Goal: Obtain resource: Obtain resource

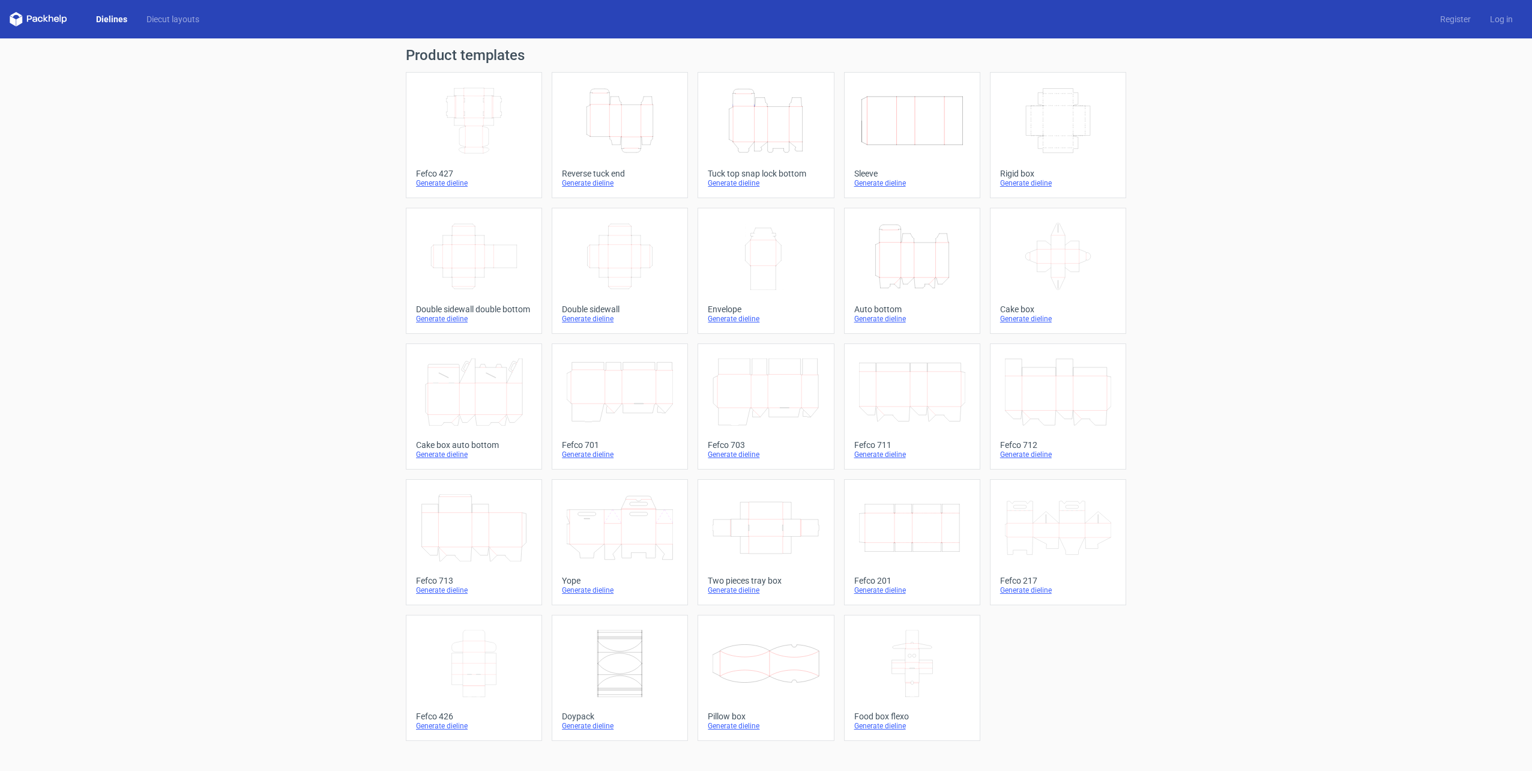
click at [493, 126] on icon "Width Depth Height" at bounding box center [474, 120] width 106 height 67
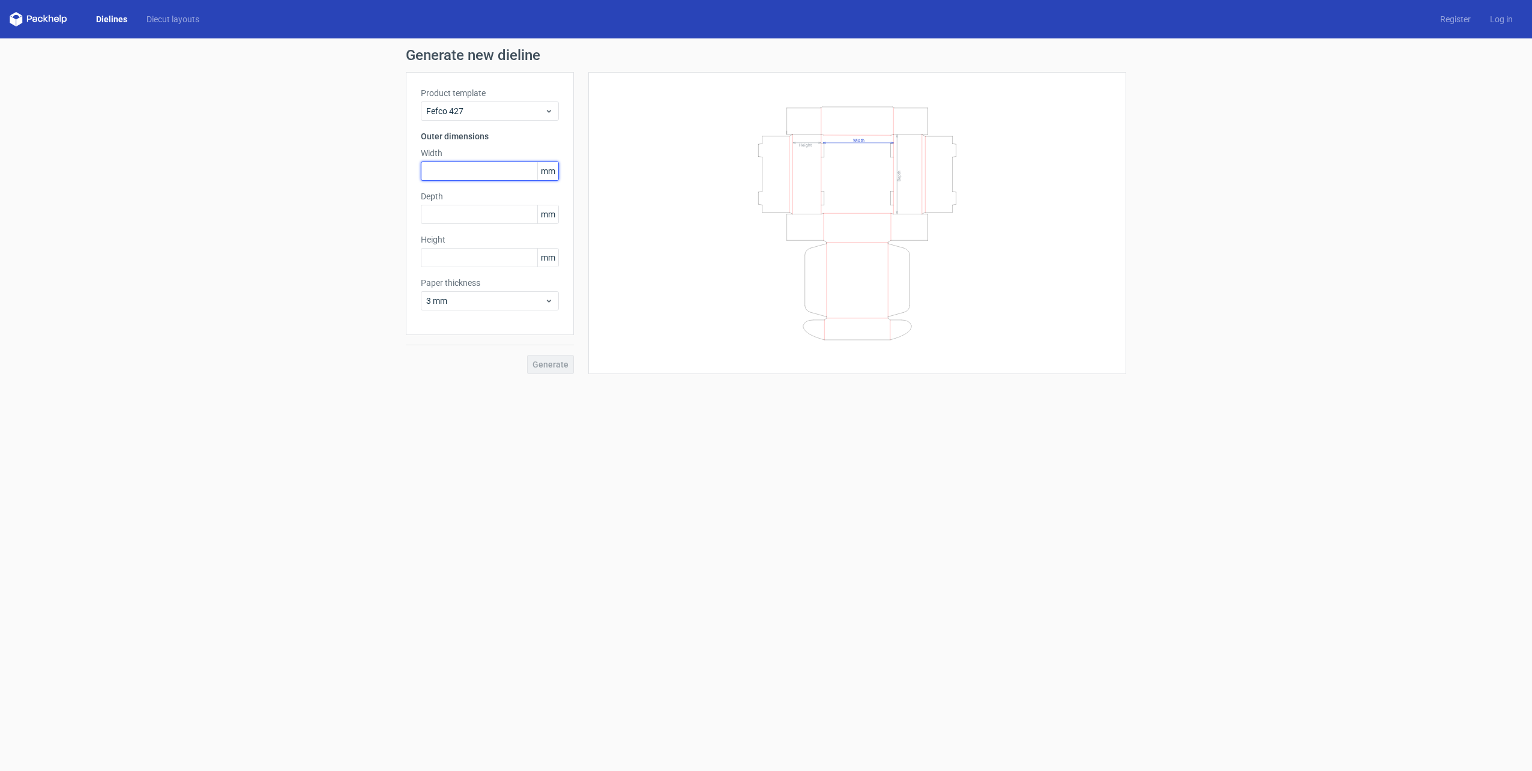
click at [474, 166] on input "text" at bounding box center [490, 171] width 138 height 19
type input "150"
click at [448, 211] on input "text" at bounding box center [490, 214] width 138 height 19
type input "200"
click at [442, 262] on input "text" at bounding box center [490, 257] width 138 height 19
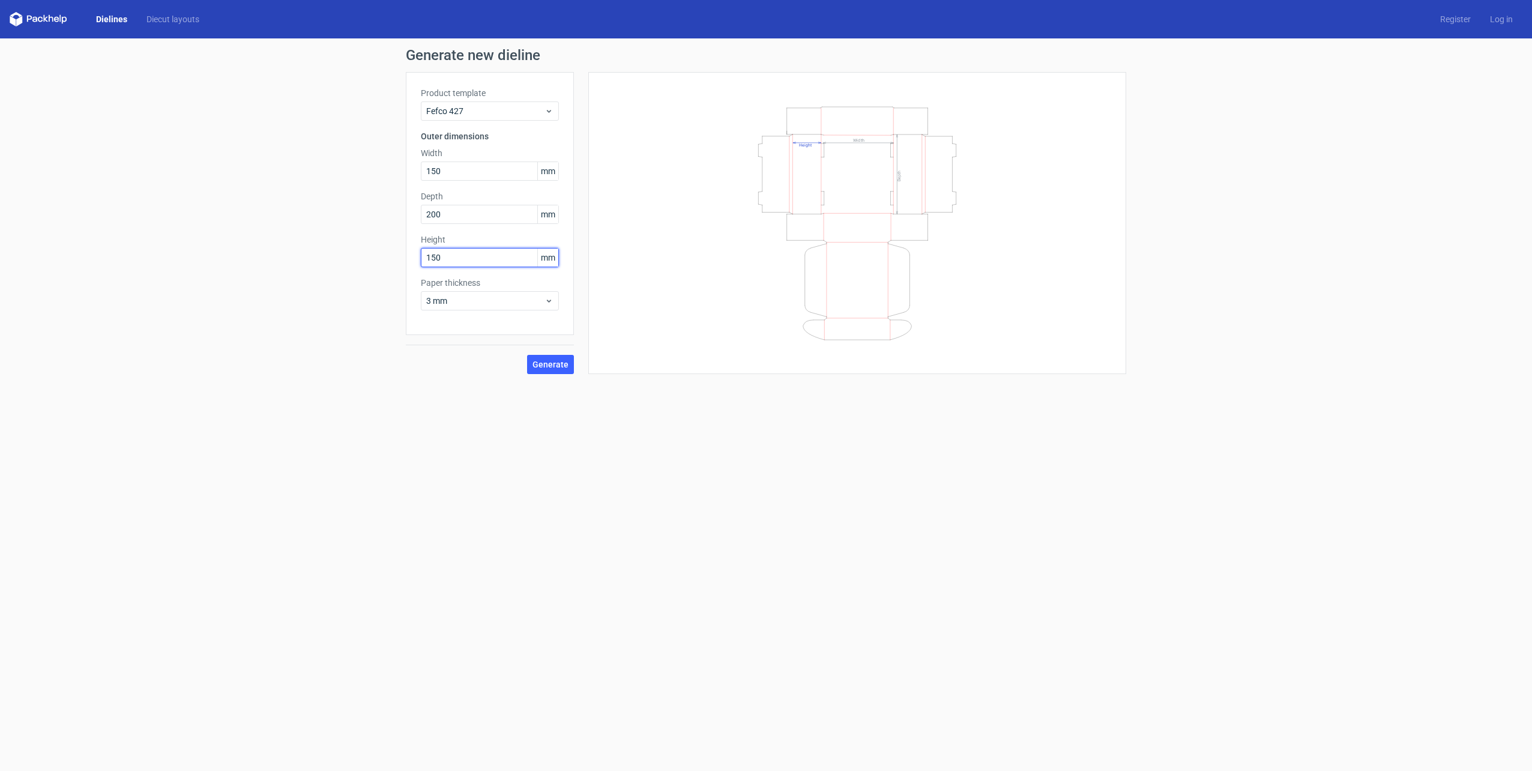
type input "150"
click at [527, 355] on button "Generate" at bounding box center [550, 364] width 47 height 19
click at [412, 393] on form "Generate new dieline Product template Fefco 427 Outer dimensions Width 150 mm D…" at bounding box center [766, 404] width 1532 height 733
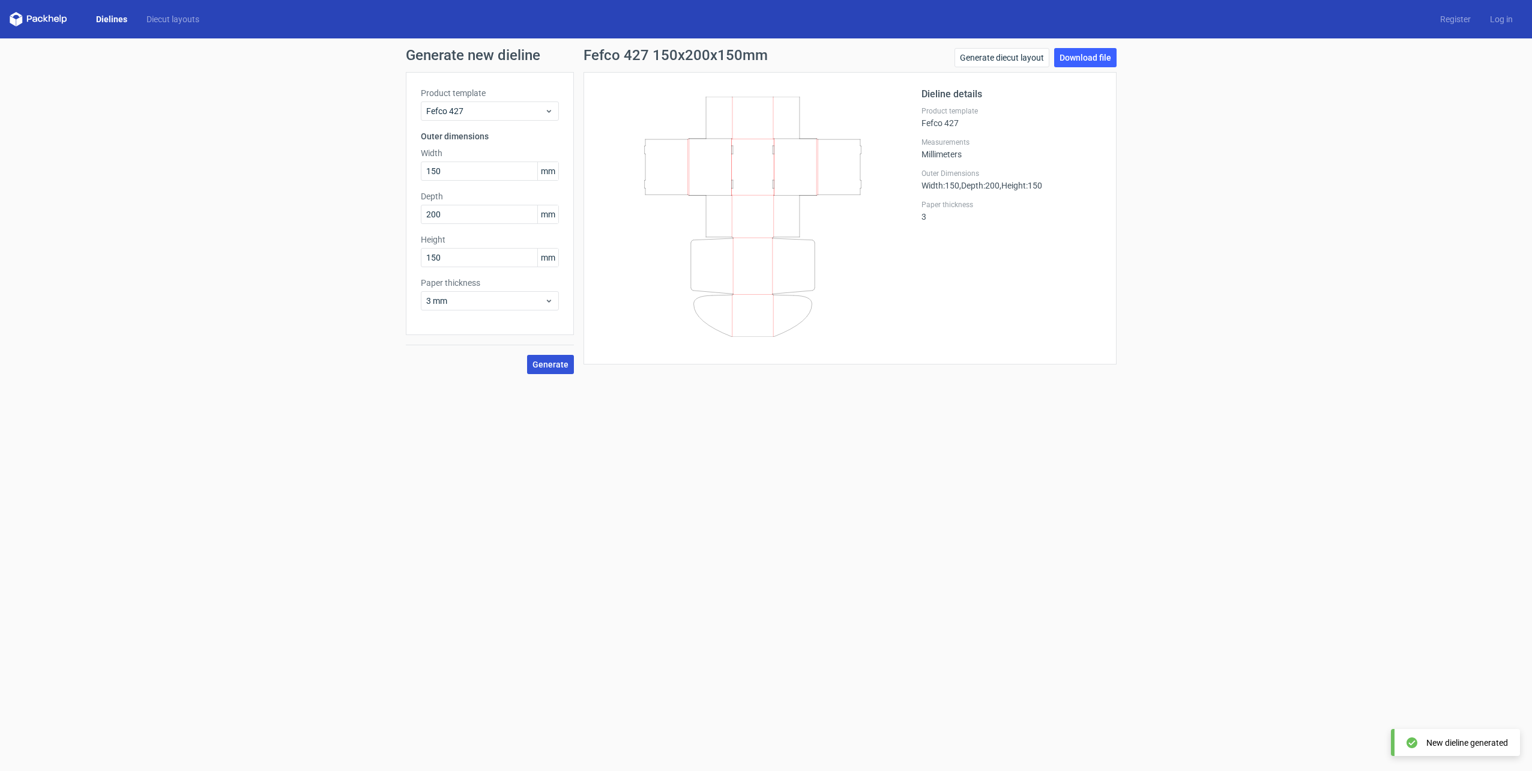
click at [563, 366] on span "Generate" at bounding box center [551, 364] width 36 height 8
click at [1077, 61] on link "Download file" at bounding box center [1085, 57] width 62 height 19
click at [309, 221] on div "Generate new dieline Product template Fefco 427 Outer dimensions Width 150 mm D…" at bounding box center [766, 210] width 1532 height 345
click at [223, 191] on div "Generate new dieline Product template Fefco 427 Outer dimensions Width 150 mm D…" at bounding box center [766, 210] width 1532 height 345
click at [255, 300] on div "Generate new dieline Product template Fefco 427 Outer dimensions Width 150 mm D…" at bounding box center [766, 210] width 1532 height 345
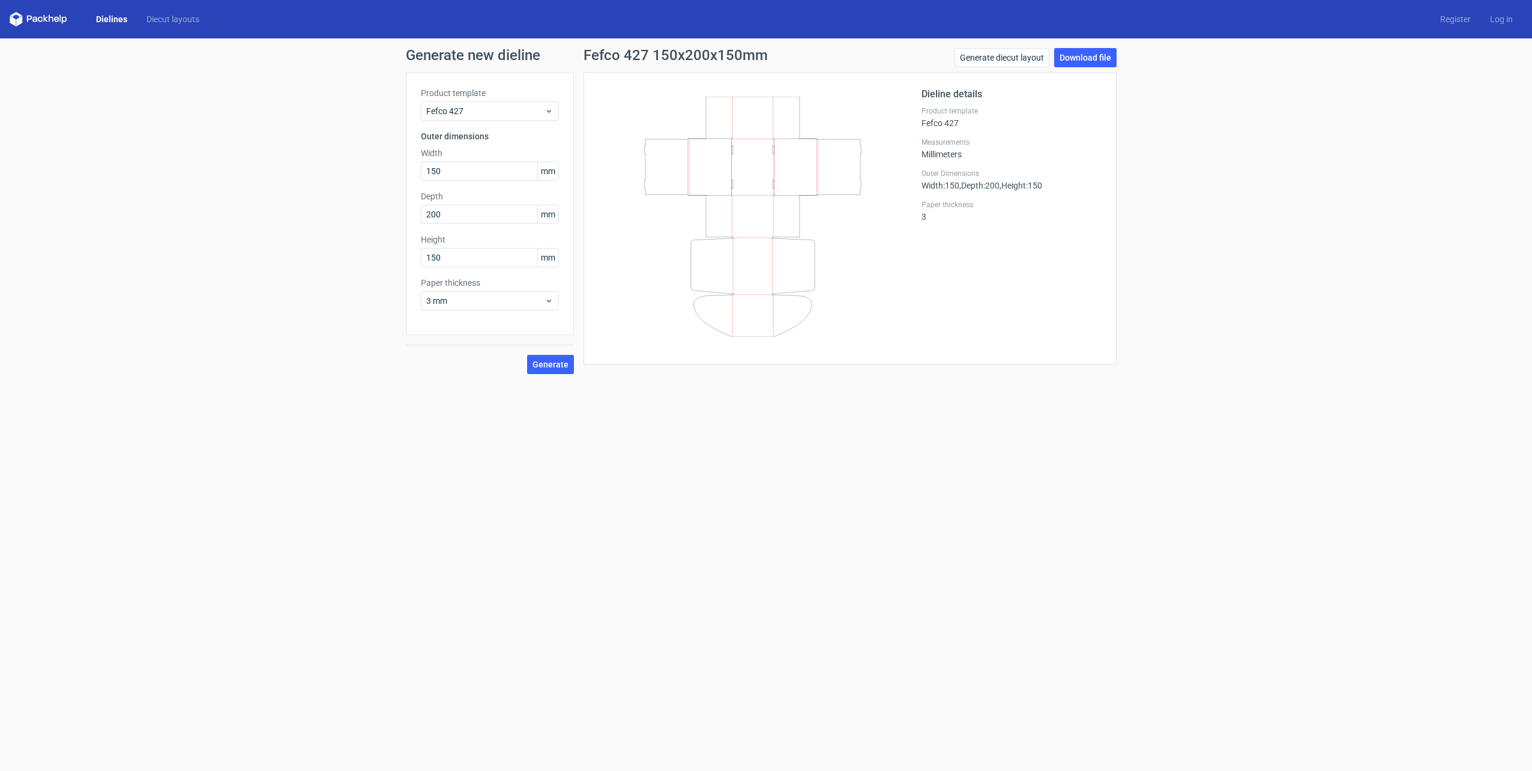
click at [55, 19] on icon at bounding box center [56, 19] width 5 height 5
click at [54, 173] on div "Generate new dieline Product template Fefco 427 Outer dimensions Width 150 mm D…" at bounding box center [766, 210] width 1532 height 345
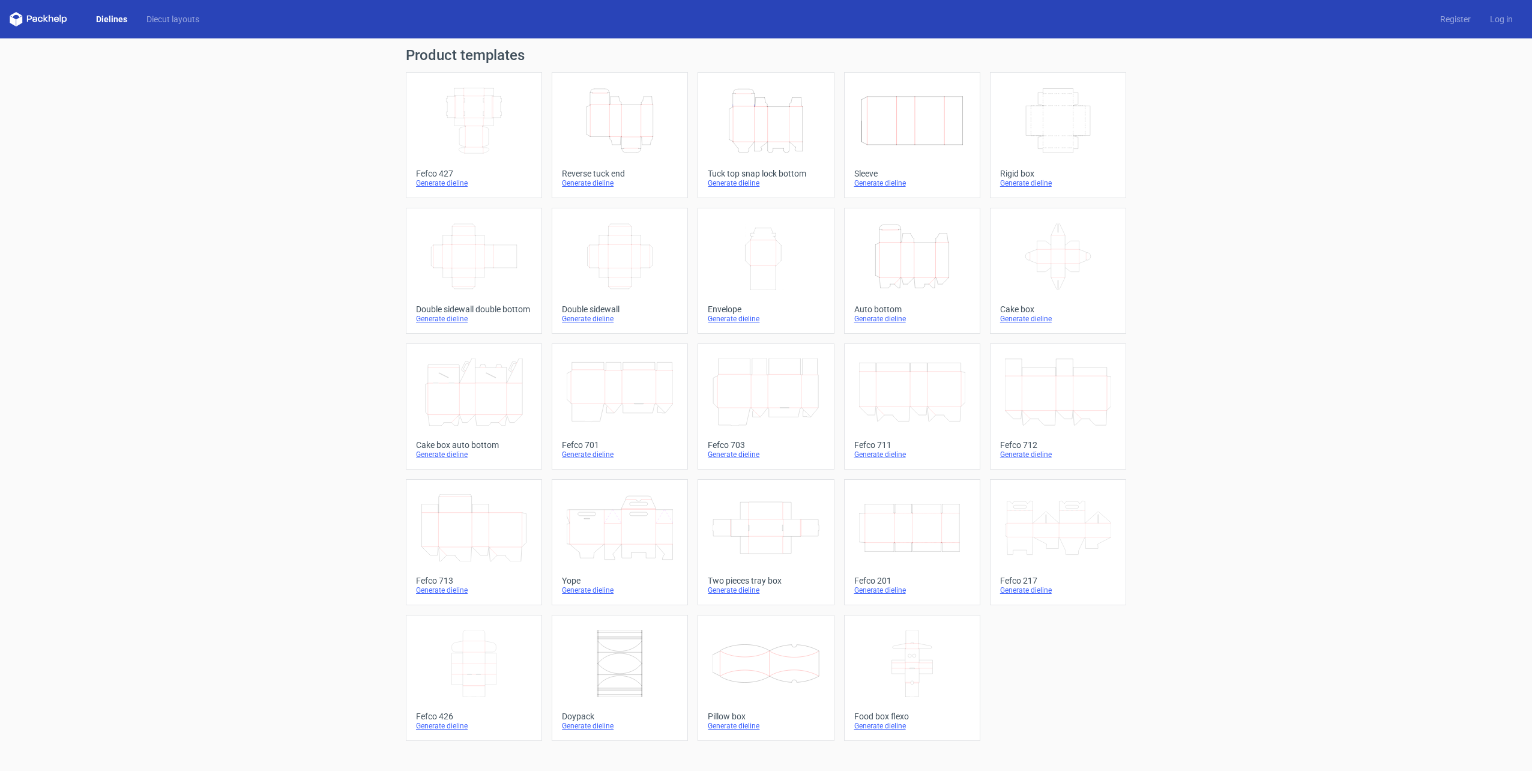
click at [1035, 652] on div "Width Depth Height Fefco 427 Generate dieline Height Depth Width Reverse tuck e…" at bounding box center [766, 406] width 721 height 669
click at [1018, 184] on div "Generate dieline" at bounding box center [1058, 183] width 116 height 10
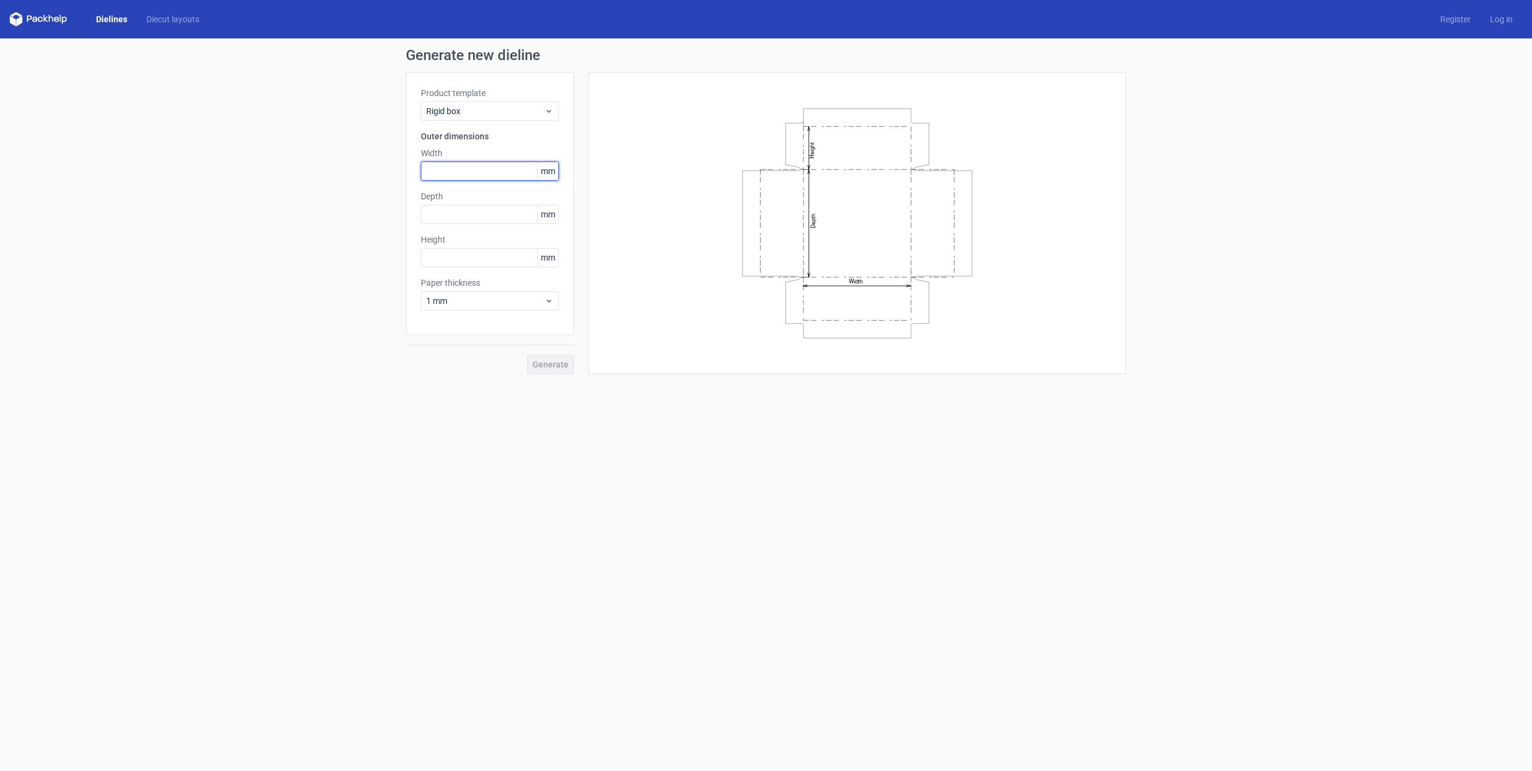
click at [500, 177] on input "text" at bounding box center [490, 171] width 138 height 19
click at [549, 109] on icon at bounding box center [549, 111] width 9 height 10
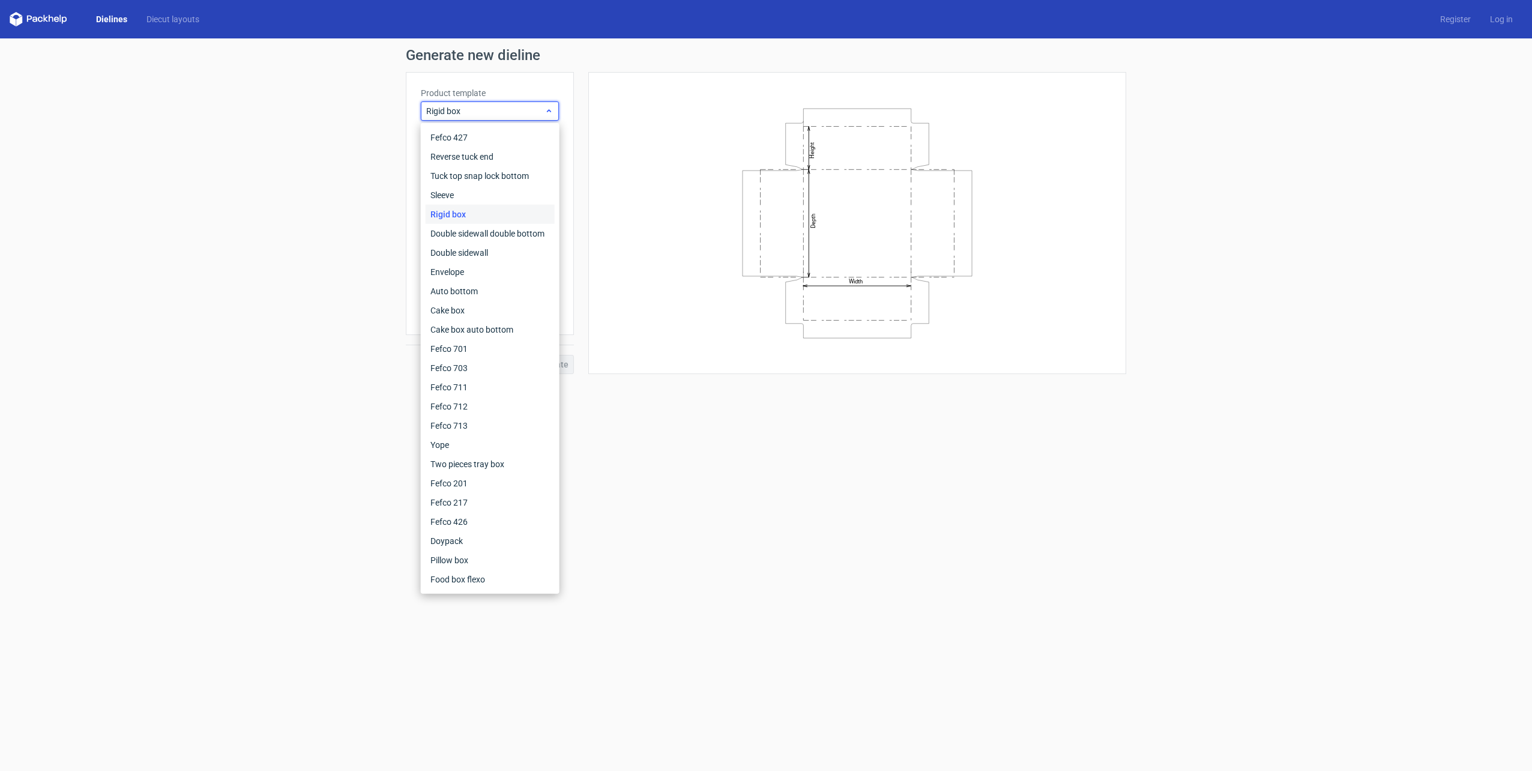
click at [549, 109] on icon at bounding box center [549, 111] width 9 height 10
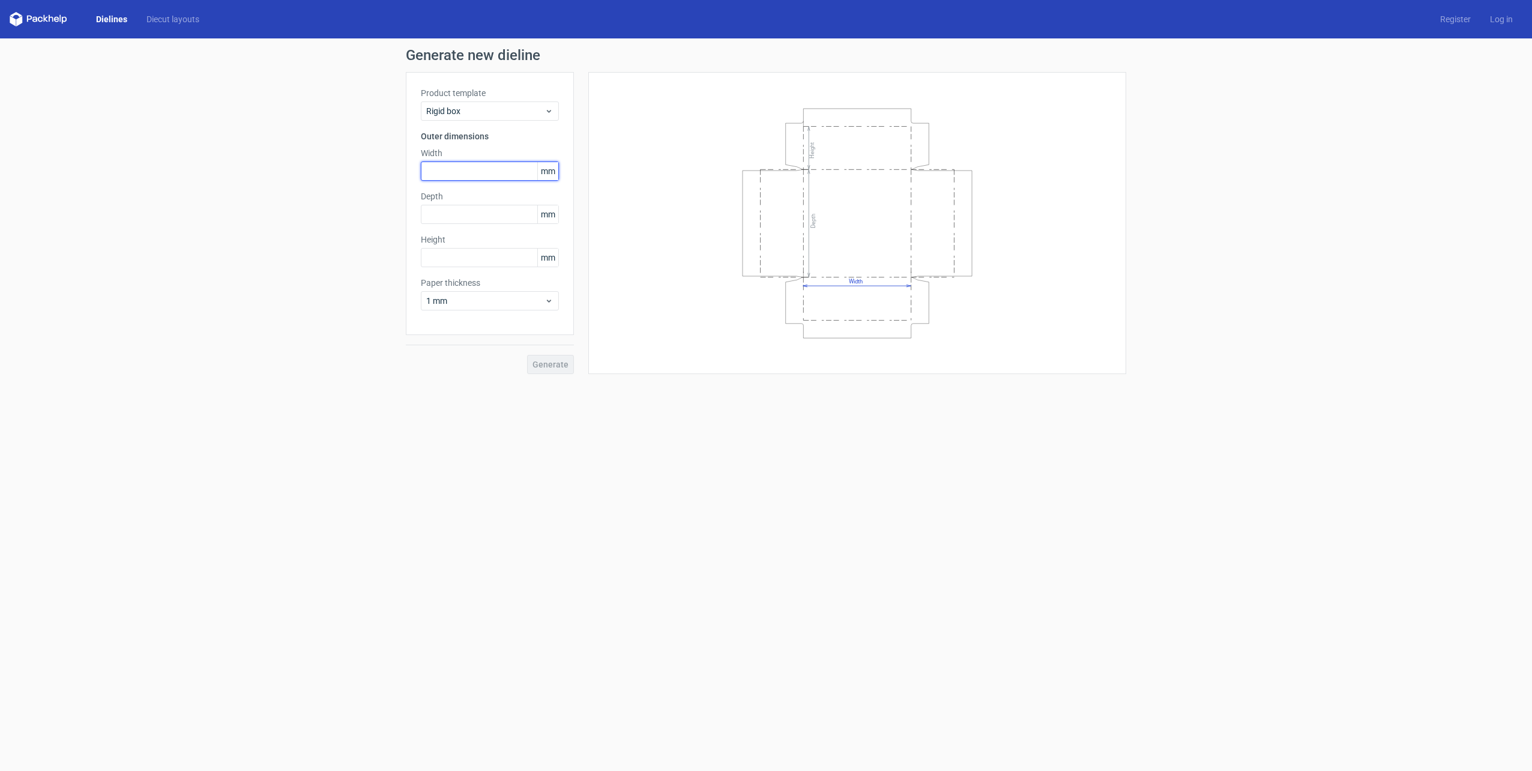
click at [453, 169] on input "text" at bounding box center [490, 171] width 138 height 19
type input "500"
click at [457, 220] on input "text" at bounding box center [490, 214] width 138 height 19
type input "600"
click at [449, 262] on div "Height mm" at bounding box center [490, 251] width 138 height 34
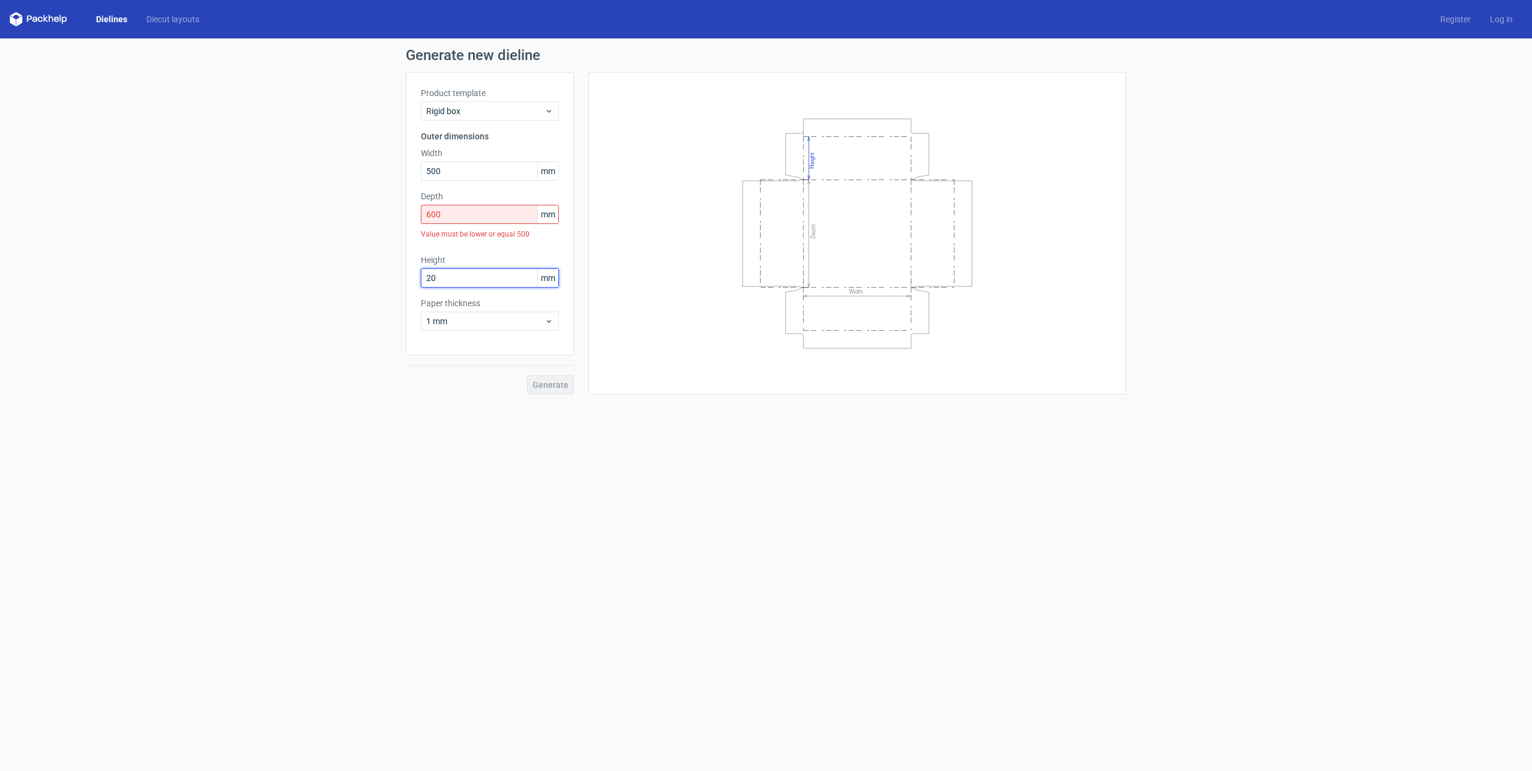
type input "20"
click at [463, 216] on input "600" at bounding box center [490, 214] width 138 height 19
click at [443, 285] on input "20" at bounding box center [490, 277] width 138 height 19
click at [458, 170] on input "500" at bounding box center [490, 171] width 138 height 19
drag, startPoint x: 458, startPoint y: 170, endPoint x: 384, endPoint y: 168, distance: 73.3
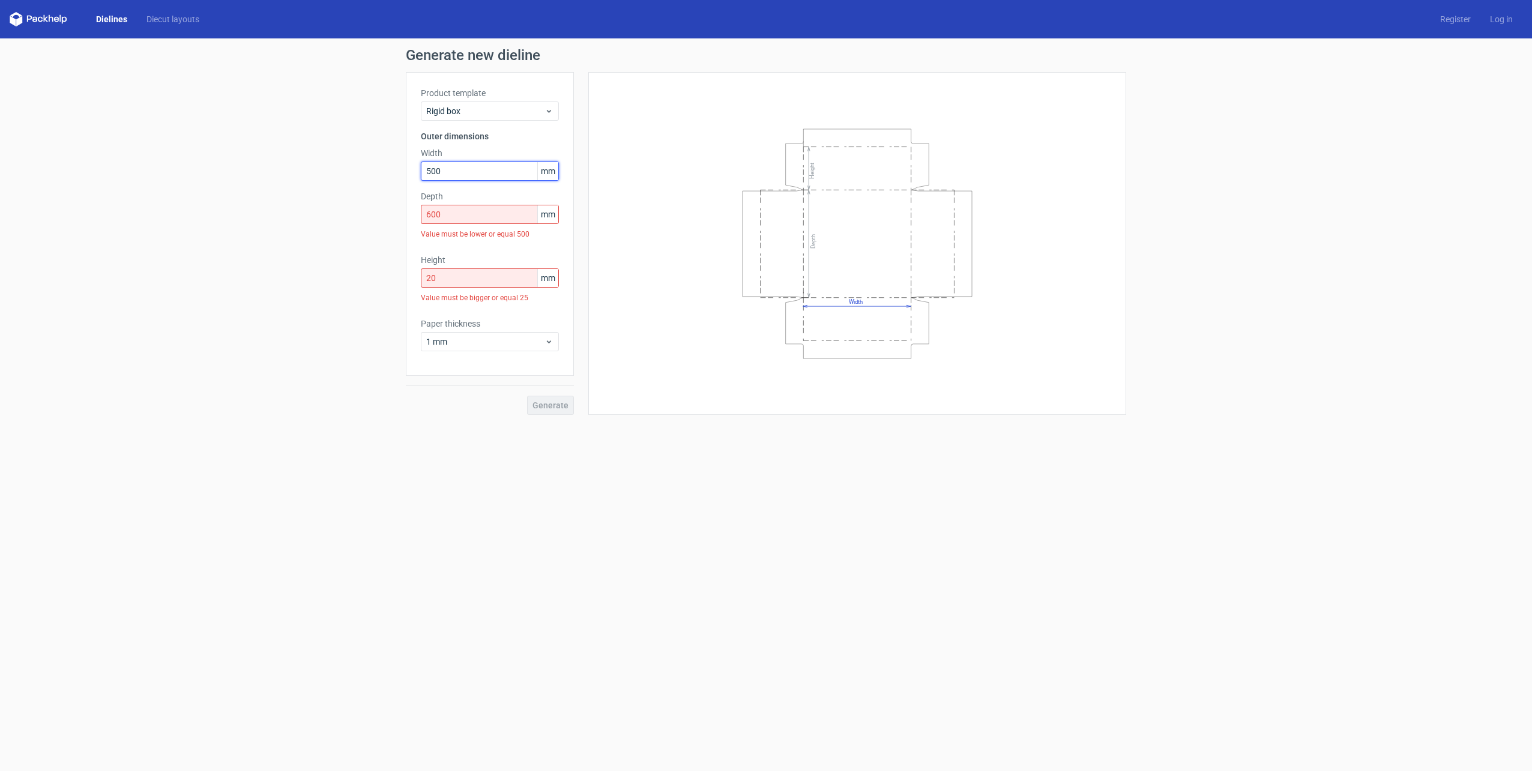
click at [385, 169] on div "Generate new dieline Product template Rigid box Outer dimensions Width 500 mm D…" at bounding box center [766, 231] width 1532 height 386
click at [448, 220] on div "Depth 600 mm Value must be lower or equal 500" at bounding box center [490, 217] width 138 height 54
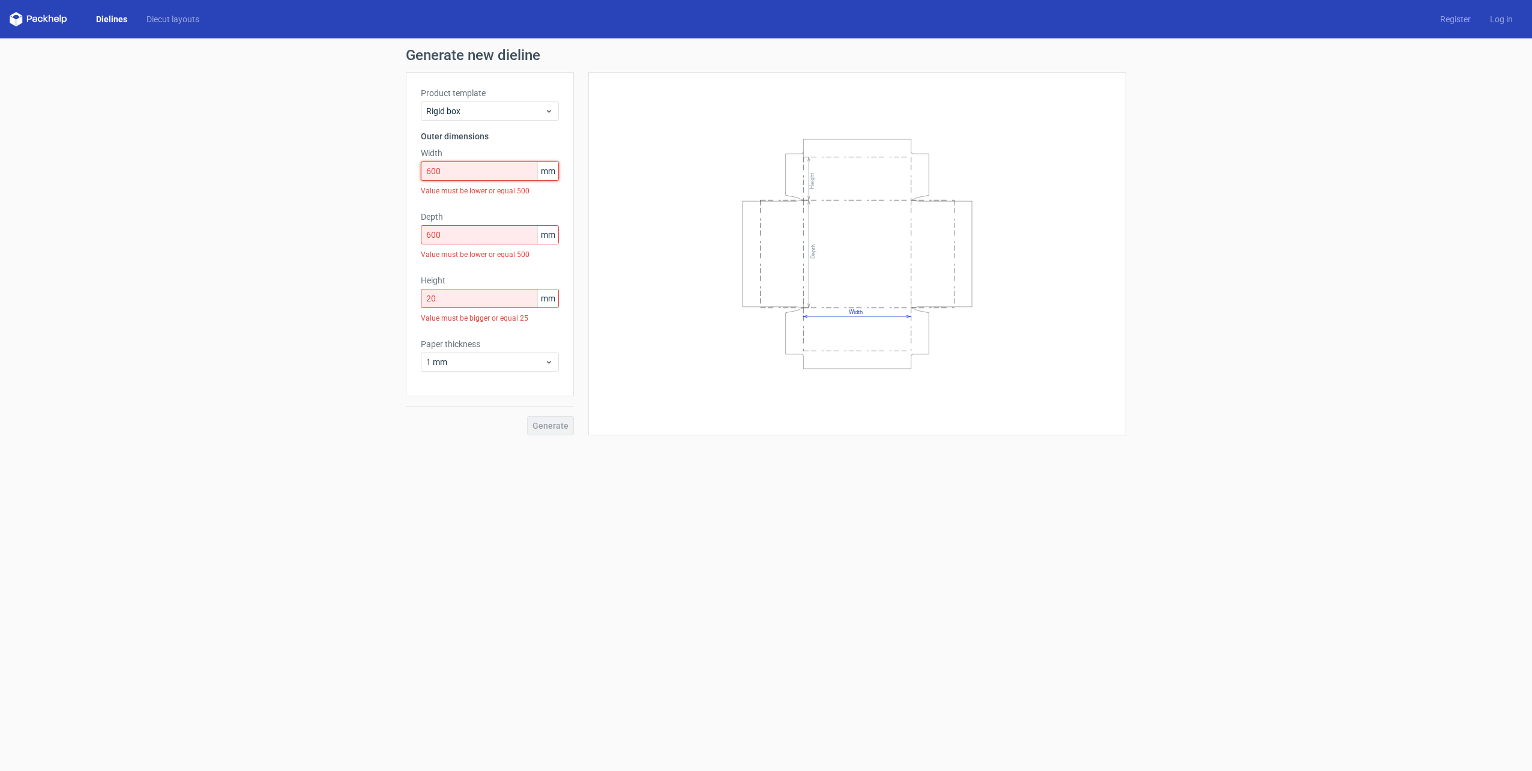
drag, startPoint x: 446, startPoint y: 166, endPoint x: 366, endPoint y: 166, distance: 79.9
click at [366, 166] on div "Generate new dieline Product template Rigid box Outer dimensions Width 600 mm V…" at bounding box center [766, 241] width 1532 height 407
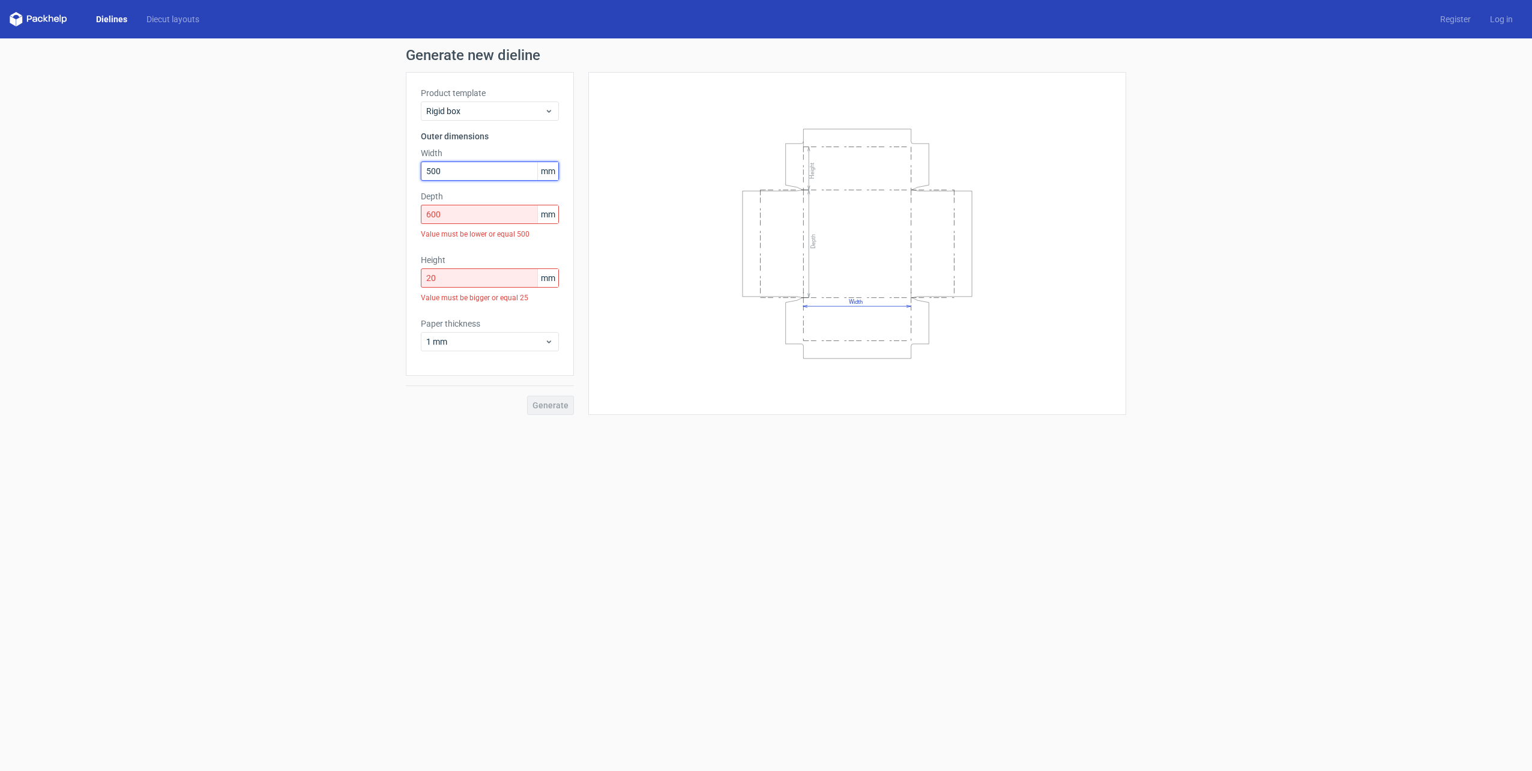
type input "500"
click at [461, 210] on input "600" at bounding box center [490, 214] width 138 height 19
drag, startPoint x: 399, startPoint y: 214, endPoint x: 341, endPoint y: 214, distance: 57.6
click at [341, 214] on div "Generate new dieline Product template Rigid box Outer dimensions Width 500 mm D…" at bounding box center [766, 231] width 1532 height 386
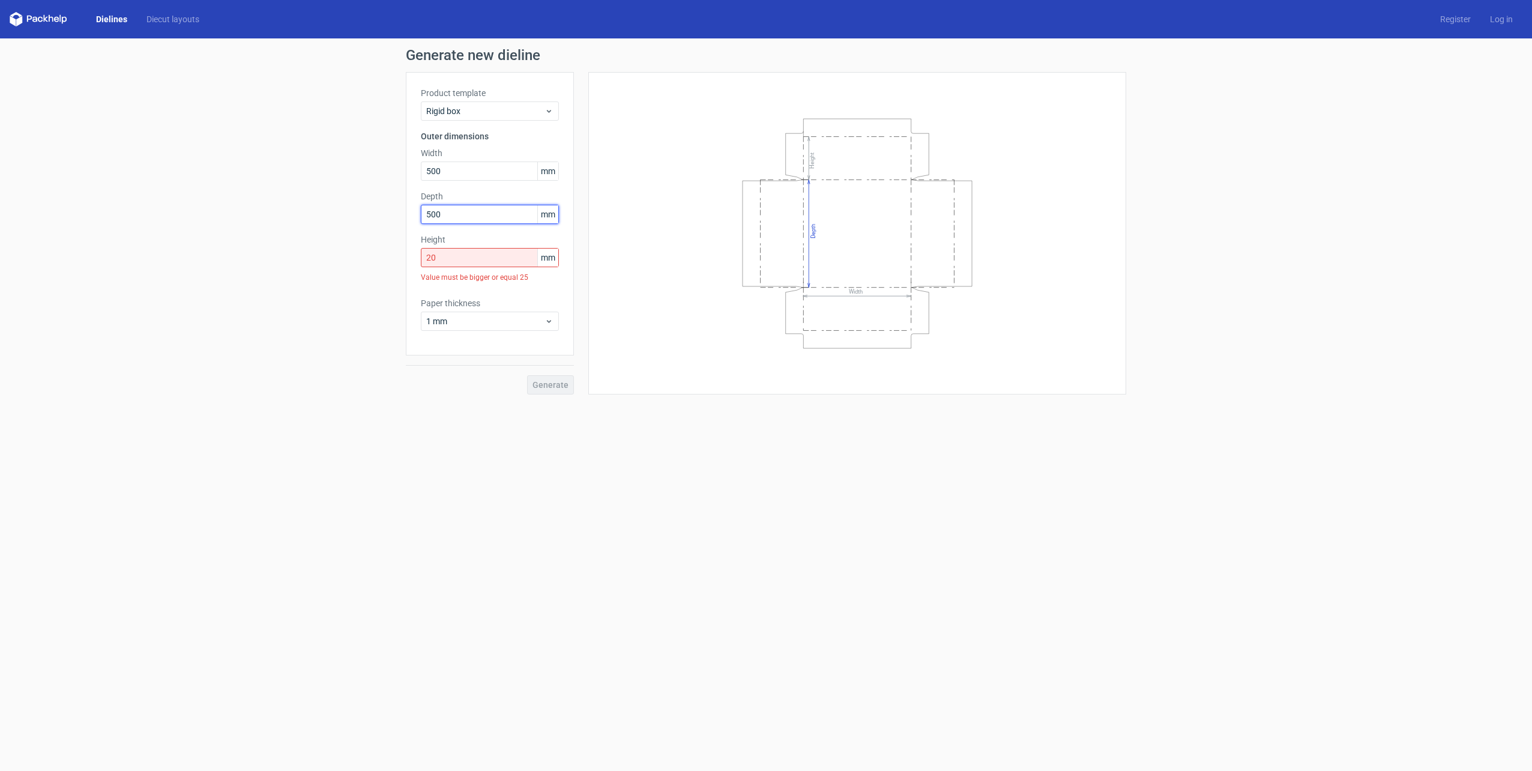
type input "500"
drag, startPoint x: 439, startPoint y: 259, endPoint x: 364, endPoint y: 259, distance: 75.1
click at [364, 259] on div "Generate new dieline Product template Rigid box Outer dimensions Width 500 mm D…" at bounding box center [766, 221] width 1532 height 366
type input "25"
click at [527, 355] on button "Generate" at bounding box center [550, 364] width 47 height 19
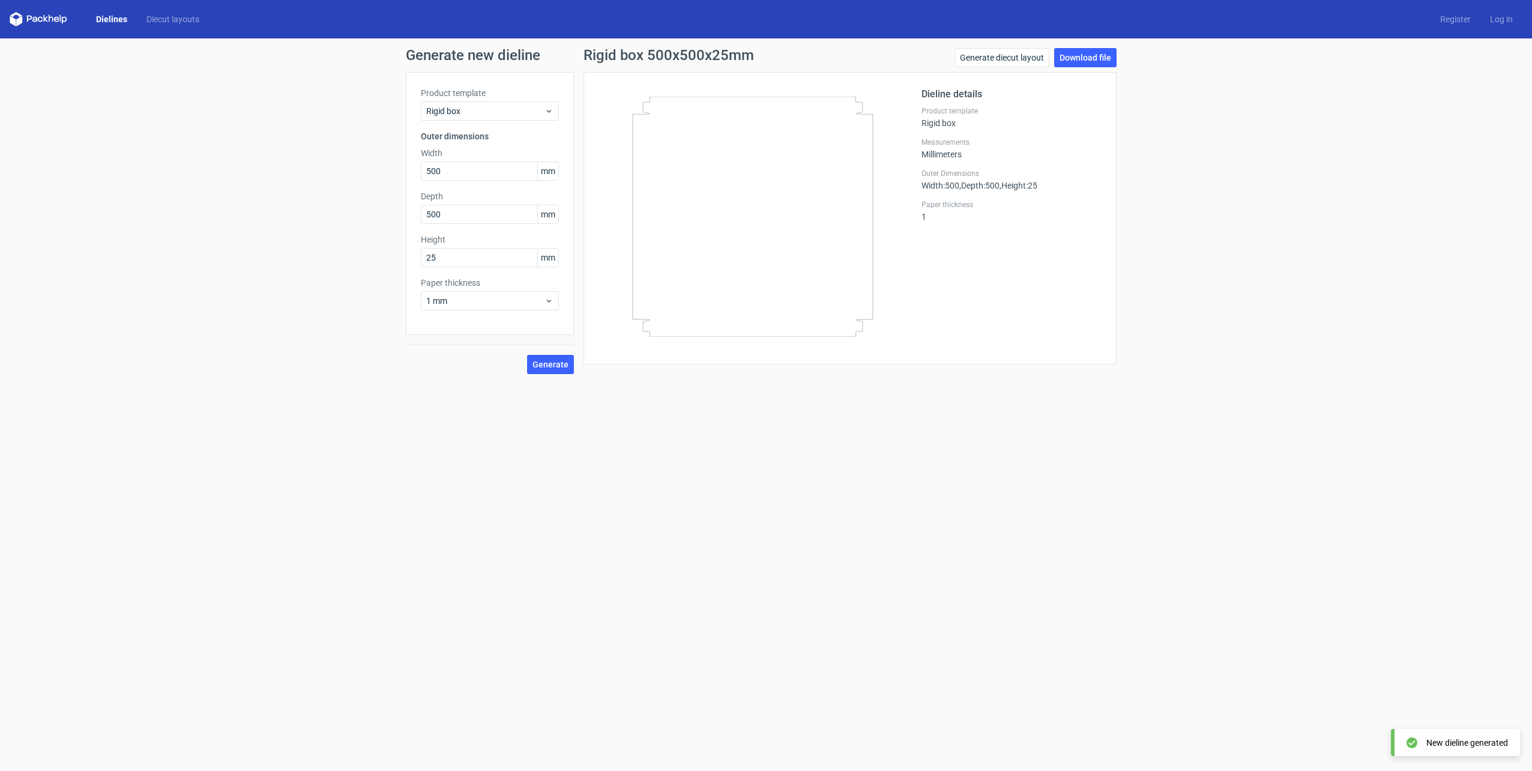
click at [358, 293] on div "Generate new dieline Product template Rigid box Outer dimensions Width 500 mm D…" at bounding box center [766, 210] width 1532 height 345
drag, startPoint x: 456, startPoint y: 173, endPoint x: 321, endPoint y: 174, distance: 135.1
click at [321, 174] on div "Generate new dieline Product template Rigid box Outer dimensions Width 500 mm D…" at bounding box center [766, 210] width 1532 height 345
type input "300"
click at [550, 301] on use at bounding box center [549, 301] width 4 height 3
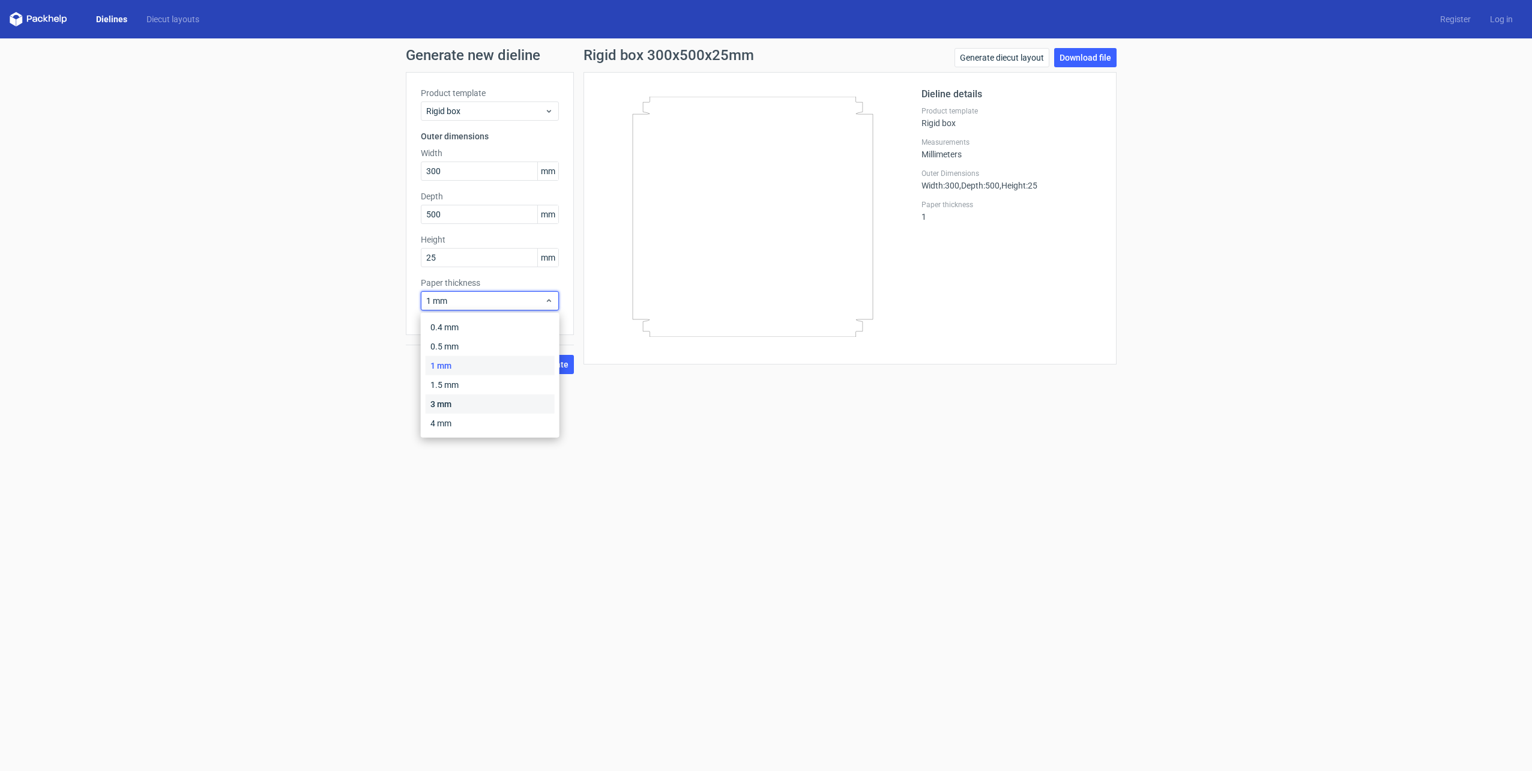
click at [450, 400] on div "3 mm" at bounding box center [490, 404] width 129 height 19
click at [553, 109] on icon at bounding box center [549, 111] width 9 height 10
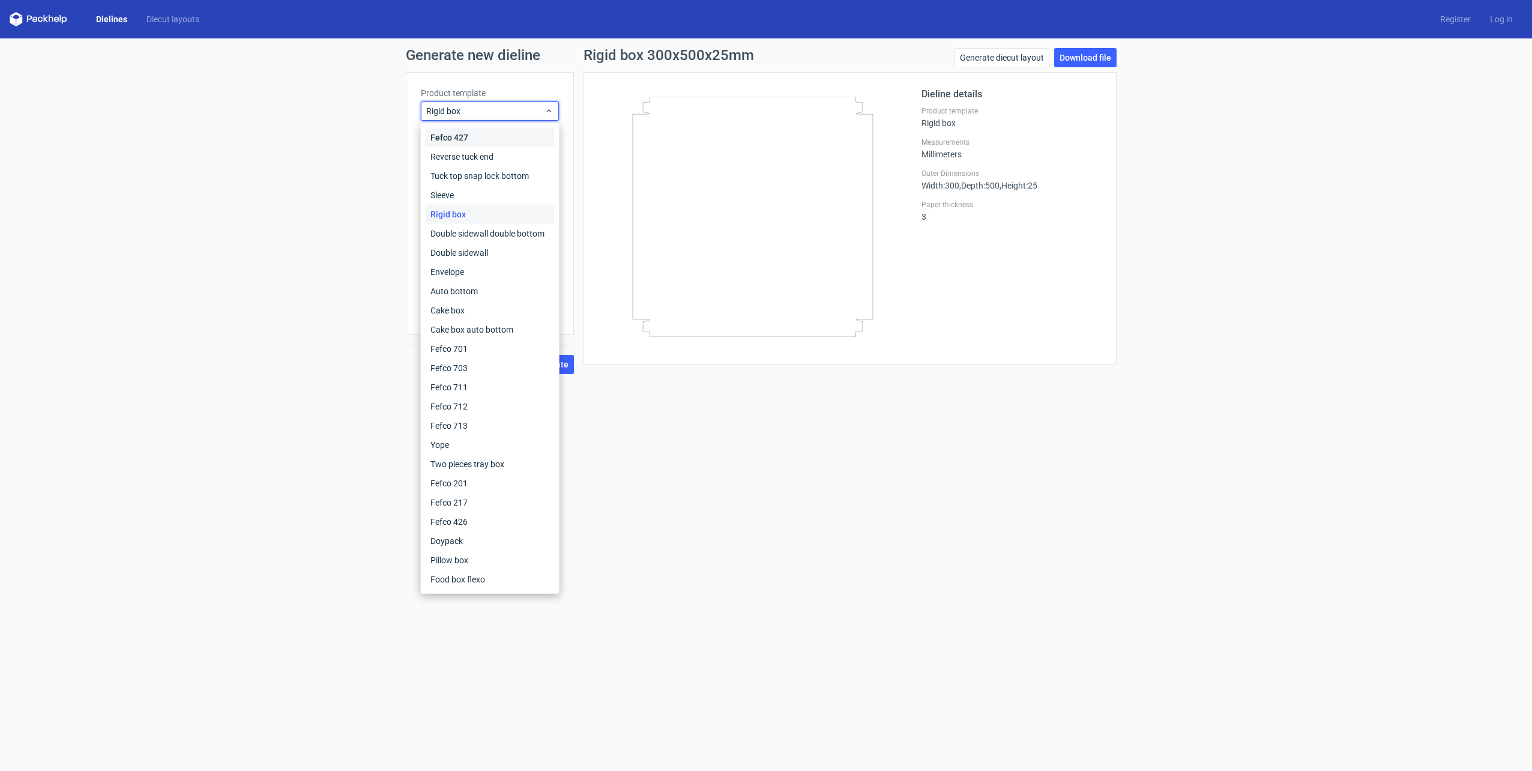
click at [480, 132] on div "Fefco 427" at bounding box center [490, 137] width 129 height 19
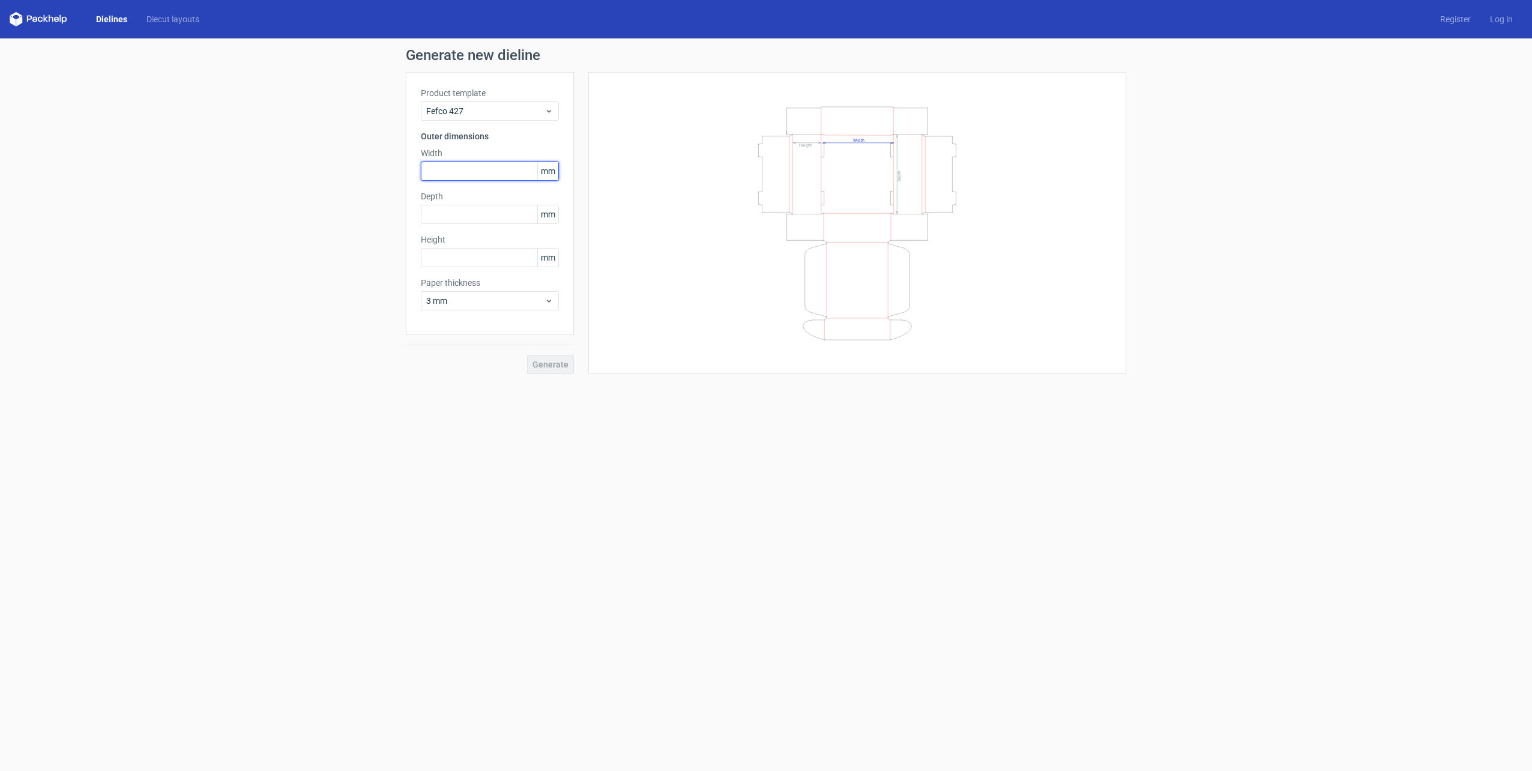
click at [488, 170] on input "text" at bounding box center [490, 171] width 138 height 19
type input "150"
click at [464, 207] on input "text" at bounding box center [490, 214] width 138 height 19
type input "200"
click at [436, 251] on input "text" at bounding box center [490, 257] width 138 height 19
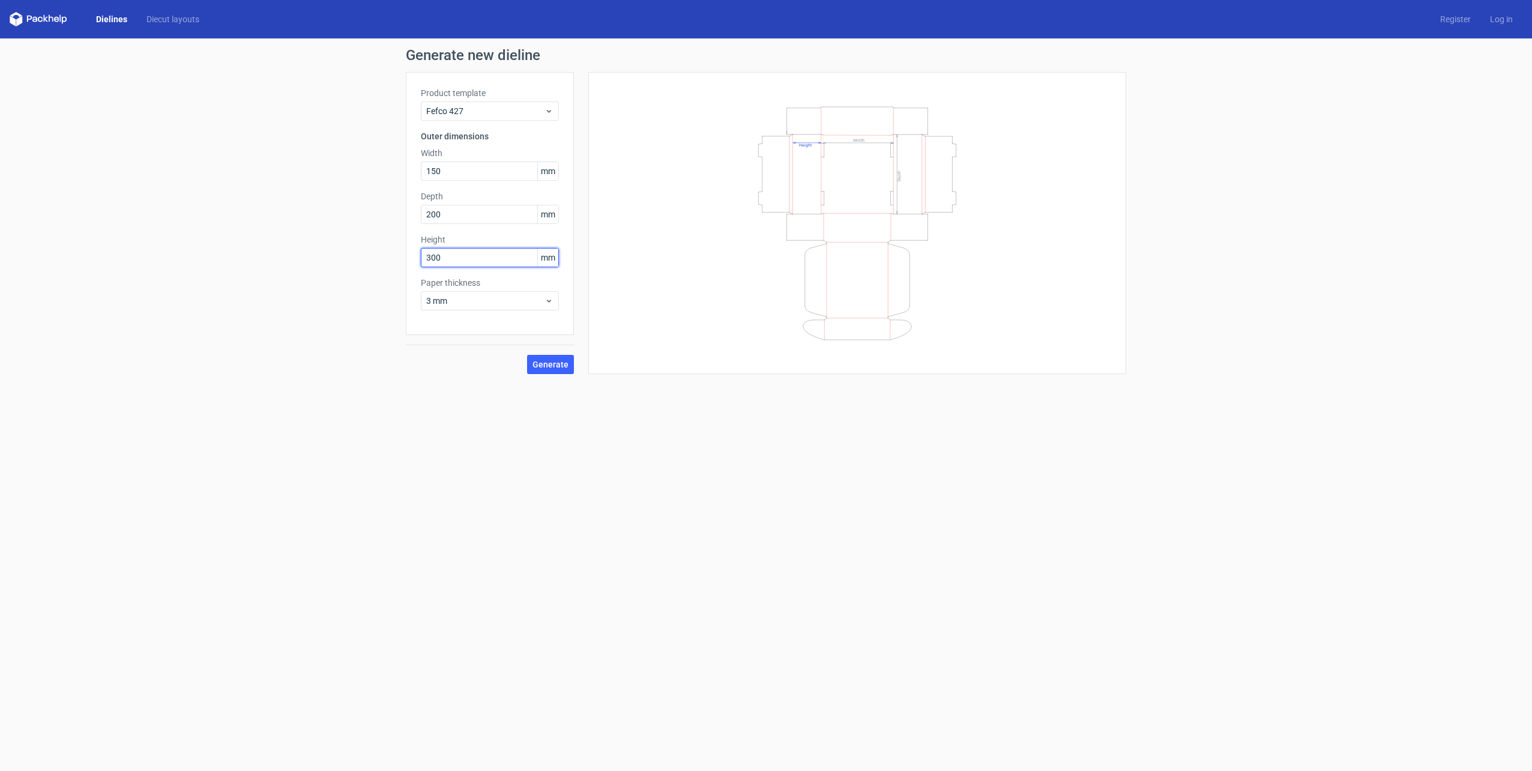
type input "300"
click at [375, 423] on form "Generate new dieline Product template Fefco 427 Outer dimensions Width 150 mm D…" at bounding box center [766, 404] width 1532 height 733
click at [543, 367] on span "Generate" at bounding box center [551, 364] width 36 height 8
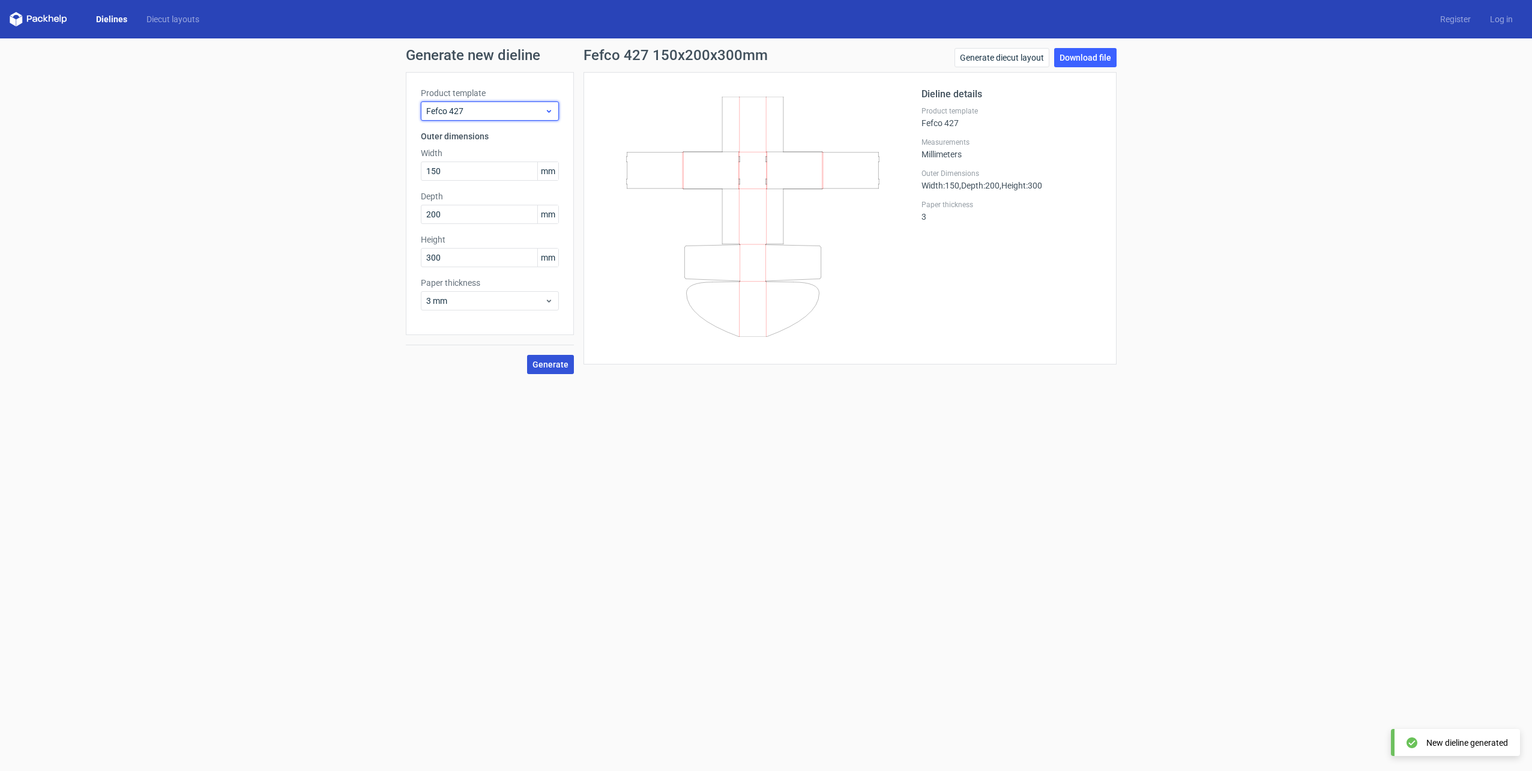
click at [549, 111] on use at bounding box center [549, 111] width 4 height 3
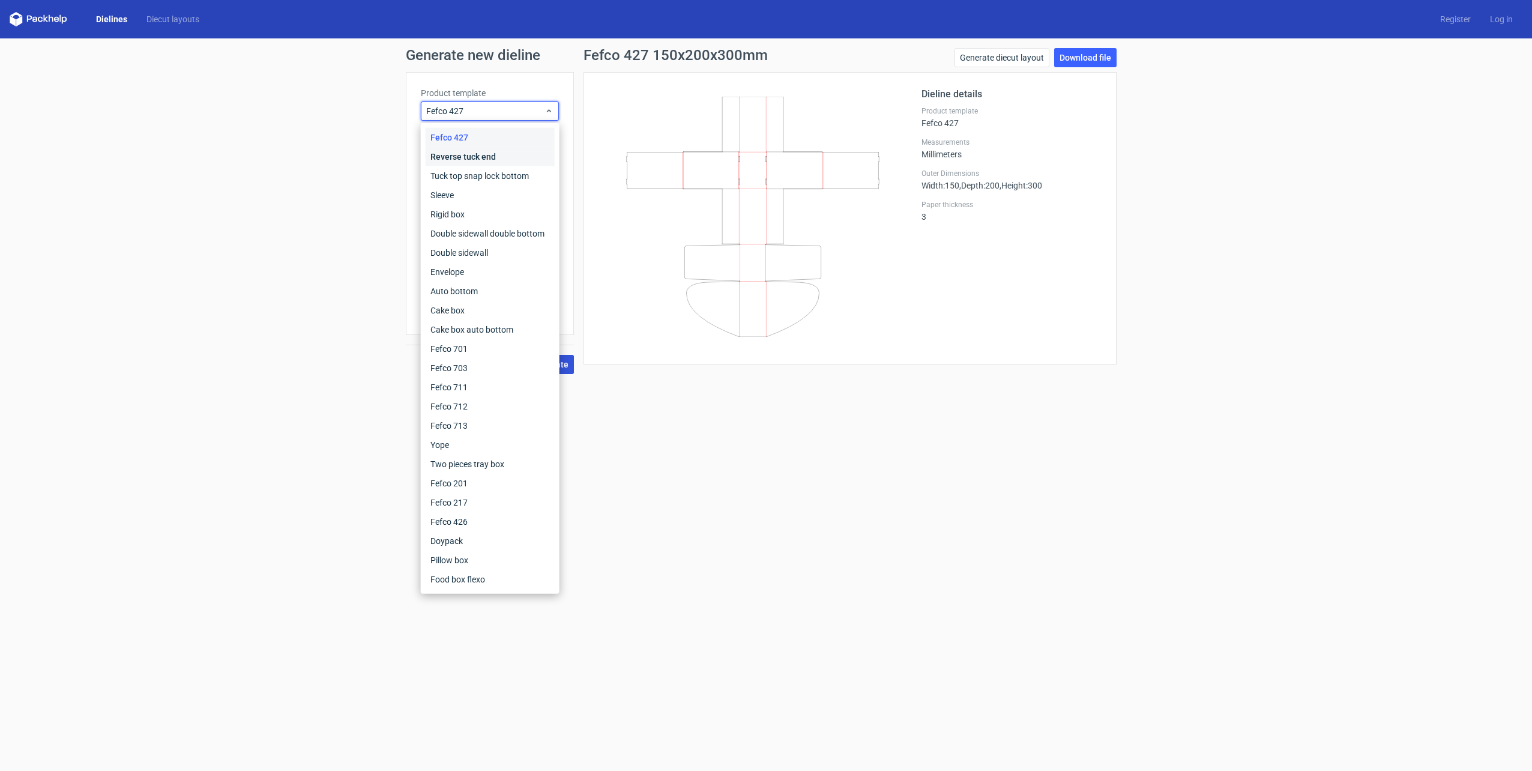
click at [491, 160] on div "Reverse tuck end" at bounding box center [490, 156] width 129 height 19
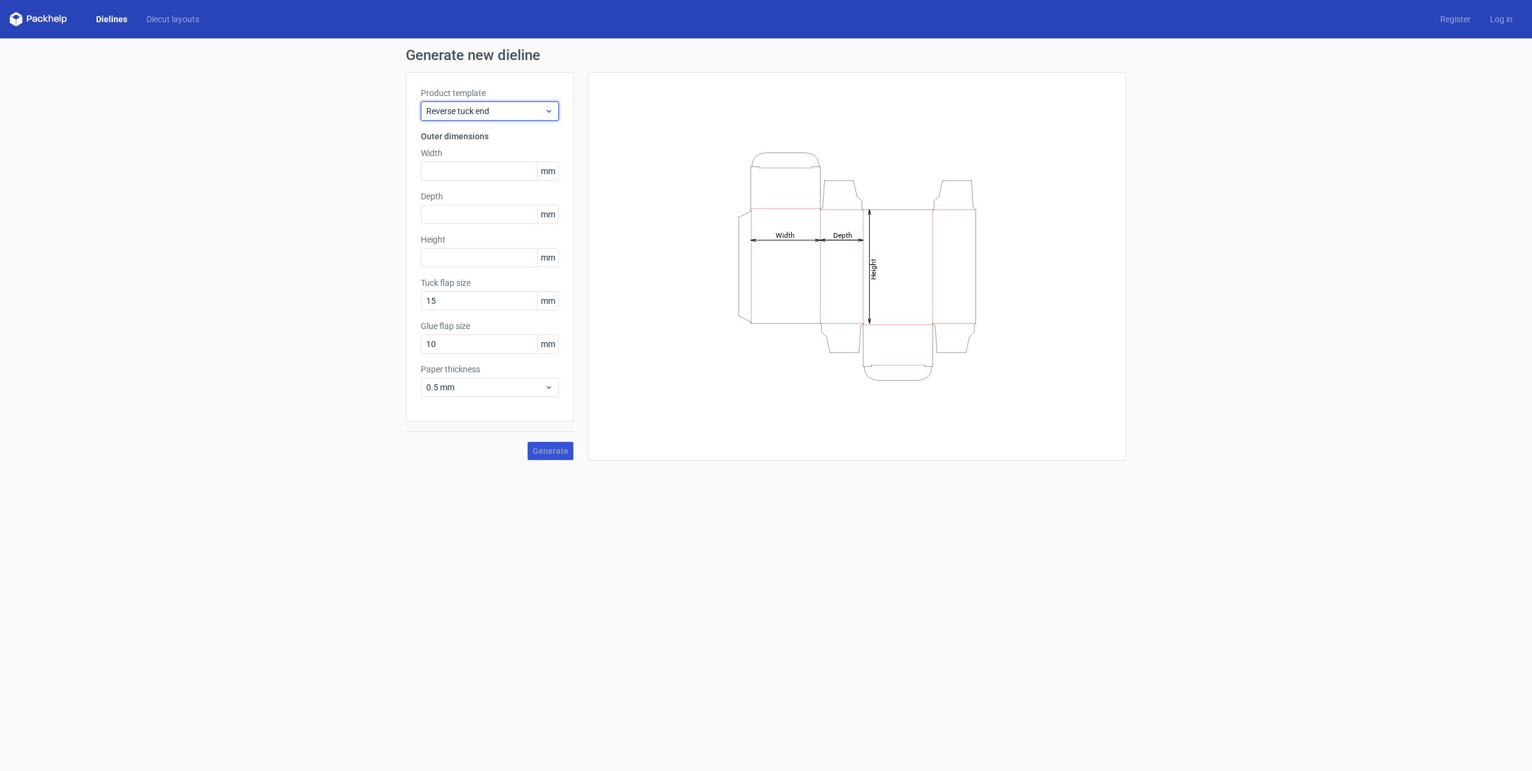
click at [549, 113] on icon at bounding box center [549, 111] width 9 height 10
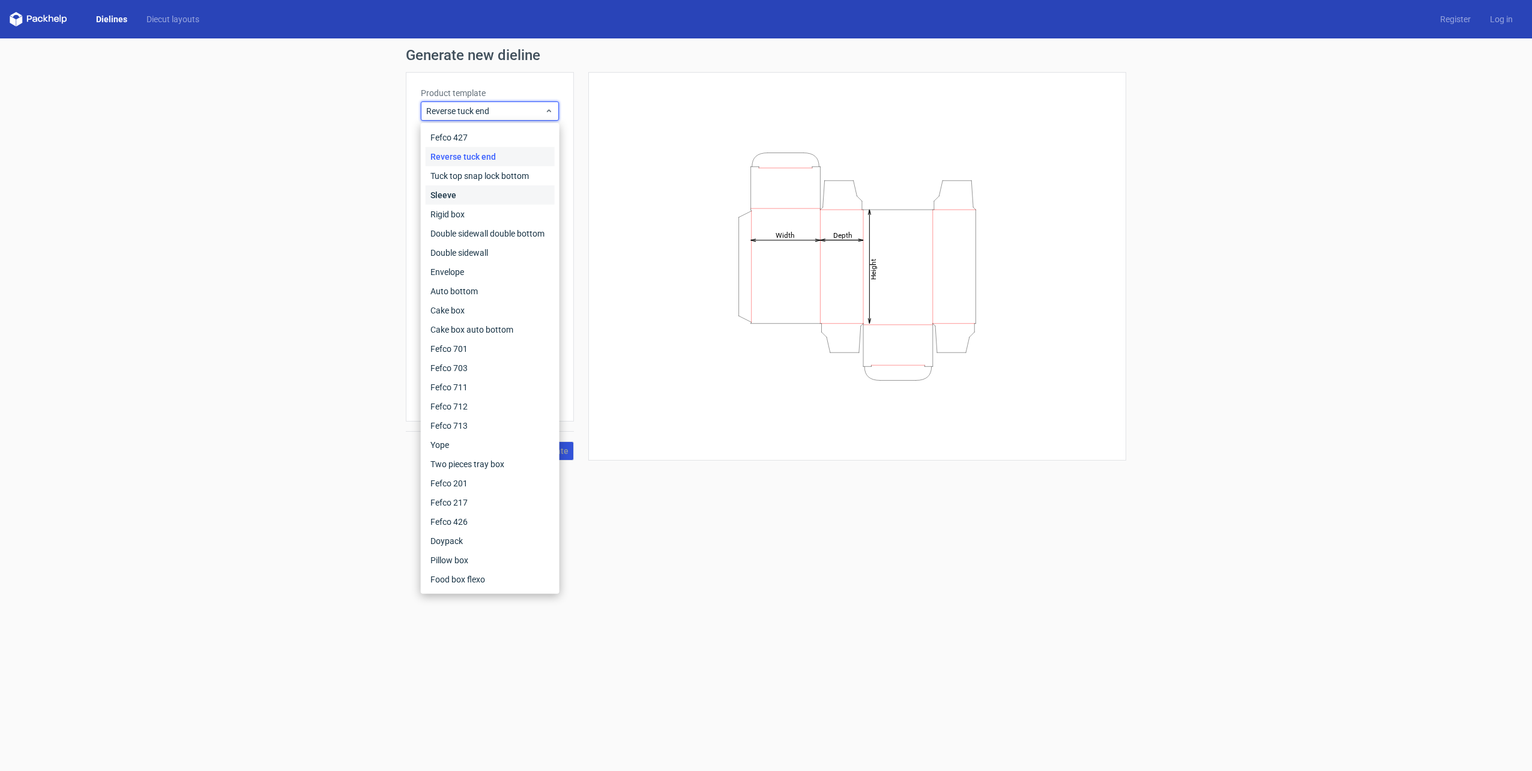
click at [446, 196] on div "Sleeve" at bounding box center [490, 195] width 129 height 19
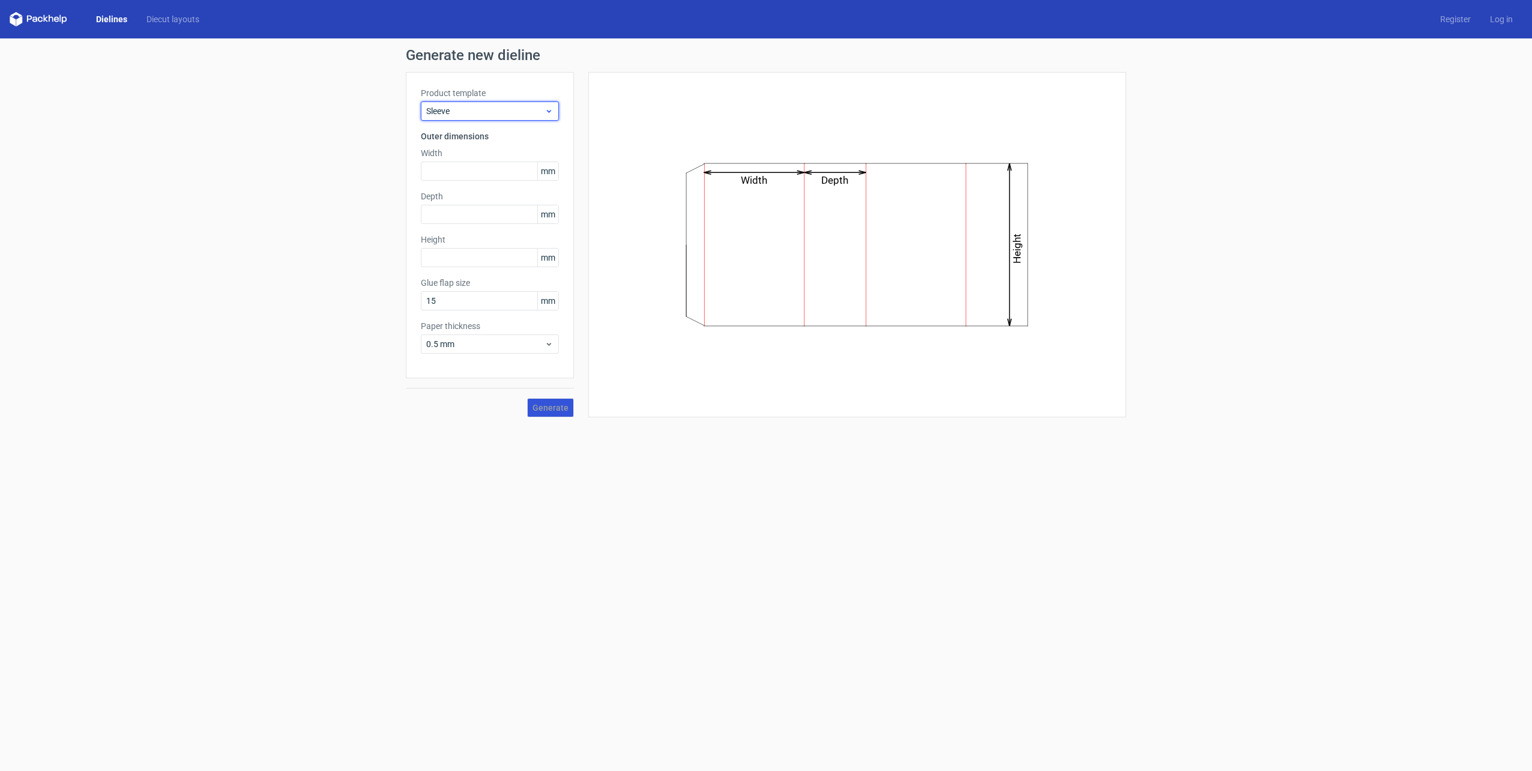
click at [555, 111] on div "Sleeve" at bounding box center [490, 110] width 138 height 19
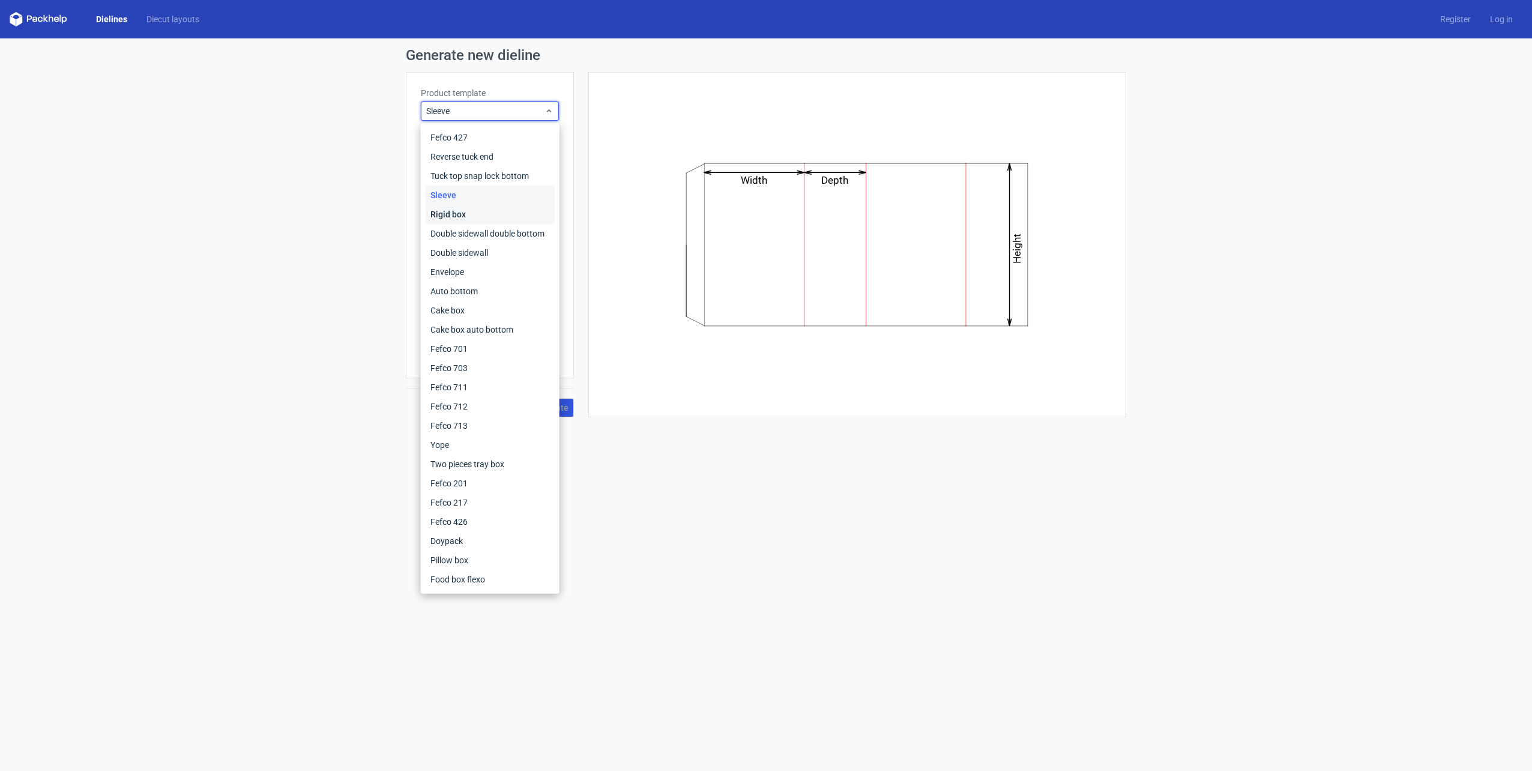
click at [440, 216] on div "Rigid box" at bounding box center [490, 214] width 129 height 19
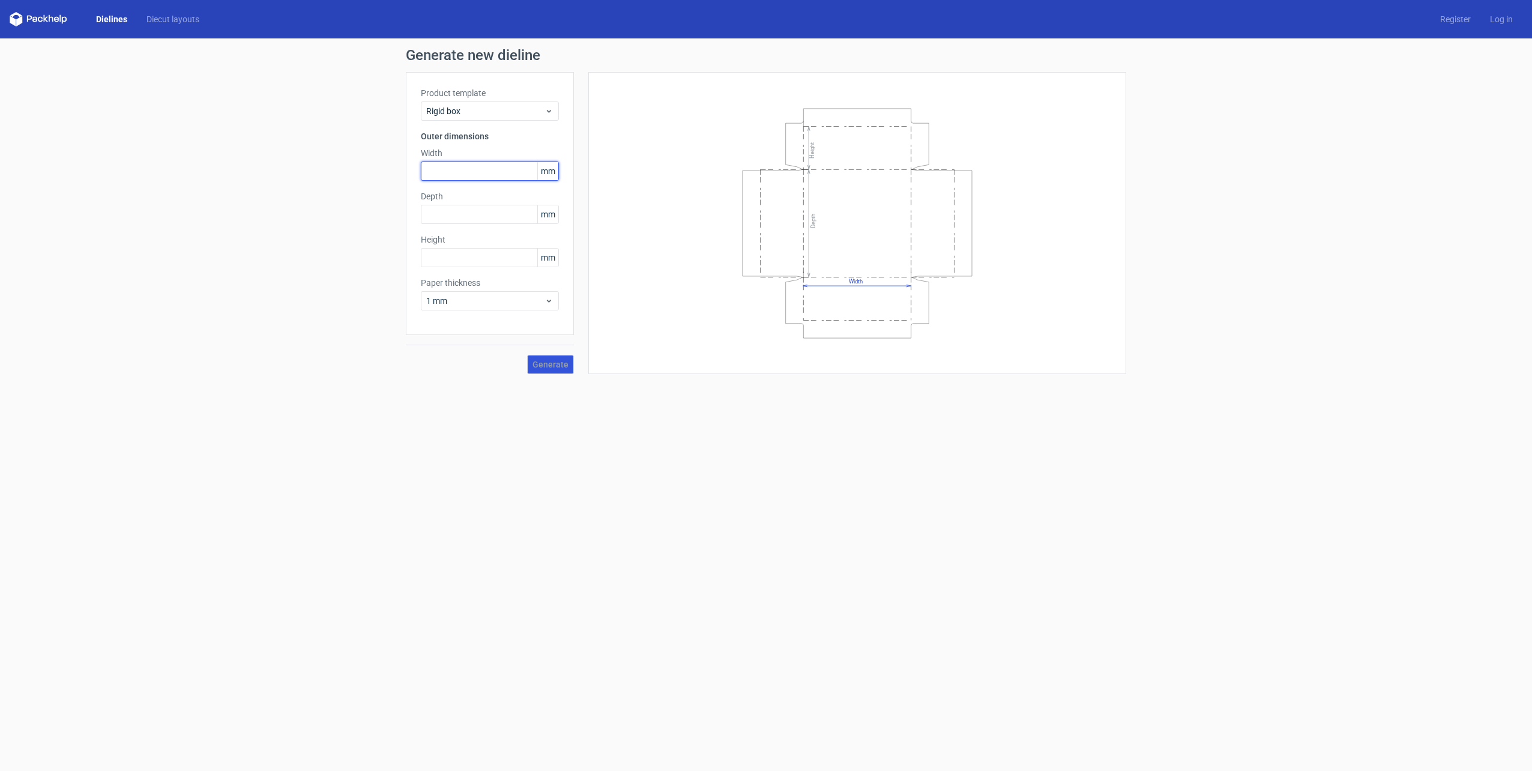
click at [461, 173] on input "text" at bounding box center [490, 171] width 138 height 19
click at [548, 109] on icon at bounding box center [549, 111] width 9 height 10
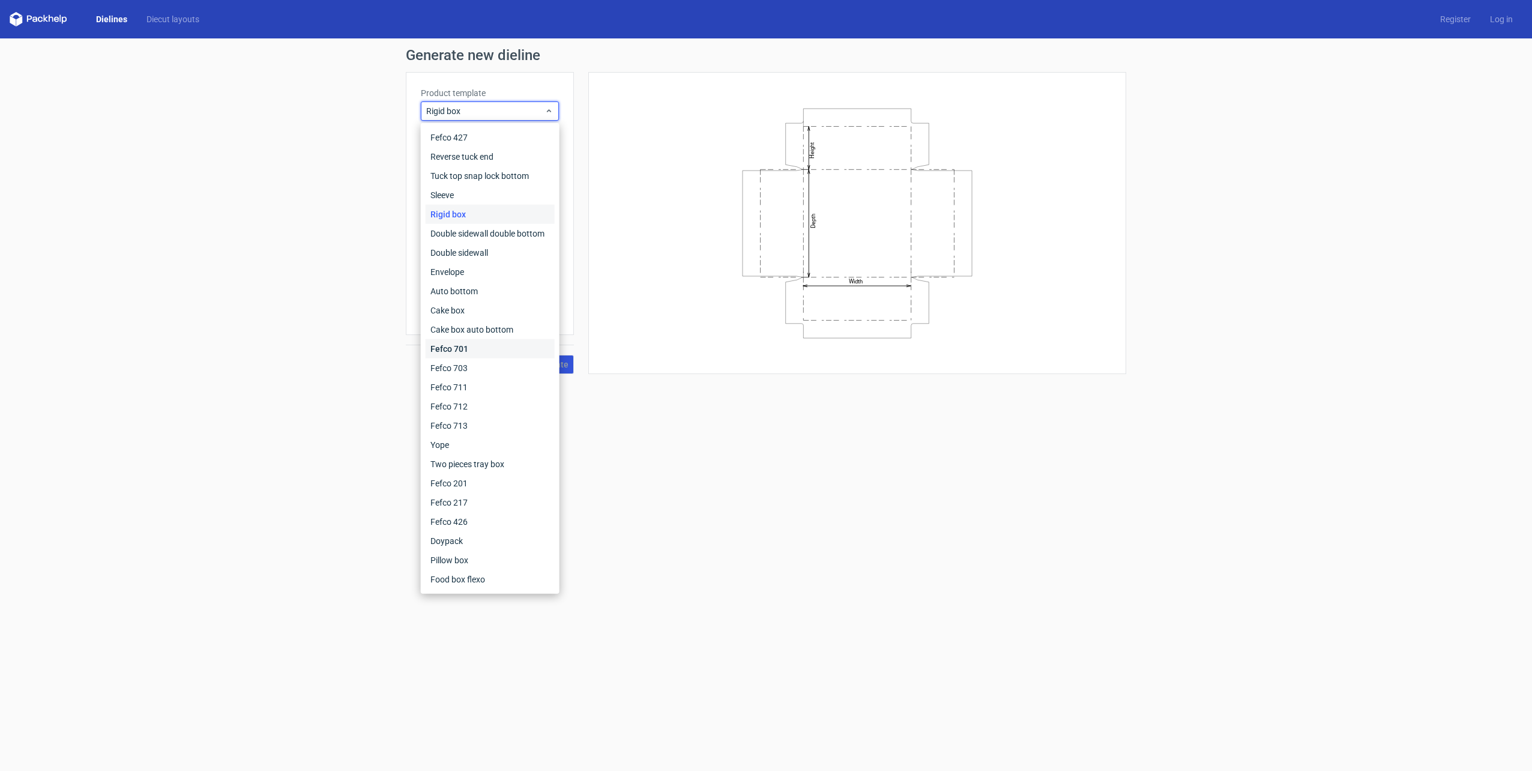
click at [474, 348] on div "Fefco 701" at bounding box center [490, 348] width 129 height 19
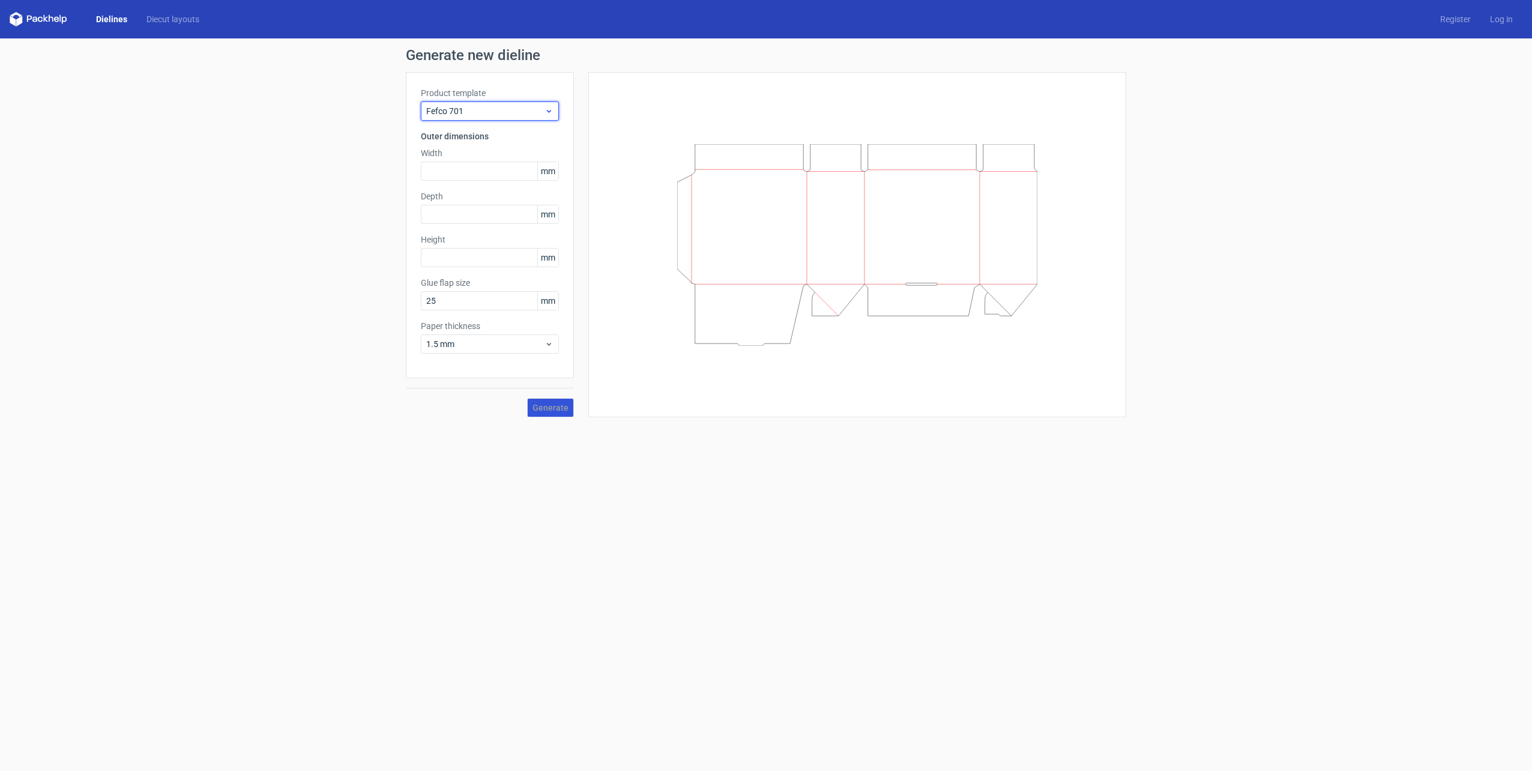
click at [549, 107] on icon at bounding box center [549, 111] width 9 height 10
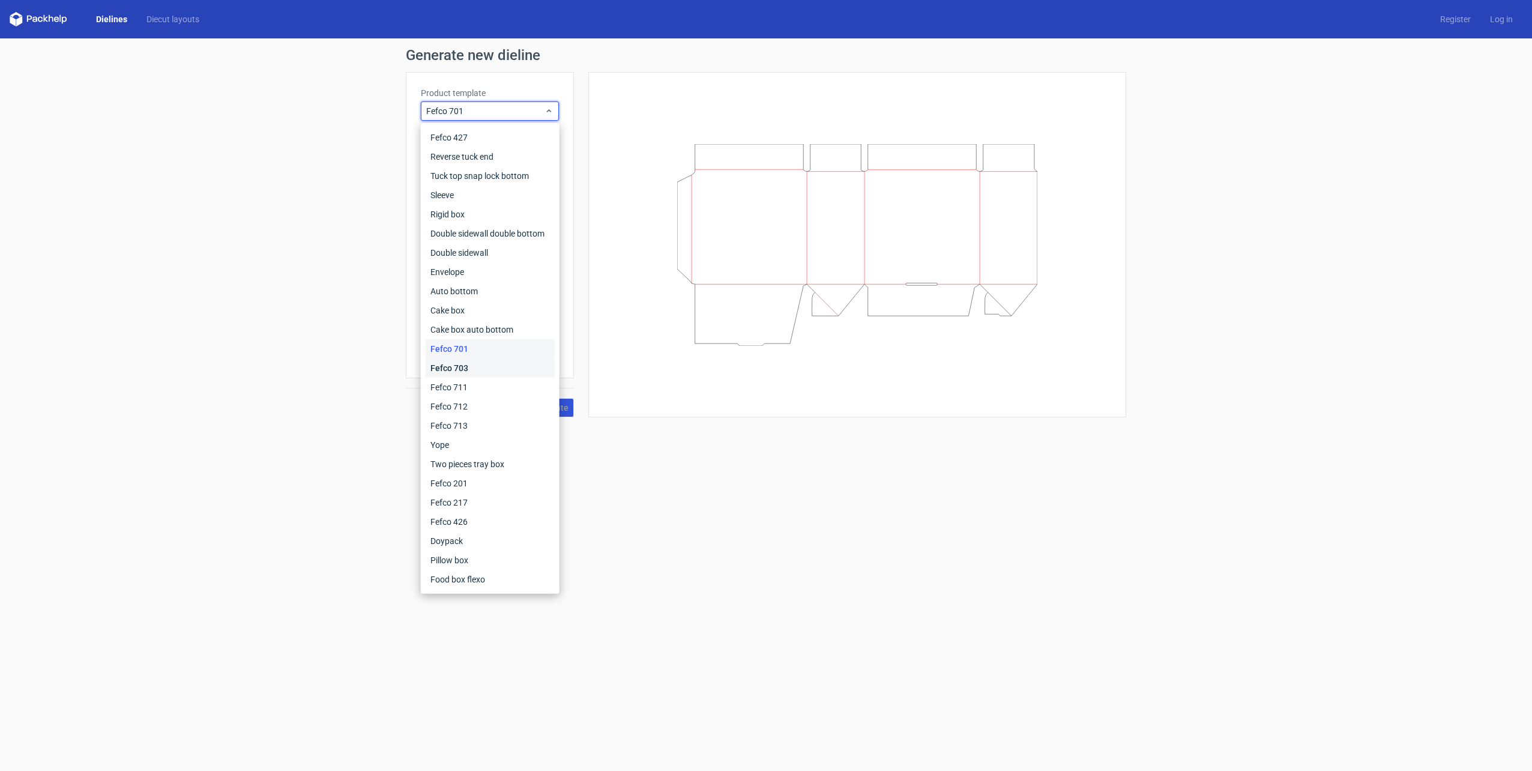
click at [462, 361] on div "Fefco 703" at bounding box center [490, 367] width 129 height 19
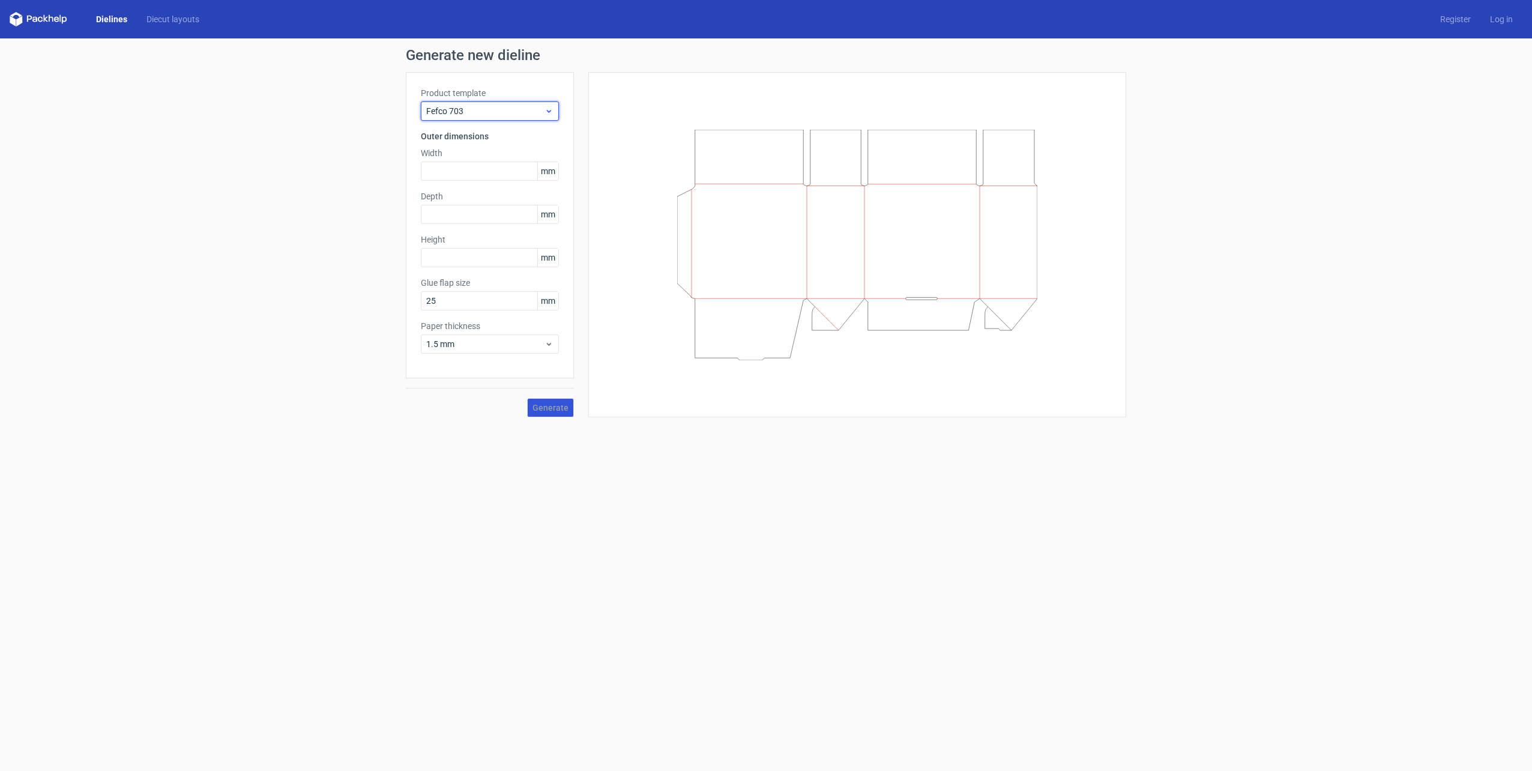
click at [551, 111] on icon at bounding box center [549, 111] width 9 height 10
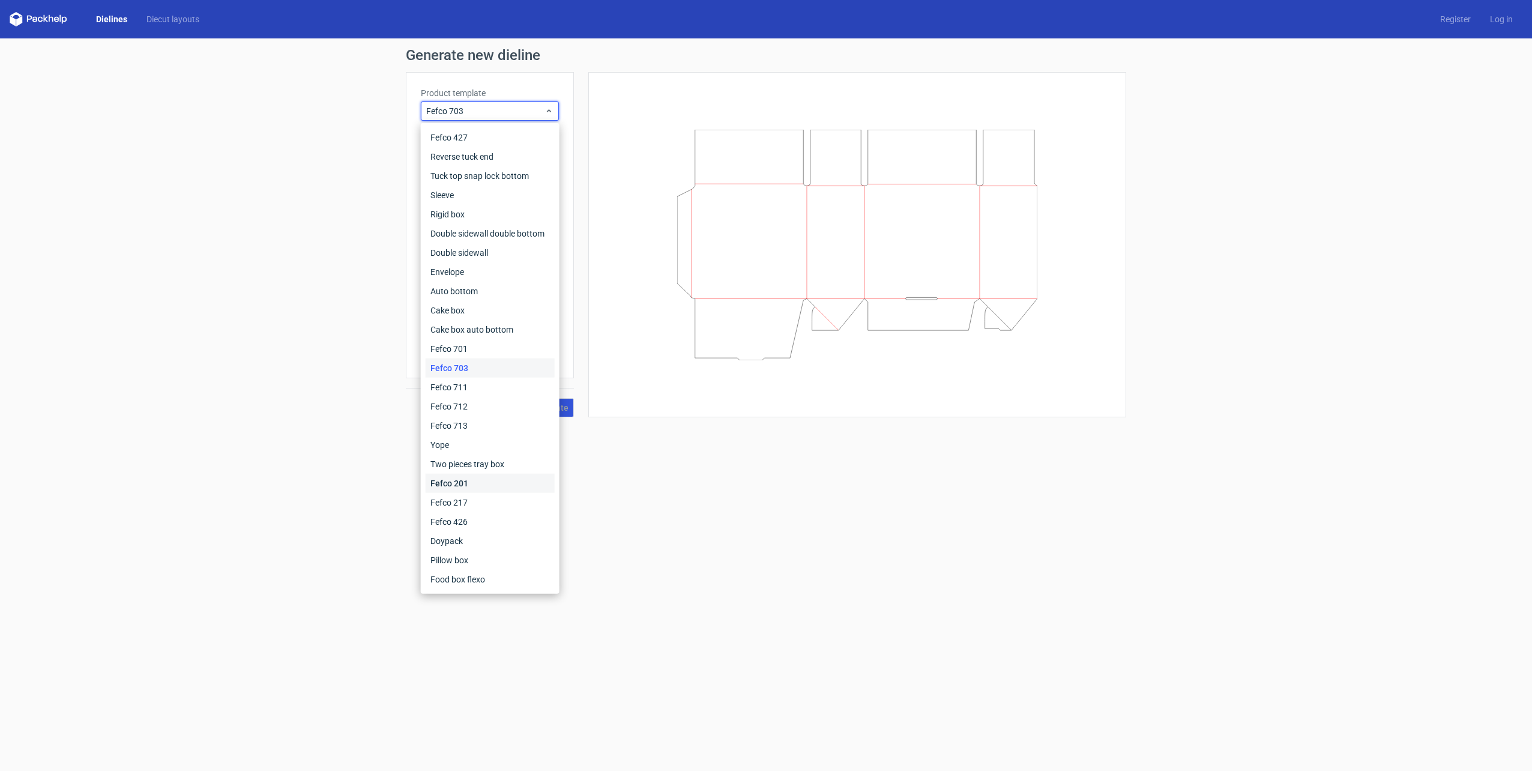
click at [441, 483] on div "Fefco 201" at bounding box center [490, 483] width 129 height 19
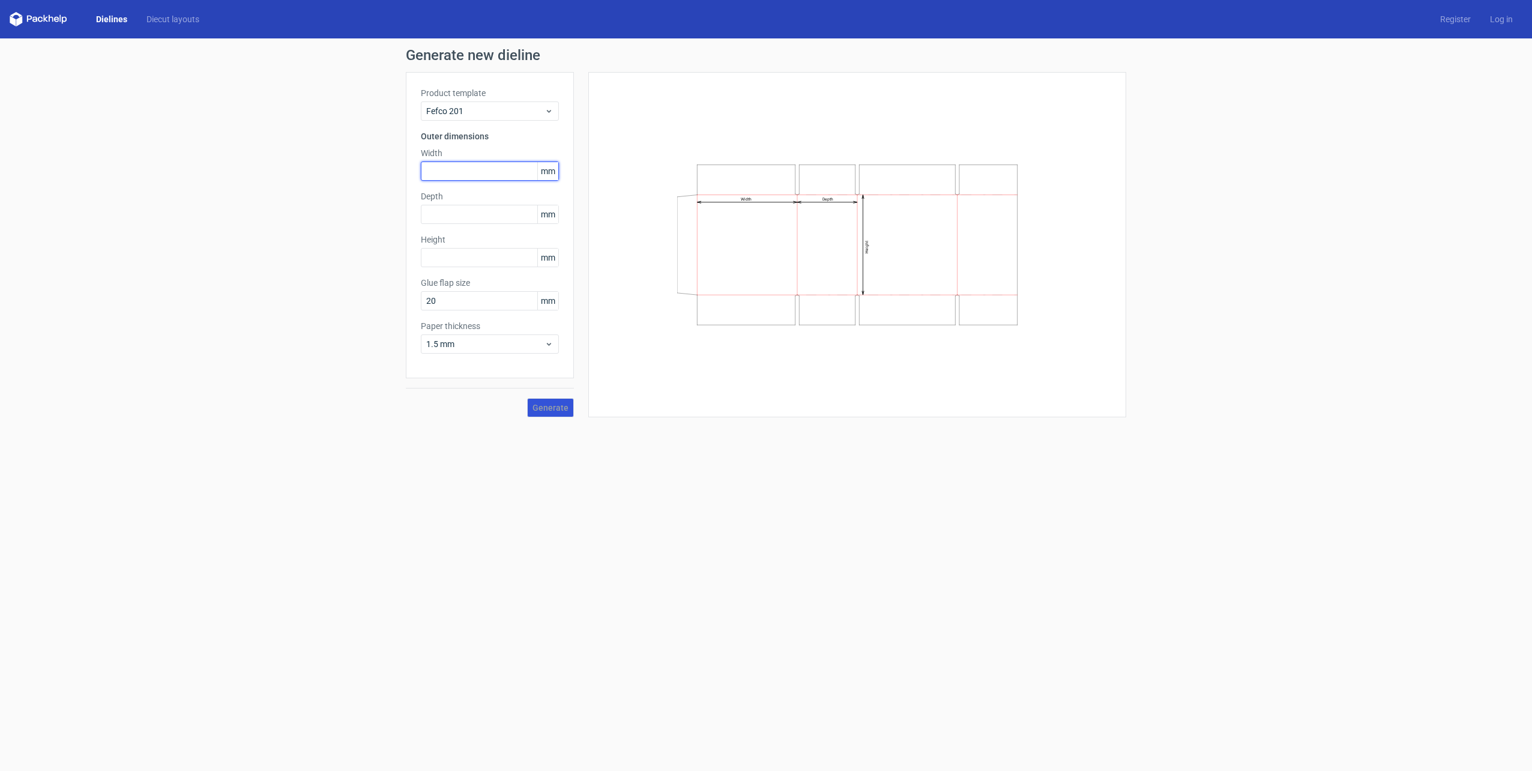
click at [470, 172] on input "text" at bounding box center [490, 171] width 138 height 19
type input "500"
click at [440, 211] on input "text" at bounding box center [490, 214] width 138 height 19
type input "500"
click at [430, 264] on input "text" at bounding box center [490, 257] width 138 height 19
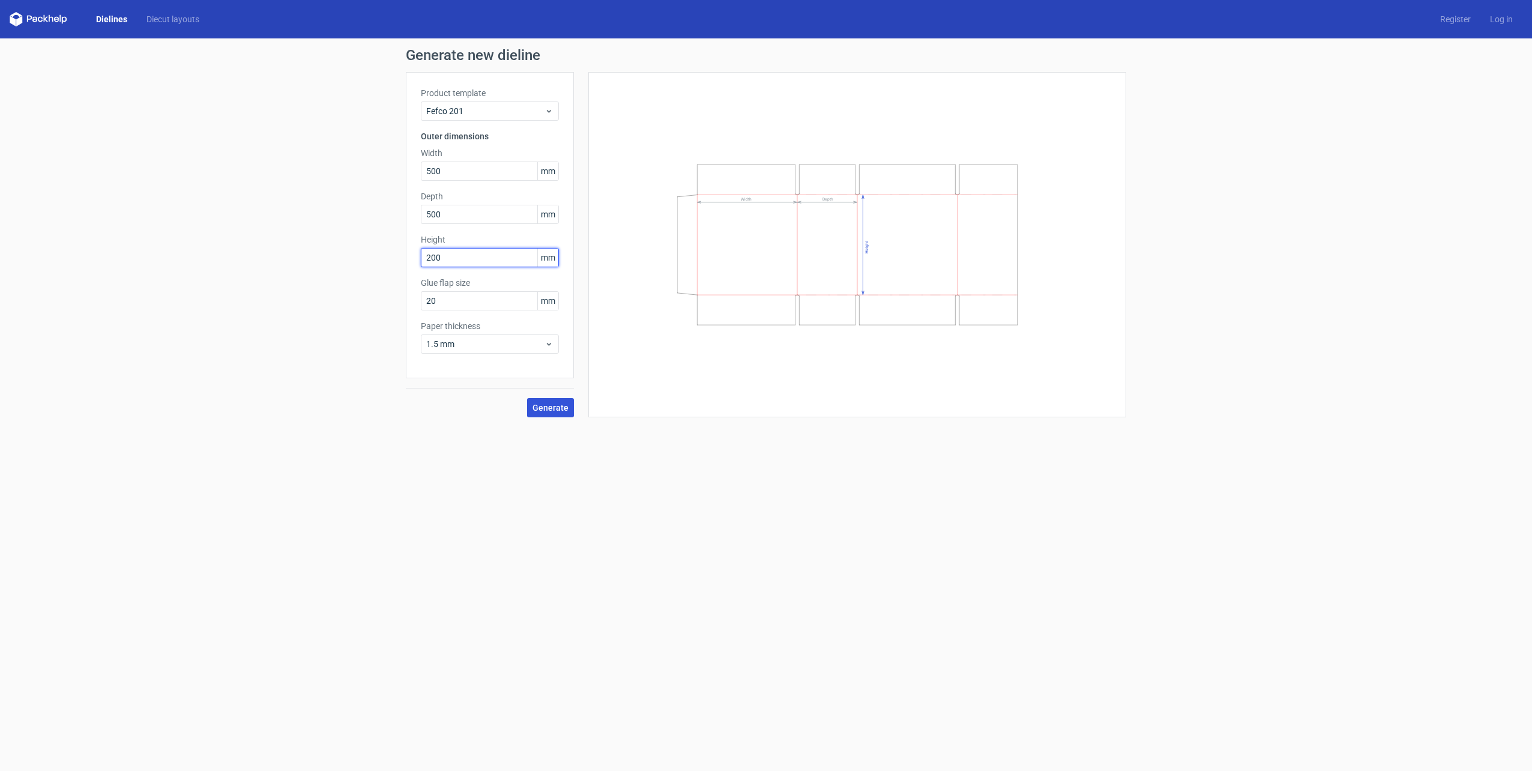
type input "200"
click at [527, 398] on button "Generate" at bounding box center [550, 407] width 47 height 19
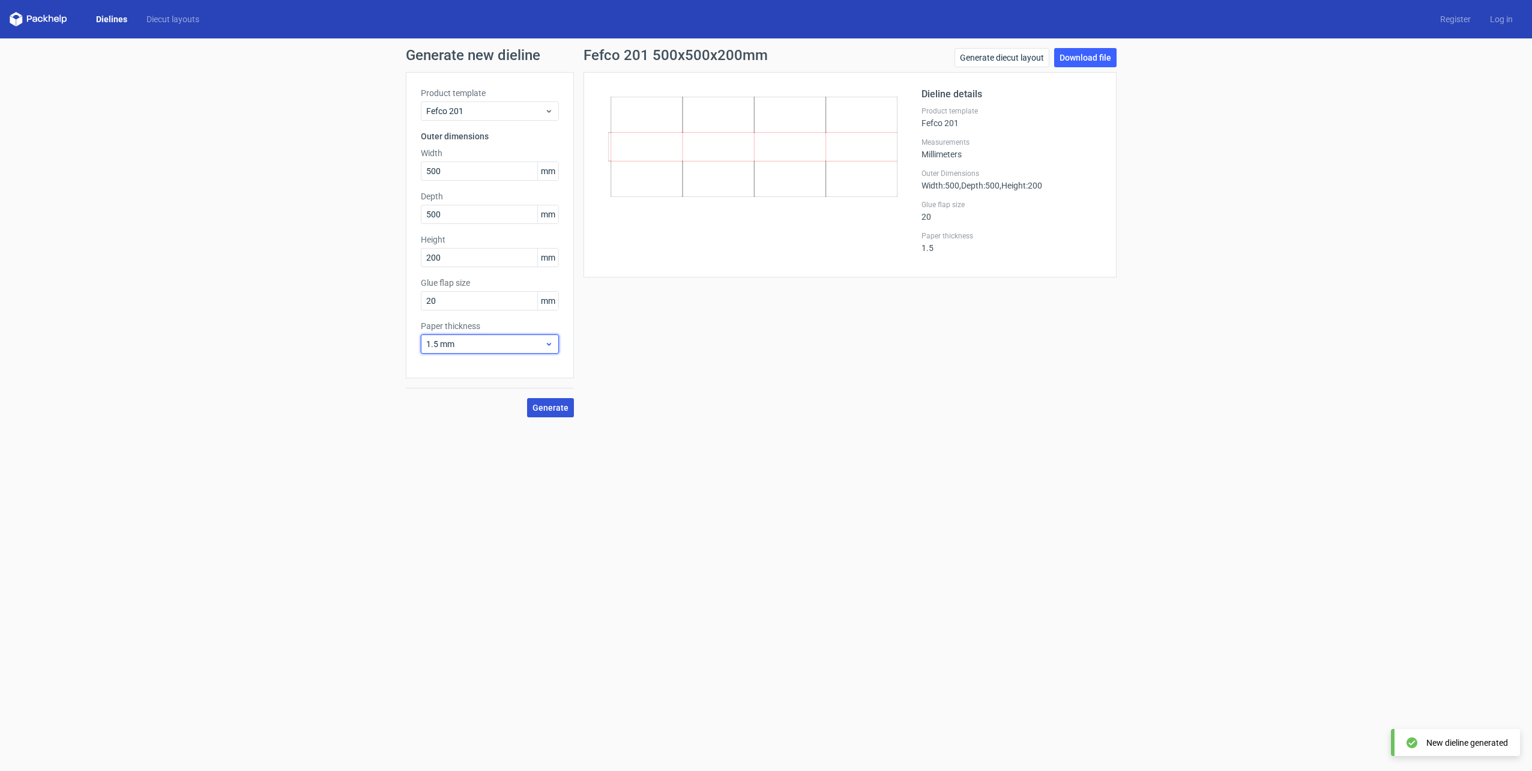
click at [555, 343] on div "1.5 mm" at bounding box center [490, 343] width 138 height 19
click at [468, 448] on div "3 mm" at bounding box center [490, 447] width 129 height 19
click at [394, 504] on form "Generate new dieline Product template Fefco 201 Outer dimensions Width 500 mm D…" at bounding box center [766, 404] width 1532 height 733
click at [1094, 56] on link "Download file" at bounding box center [1085, 57] width 62 height 19
click at [197, 132] on div "Generate new dieline Product template Fefco 201 Outer dimensions Width 500 mm D…" at bounding box center [766, 232] width 1532 height 389
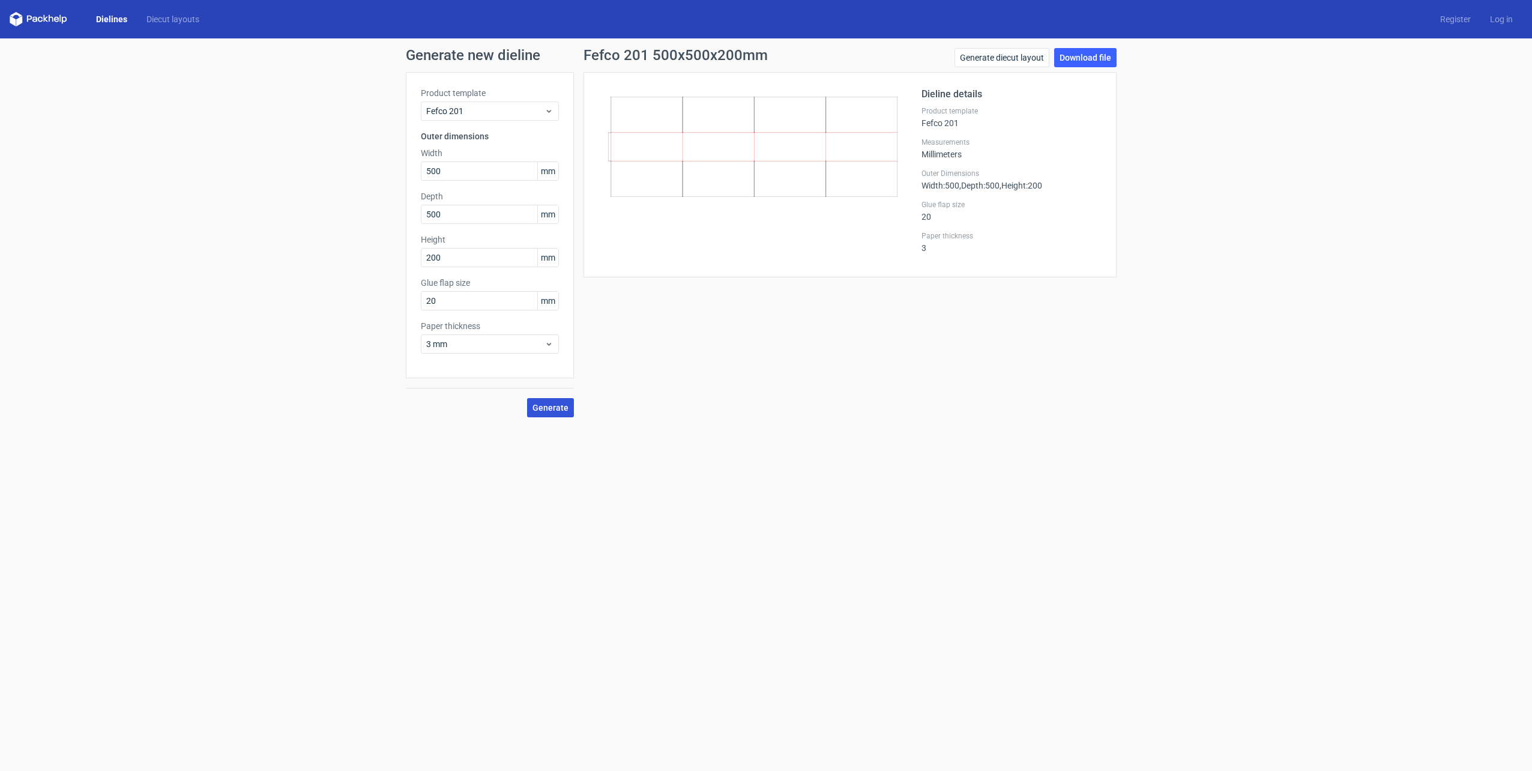
click at [36, 22] on icon at bounding box center [39, 19] width 58 height 14
click at [41, 19] on icon at bounding box center [39, 19] width 58 height 14
click at [20, 18] on polygon at bounding box center [19, 21] width 6 height 10
click at [101, 20] on link "Dielines" at bounding box center [111, 19] width 50 height 12
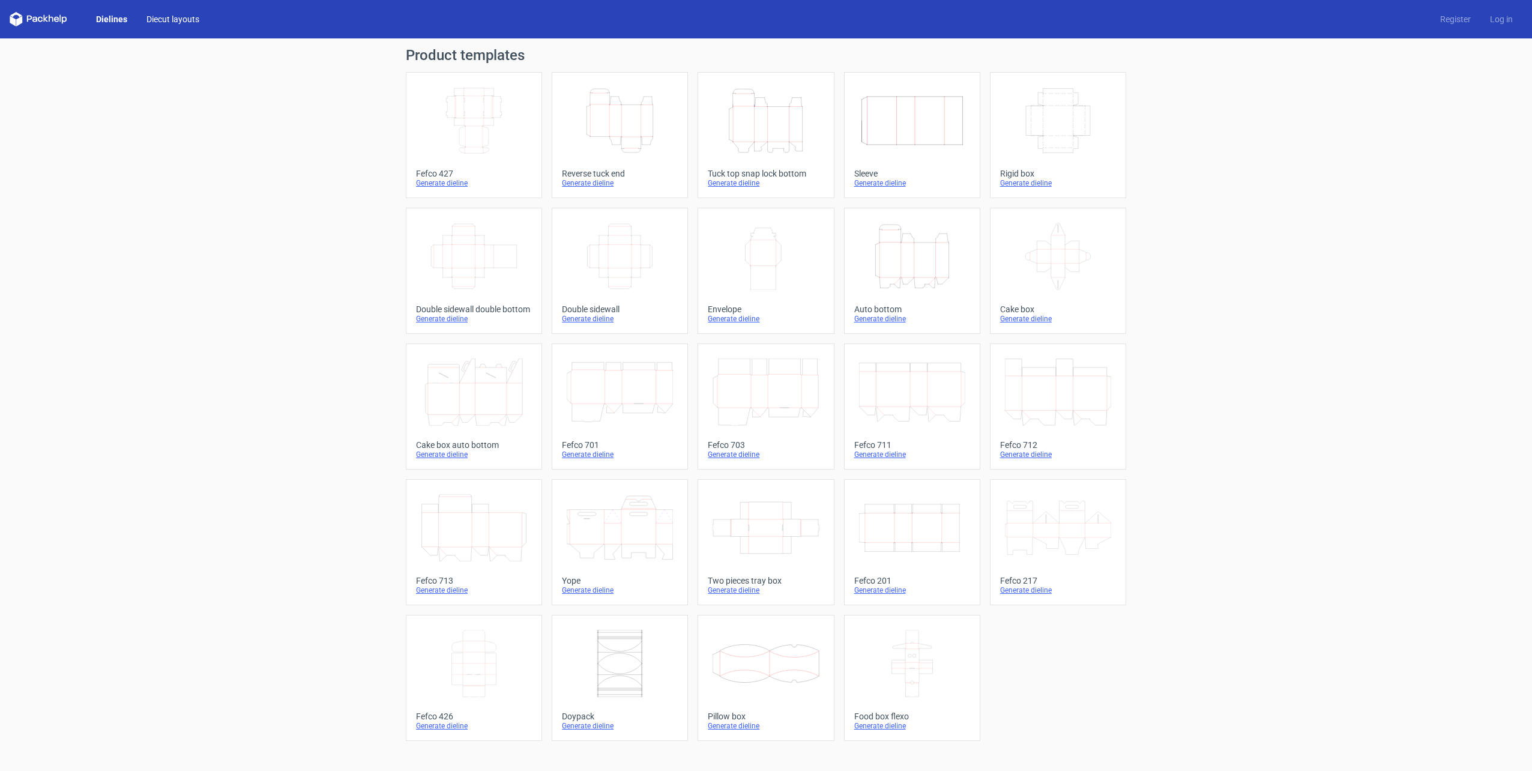
click at [168, 18] on link "Diecut layouts" at bounding box center [173, 19] width 72 height 12
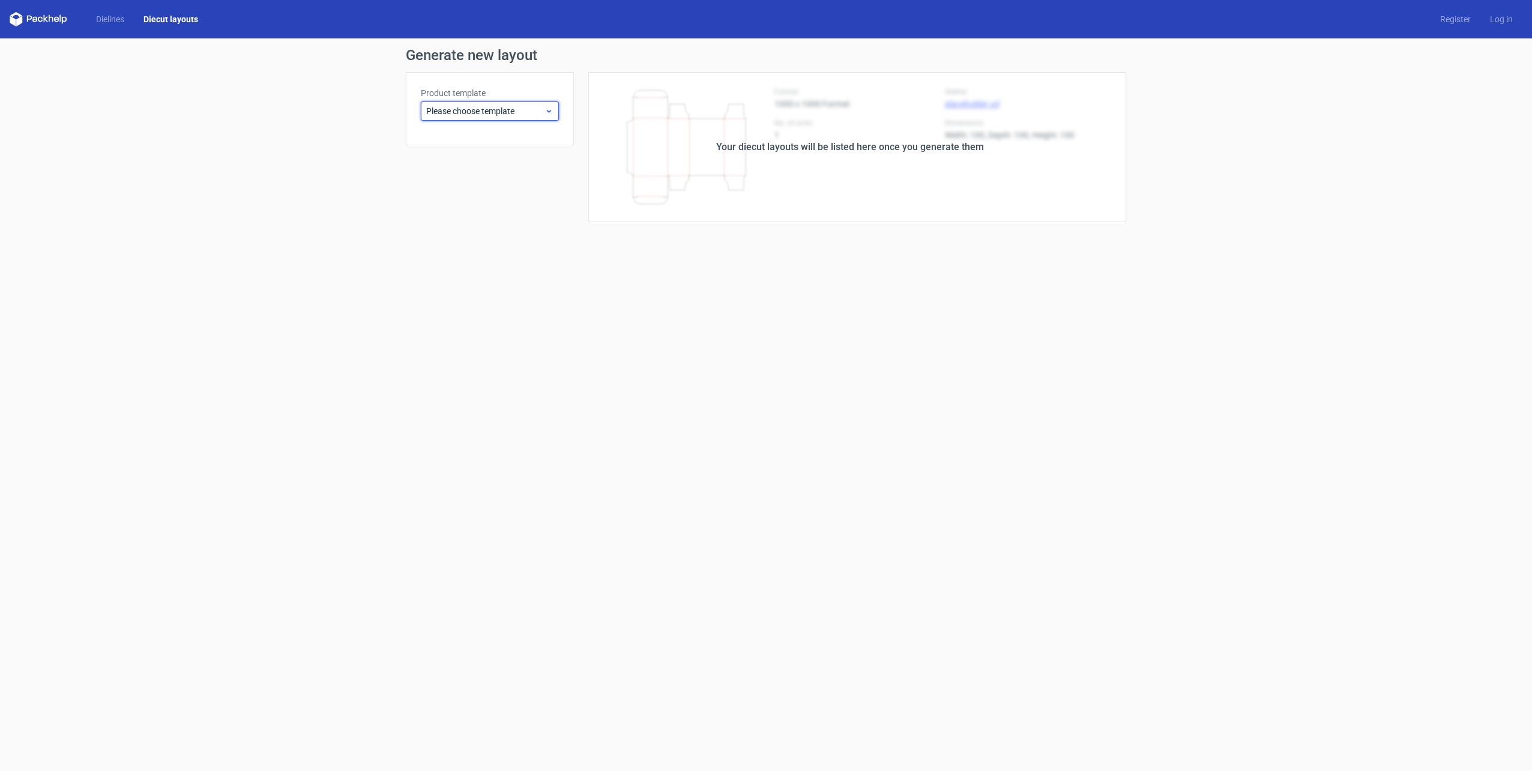
click at [549, 112] on use at bounding box center [549, 111] width 4 height 3
click at [454, 292] on div "Auto bottom" at bounding box center [490, 291] width 129 height 19
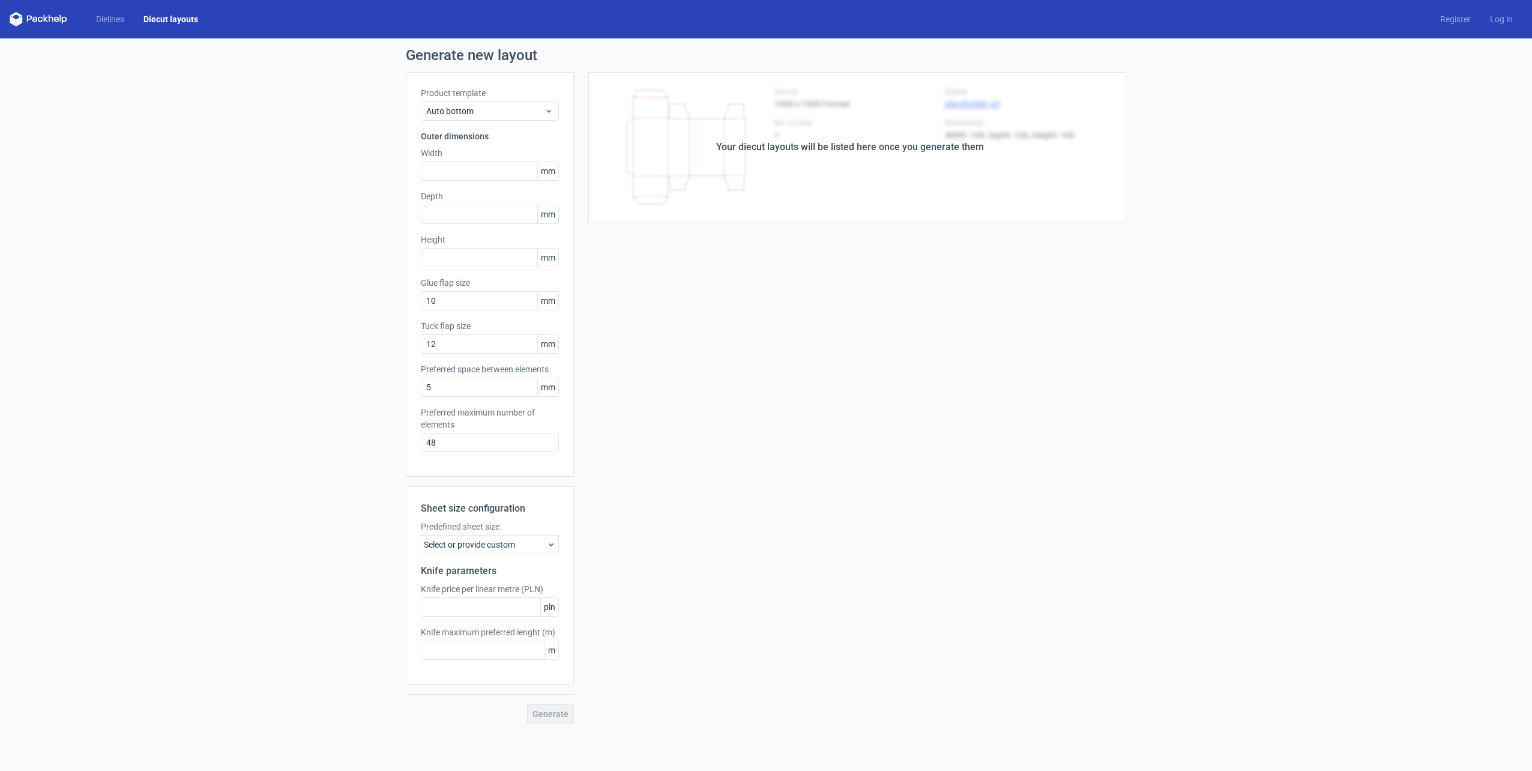
click at [740, 275] on div "Your diecut layouts will be listed here once you generate them Height Depth Wid…" at bounding box center [850, 398] width 552 height 652
click at [759, 150] on div "Your diecut layouts will be listed here once you generate them" at bounding box center [850, 147] width 268 height 14
click at [1495, 19] on link "Log in" at bounding box center [1502, 19] width 42 height 12
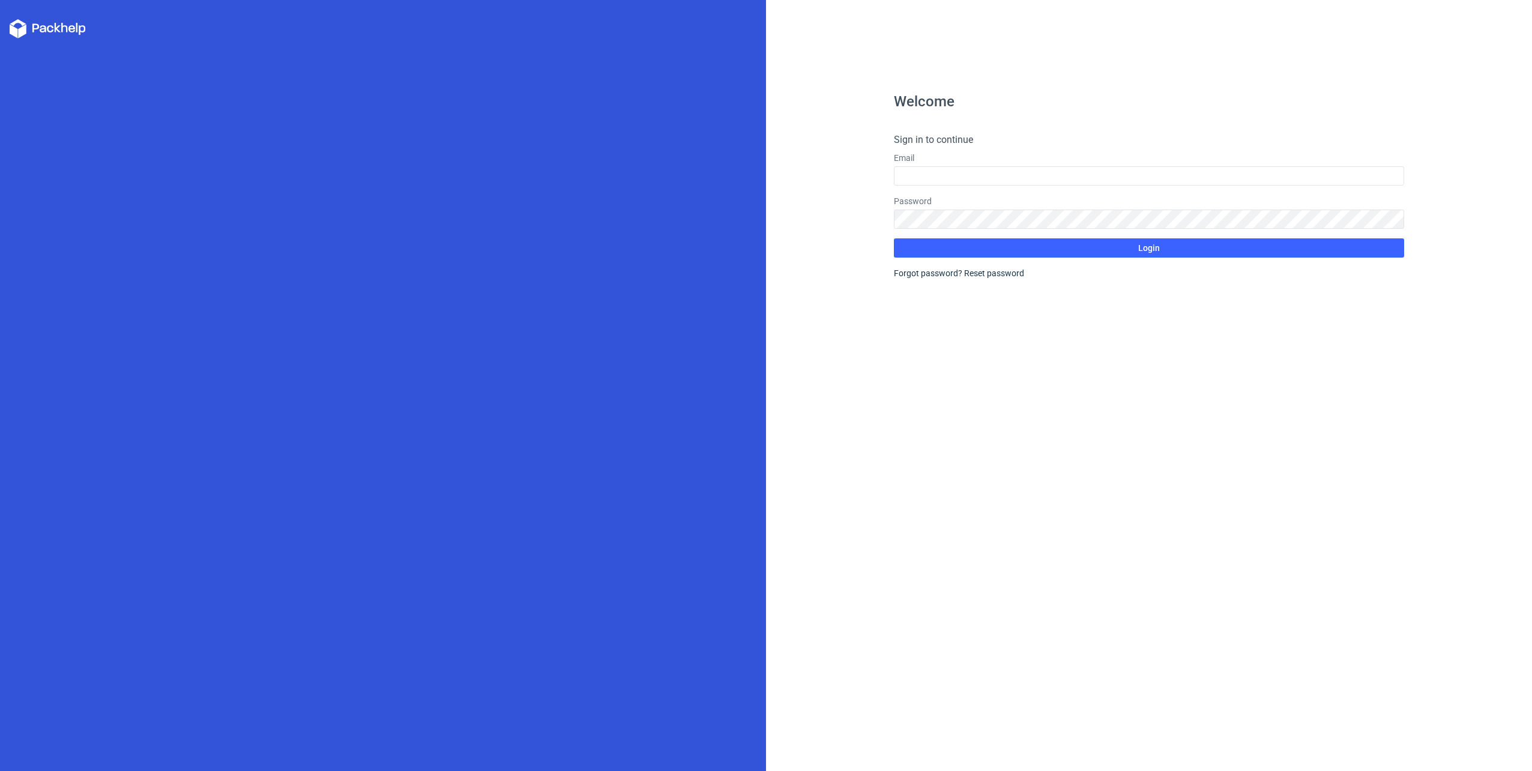
drag, startPoint x: 364, startPoint y: 225, endPoint x: 327, endPoint y: 229, distance: 38.1
click at [365, 225] on div at bounding box center [383, 385] width 766 height 771
click at [64, 29] on icon at bounding box center [48, 28] width 76 height 19
click at [52, 29] on icon at bounding box center [48, 28] width 76 height 19
click at [623, 185] on div at bounding box center [383, 385] width 766 height 771
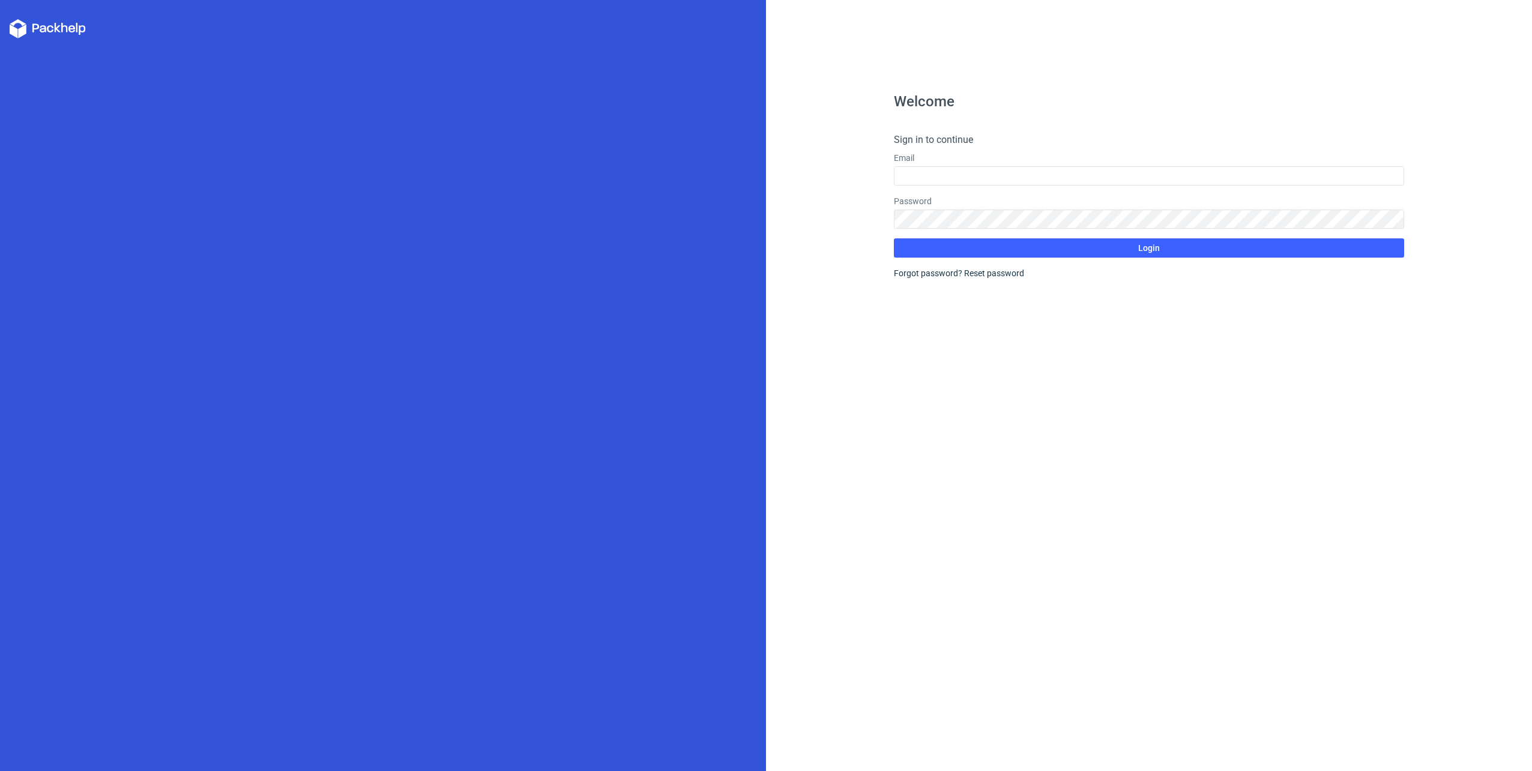
click at [43, 28] on icon at bounding box center [48, 28] width 76 height 19
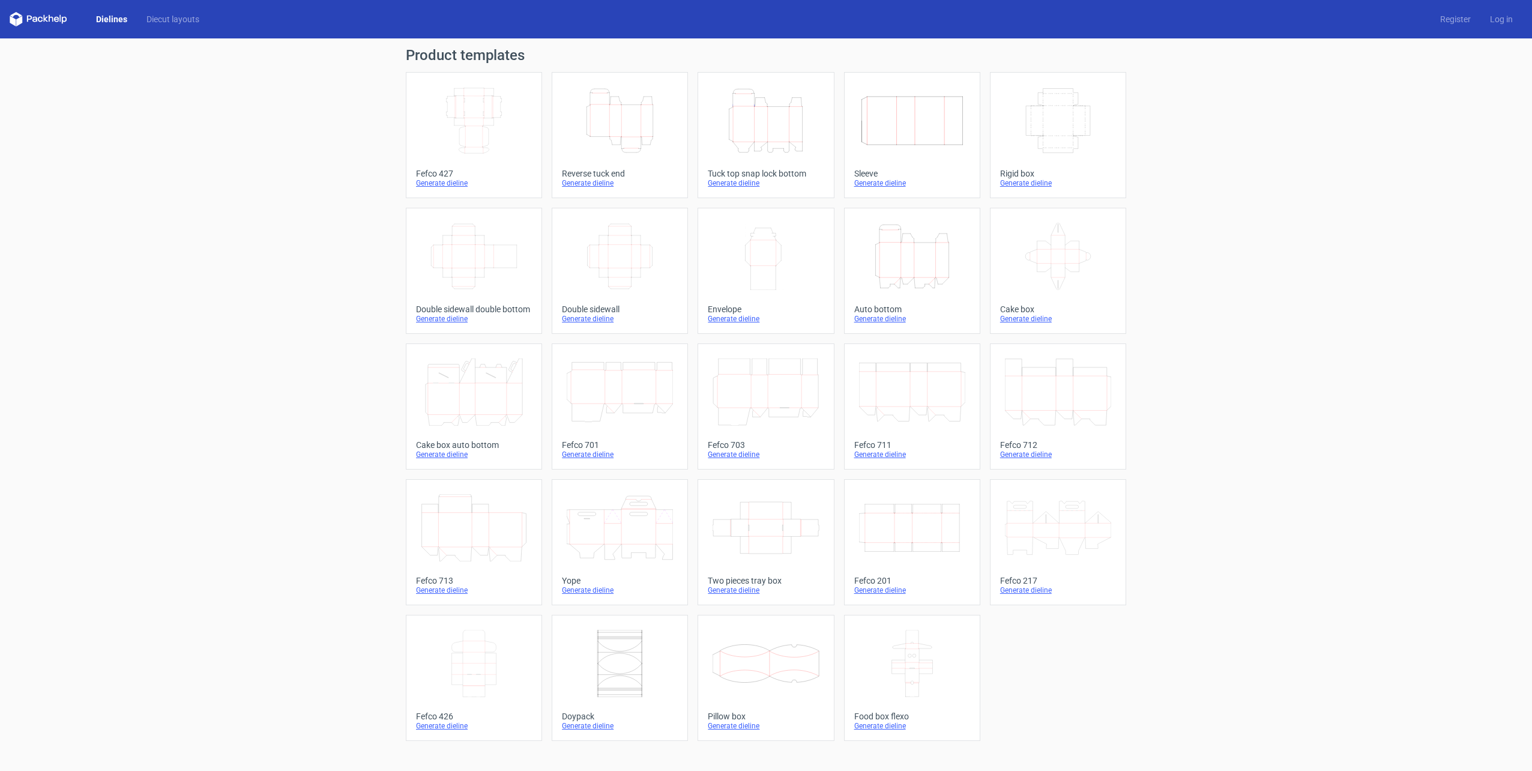
click at [879, 185] on div "Generate dieline" at bounding box center [912, 183] width 116 height 10
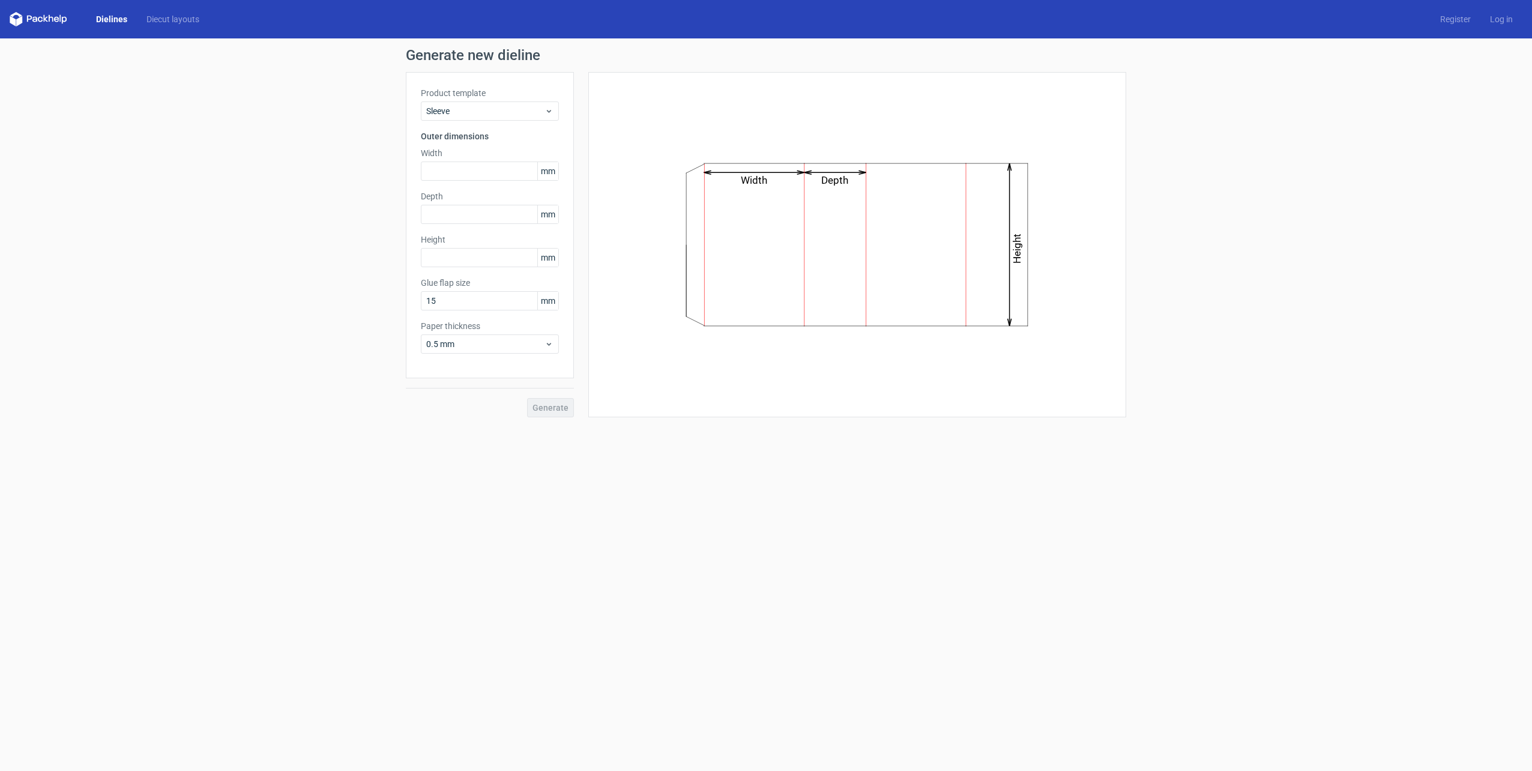
click at [114, 20] on link "Dielines" at bounding box center [111, 19] width 50 height 12
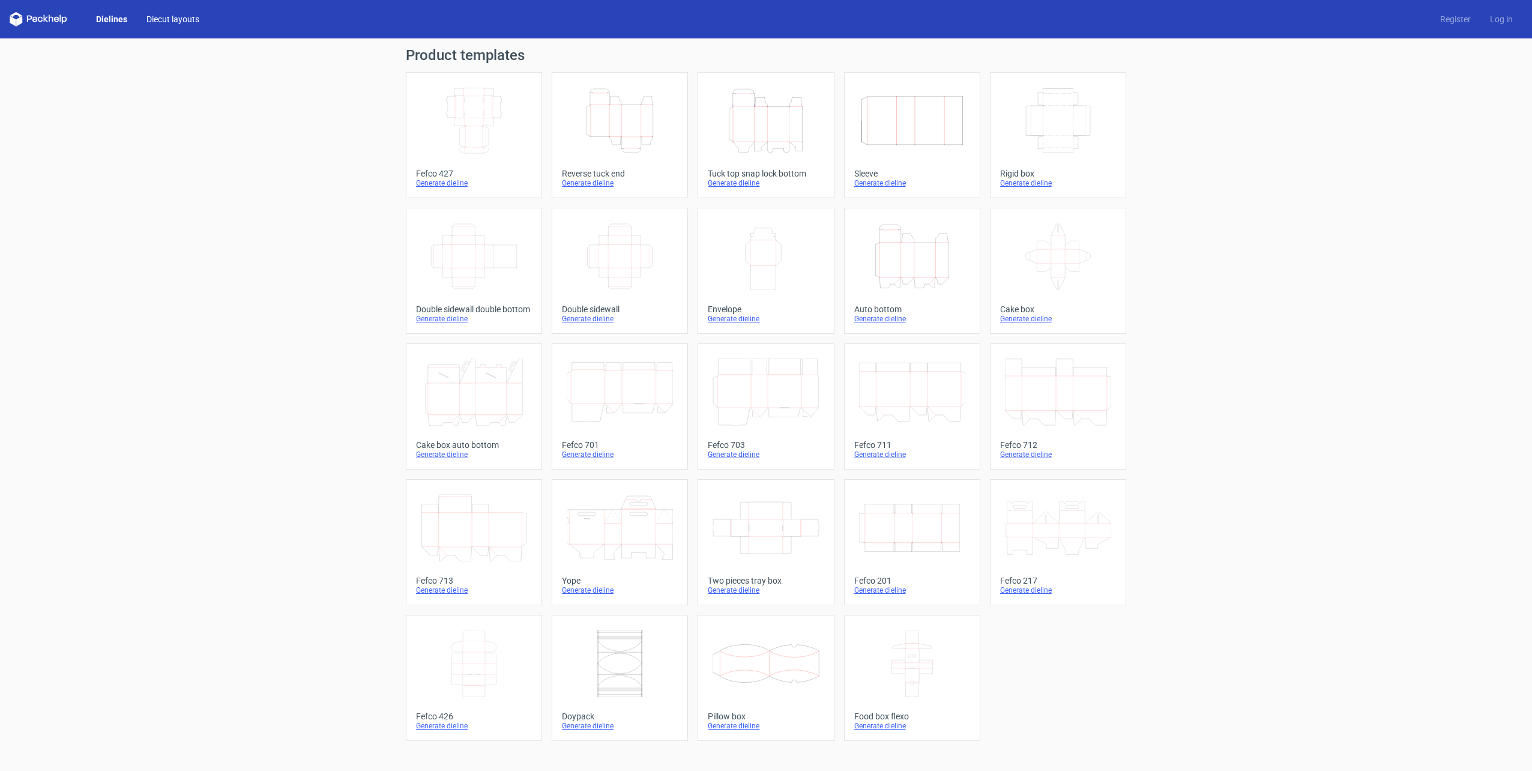
click at [180, 17] on link "Diecut layouts" at bounding box center [173, 19] width 72 height 12
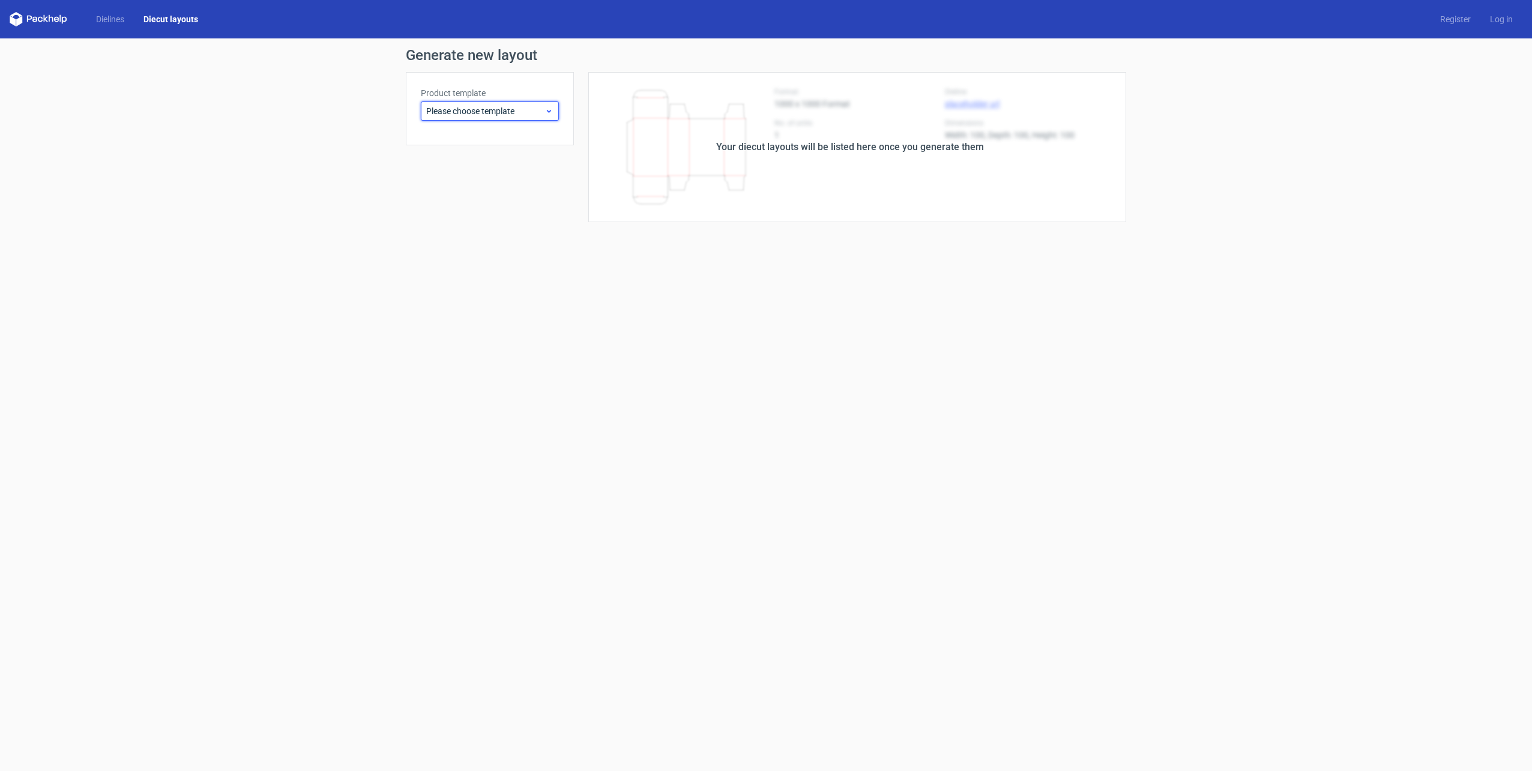
click at [549, 112] on use at bounding box center [549, 111] width 4 height 3
click at [477, 157] on div "Reverse tuck end" at bounding box center [490, 156] width 129 height 19
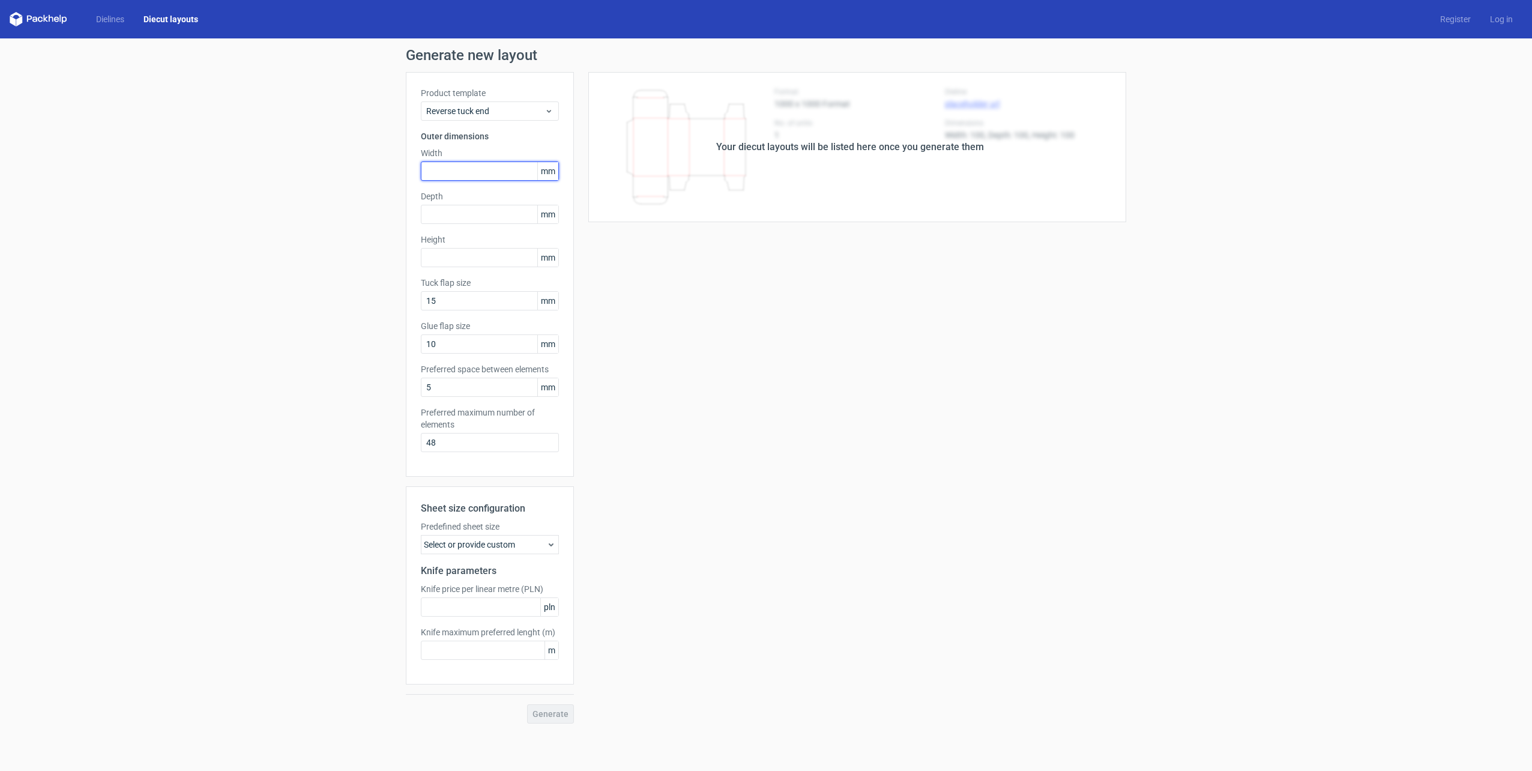
click at [456, 169] on input "text" at bounding box center [490, 171] width 138 height 19
type input "500"
click at [425, 223] on div "Product template Reverse tuck end Outer dimensions Width 500 mm Depth mm Height…" at bounding box center [490, 274] width 168 height 405
click at [428, 221] on input "text" at bounding box center [490, 214] width 138 height 19
type input "500"
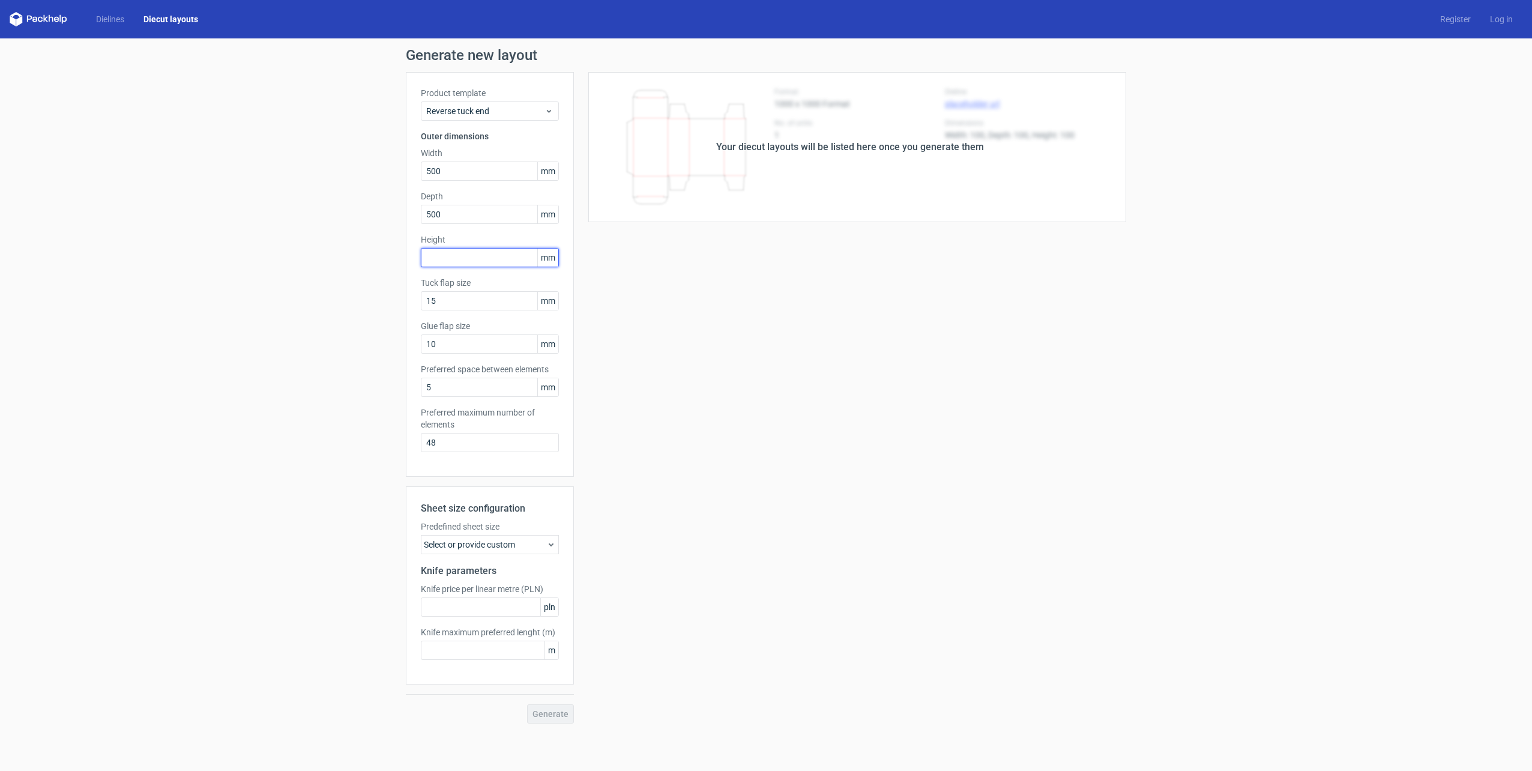
click at [422, 261] on input "text" at bounding box center [490, 257] width 138 height 19
type input "200"
click at [293, 349] on div "Generate new layout Product template Reverse tuck end Outer dimensions Width 50…" at bounding box center [766, 385] width 1532 height 695
click at [554, 543] on icon at bounding box center [551, 545] width 10 height 10
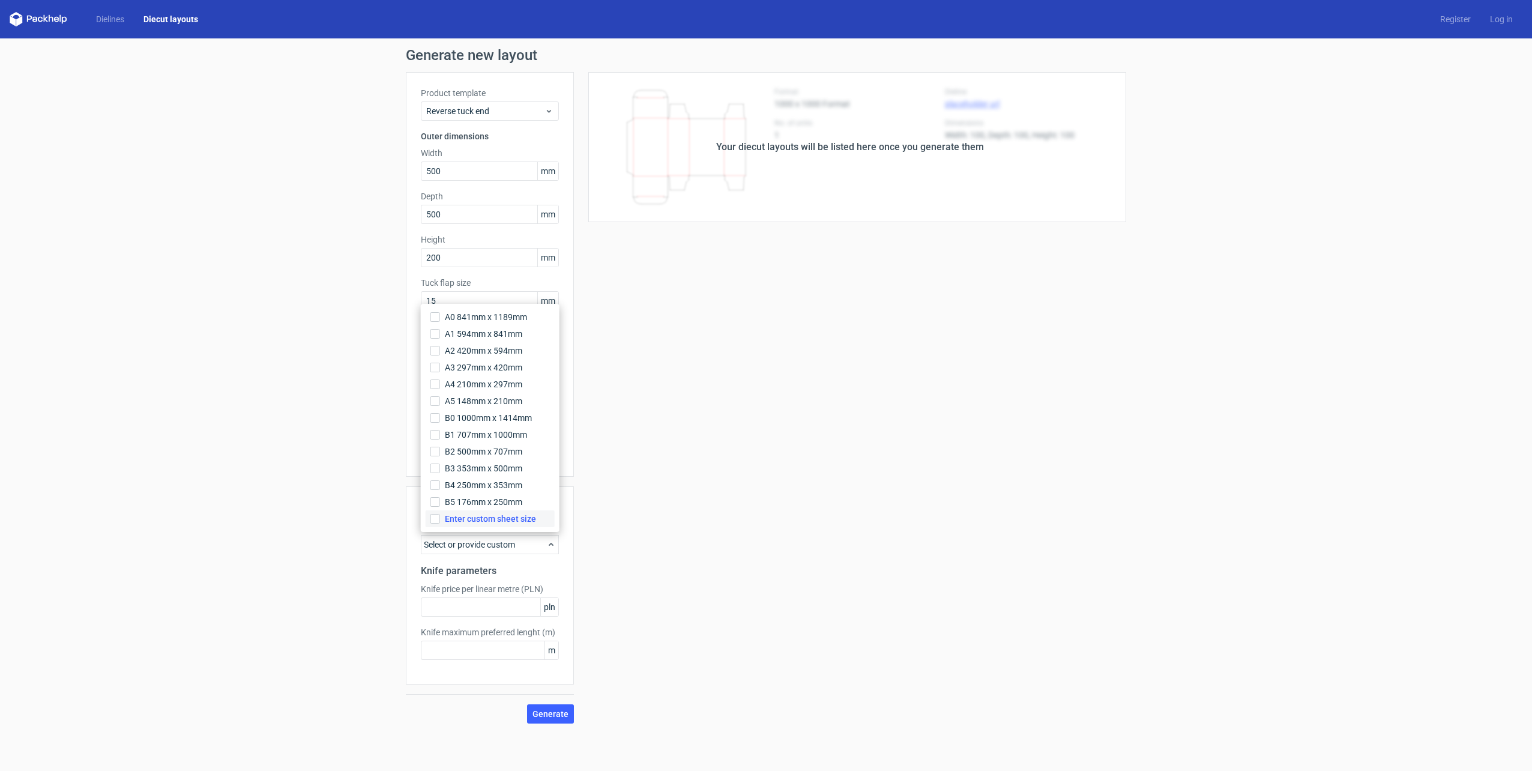
click at [540, 520] on label "Enter custom sheet size" at bounding box center [490, 518] width 129 height 17
click at [440, 520] on input "Enter custom sheet size" at bounding box center [436, 519] width 10 height 10
click at [713, 558] on div "Your diecut layouts will be listed here once you generate them Height Depth Wid…" at bounding box center [850, 441] width 552 height 738
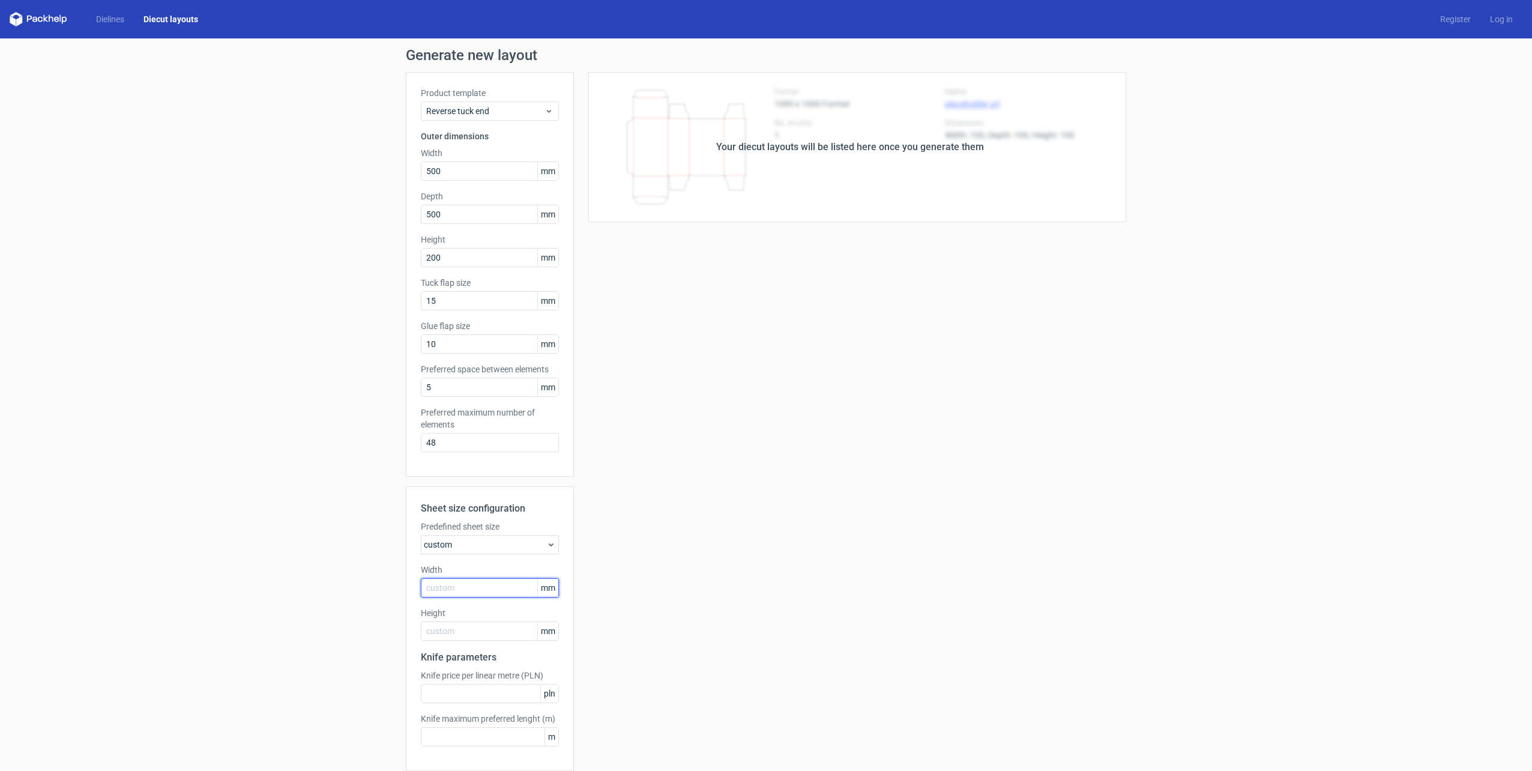
click at [503, 593] on input "text" at bounding box center [490, 587] width 138 height 19
type input "2600"
click at [461, 629] on input "text" at bounding box center [490, 630] width 138 height 19
type input "1600"
click at [459, 587] on input "2600" at bounding box center [490, 587] width 138 height 19
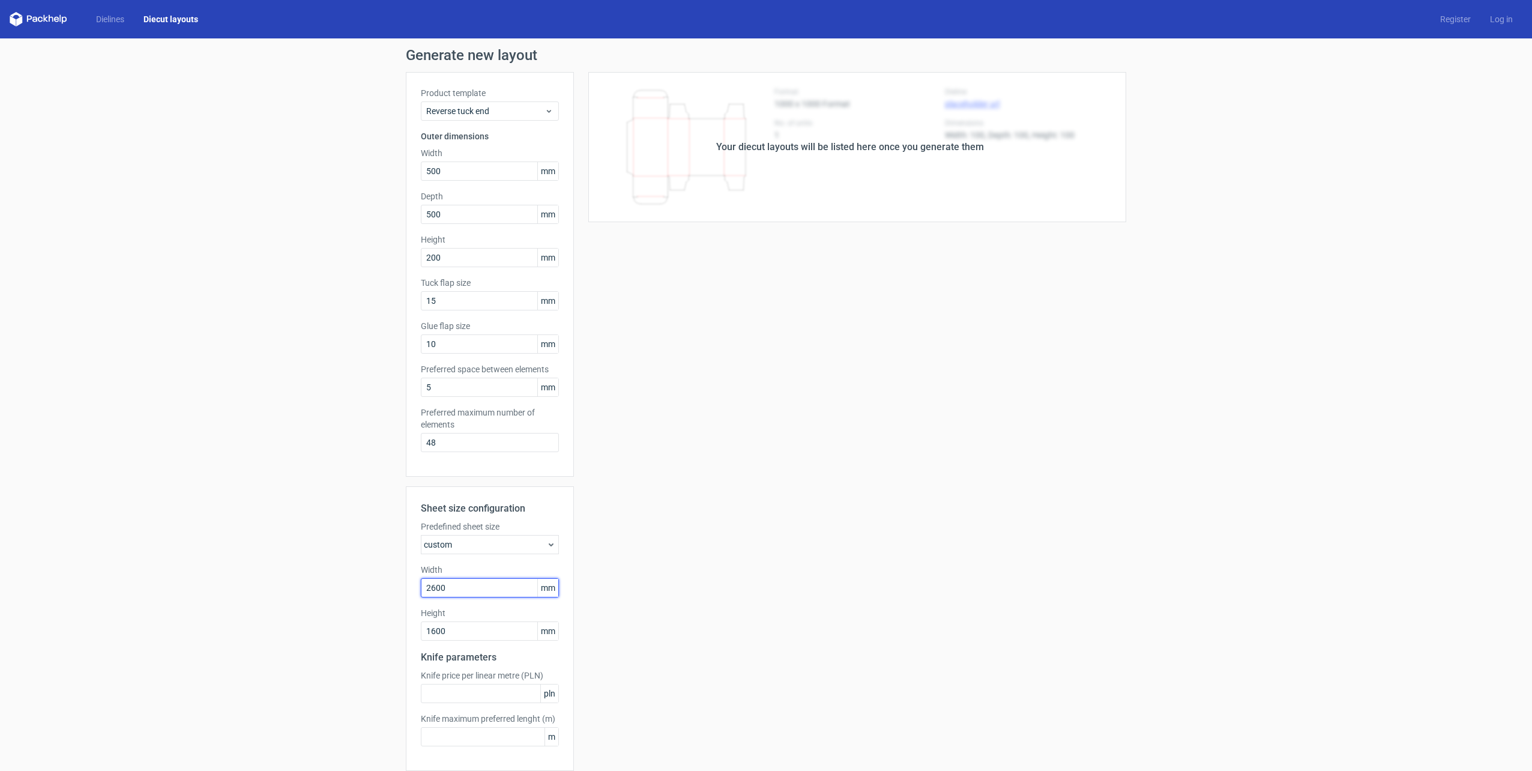
drag, startPoint x: 462, startPoint y: 585, endPoint x: 374, endPoint y: 588, distance: 88.3
click at [374, 588] on div "Generate new layout Product template Reverse tuck end Outer dimensions Width 50…" at bounding box center [766, 428] width 1532 height 781
type input "2200"
click at [626, 608] on div "Your diecut layouts will be listed here once you generate them Height Depth Wid…" at bounding box center [850, 441] width 552 height 738
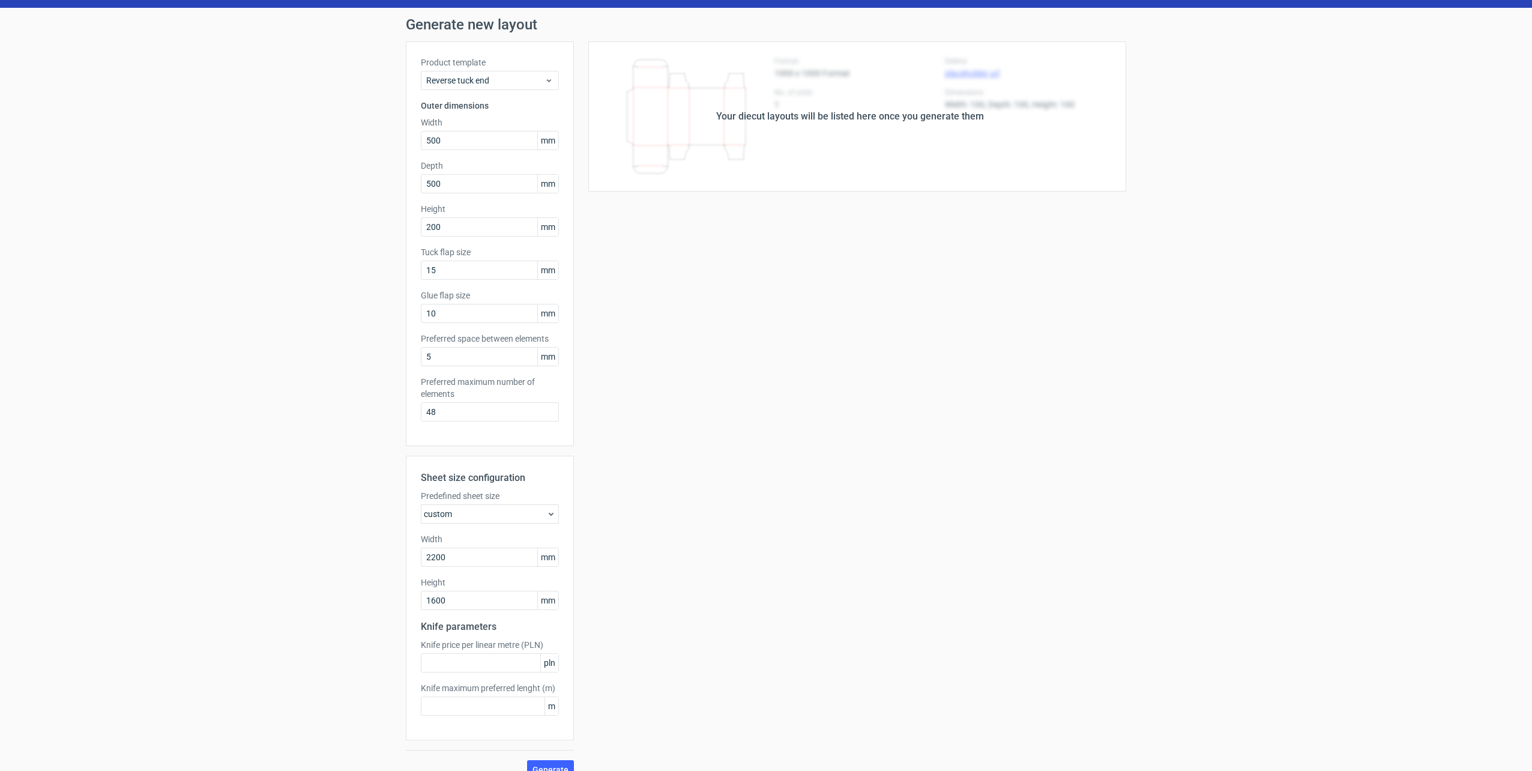
scroll to position [47, 0]
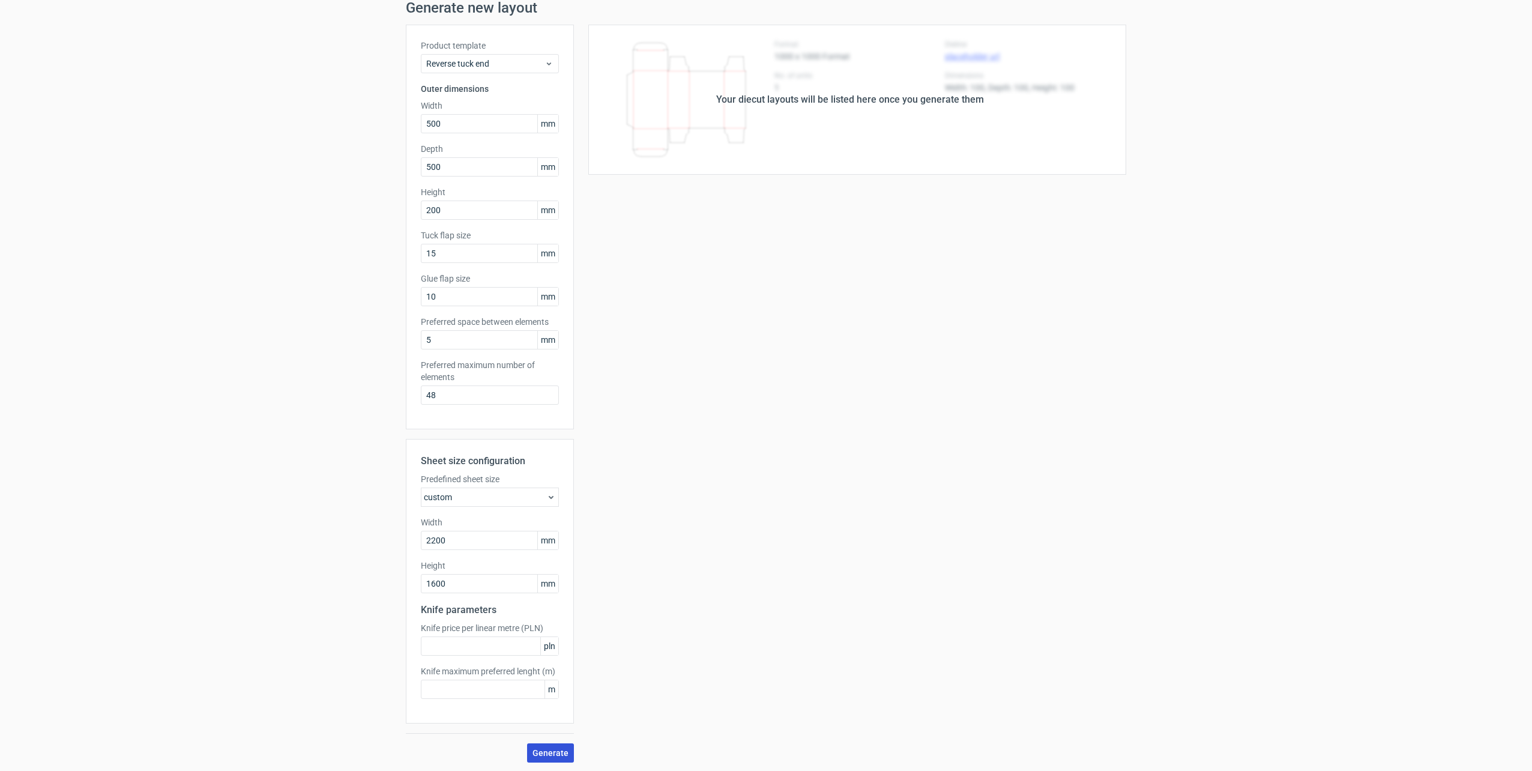
click at [542, 750] on span "Generate" at bounding box center [551, 753] width 36 height 8
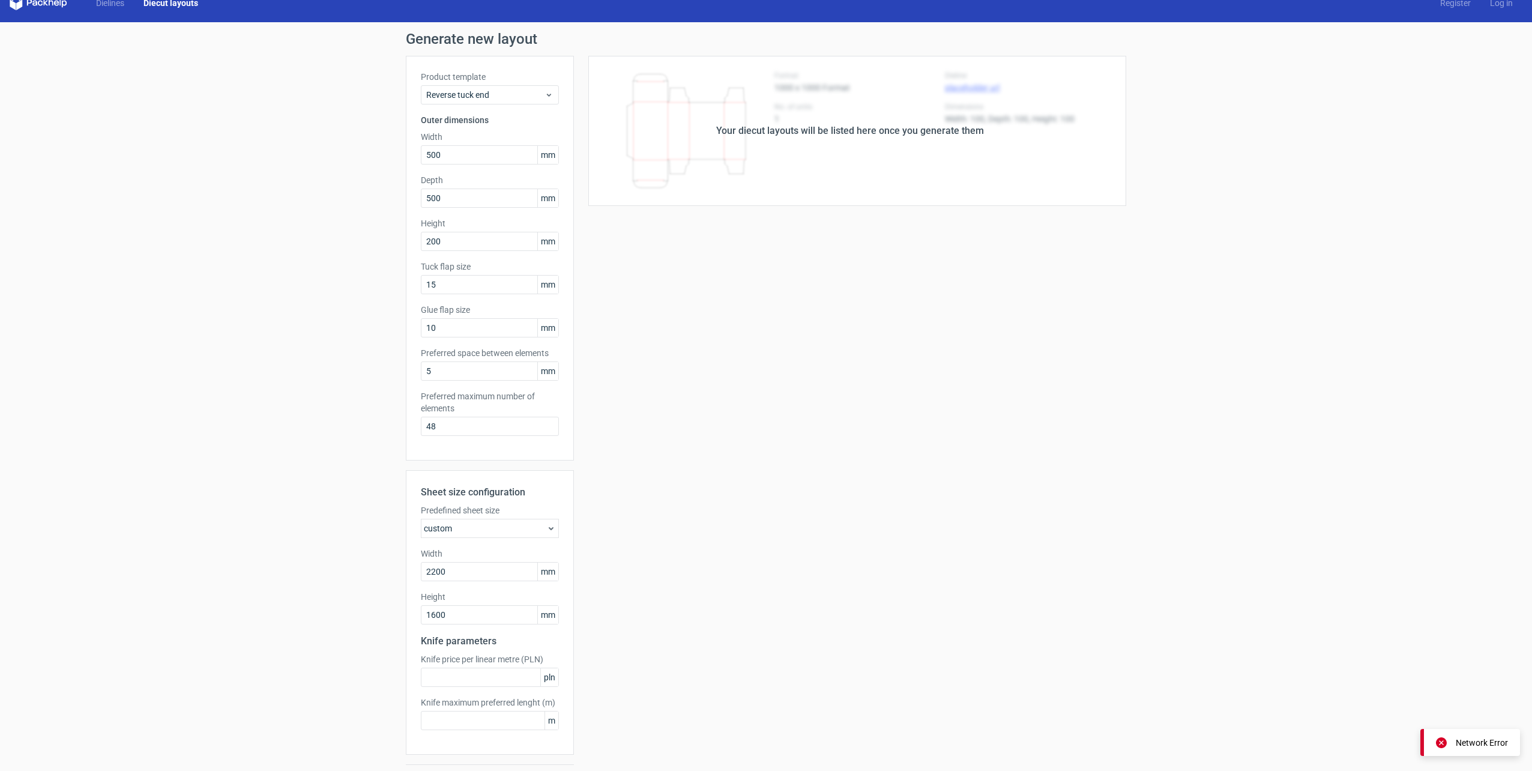
scroll to position [0, 0]
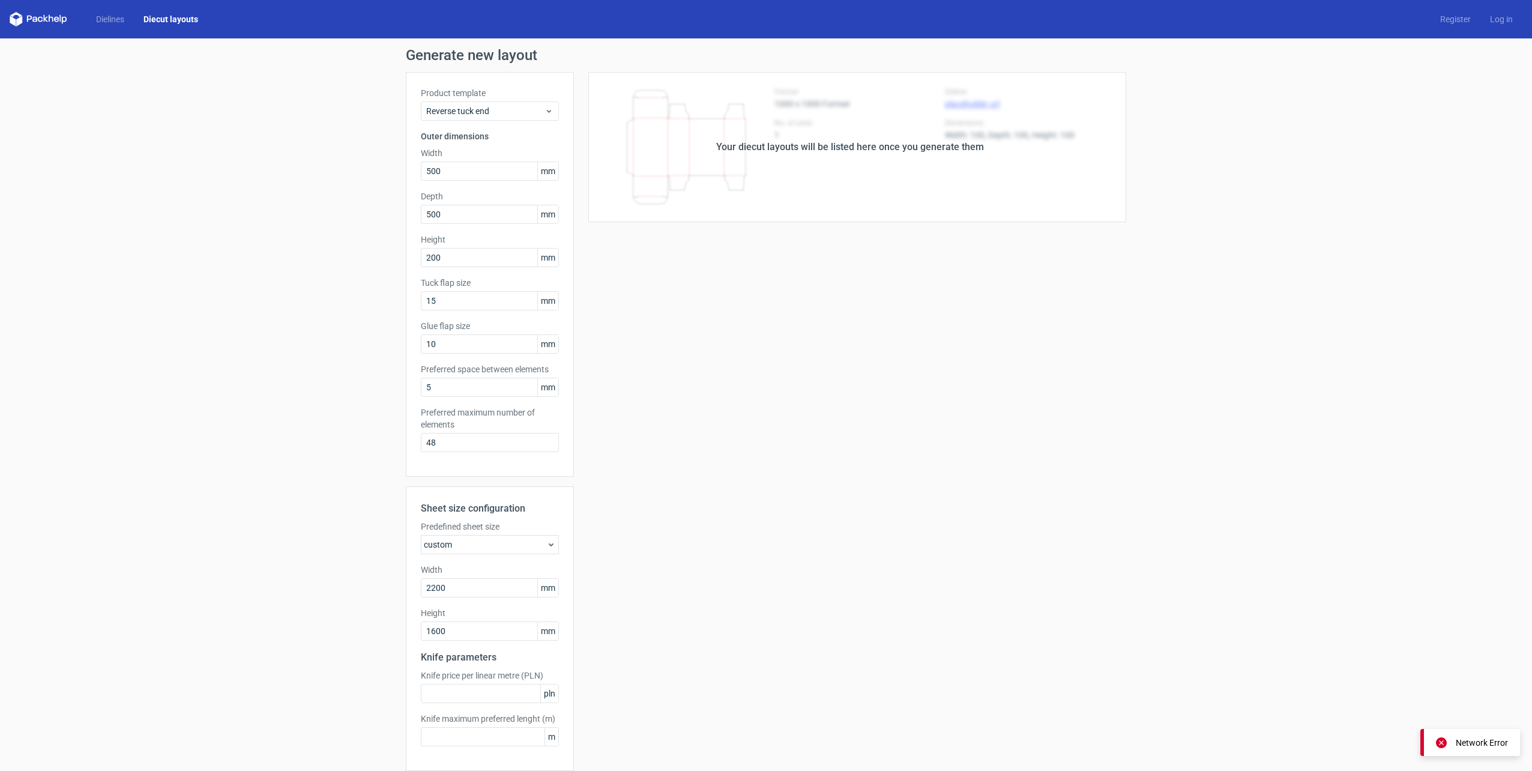
click at [698, 624] on div "Your diecut layouts will be listed here once you generate them Height Depth Wid…" at bounding box center [850, 441] width 552 height 738
click at [545, 107] on icon at bounding box center [549, 111] width 9 height 10
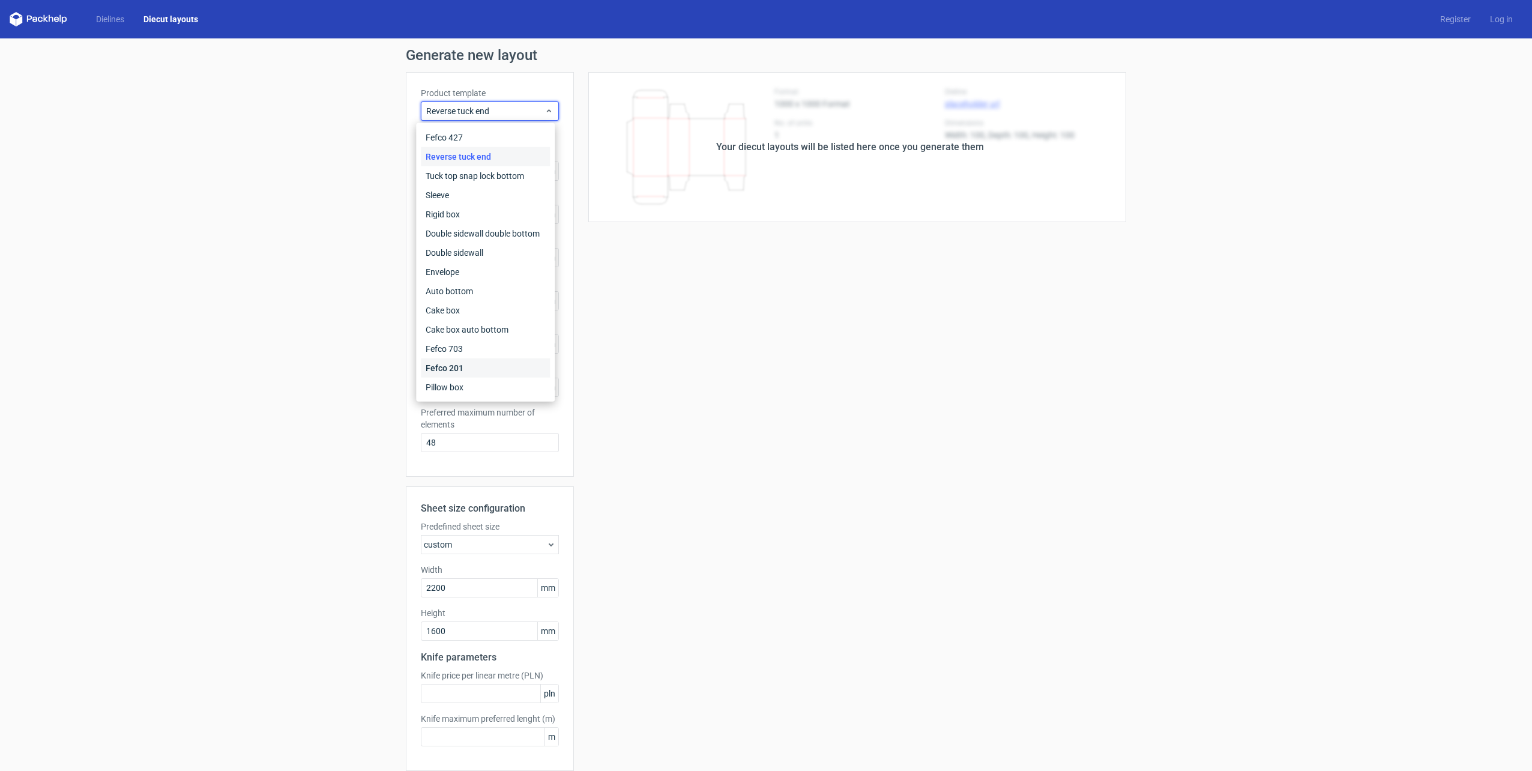
click at [465, 359] on div "Fefco 201" at bounding box center [485, 367] width 129 height 19
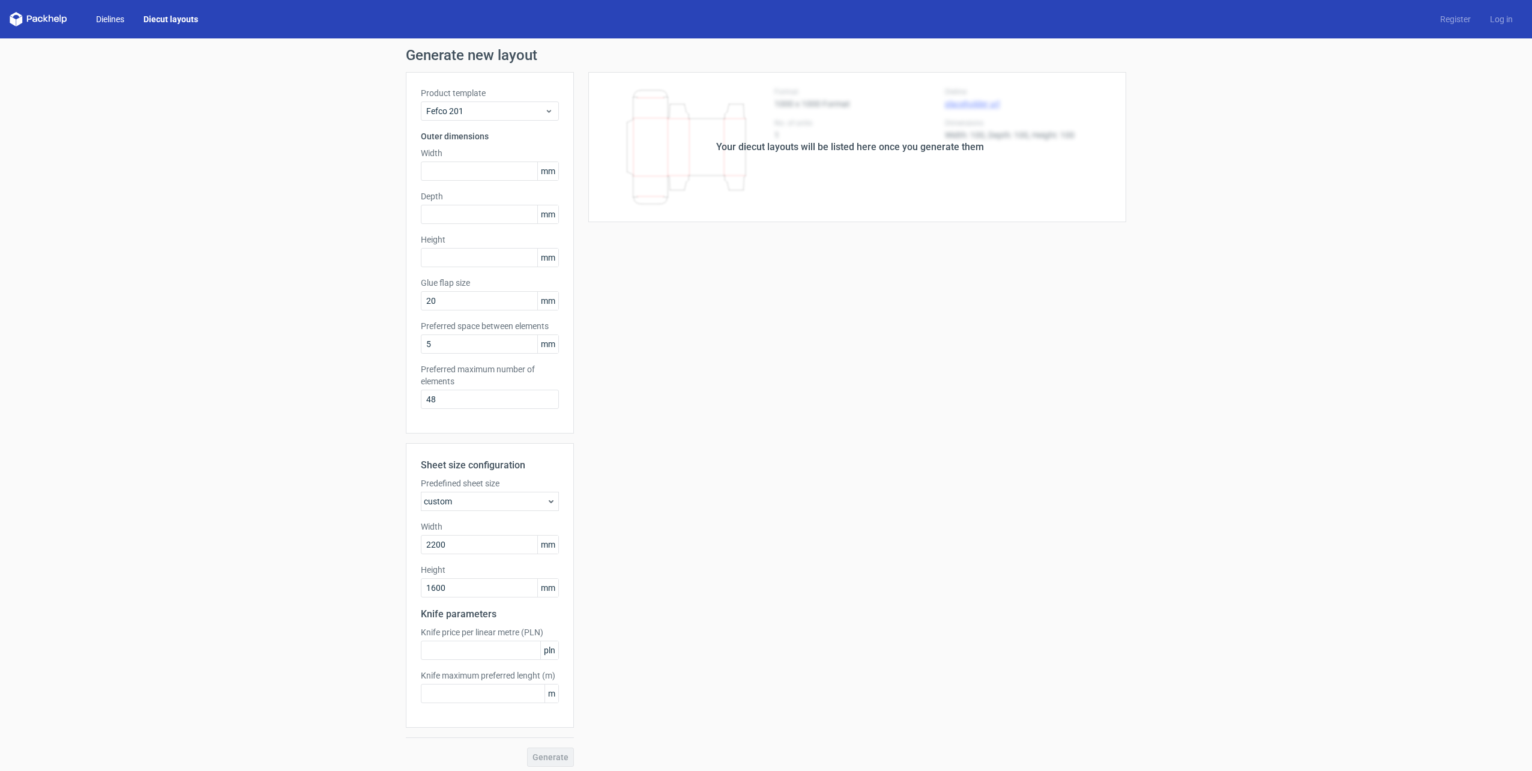
click at [114, 16] on link "Dielines" at bounding box center [109, 19] width 47 height 12
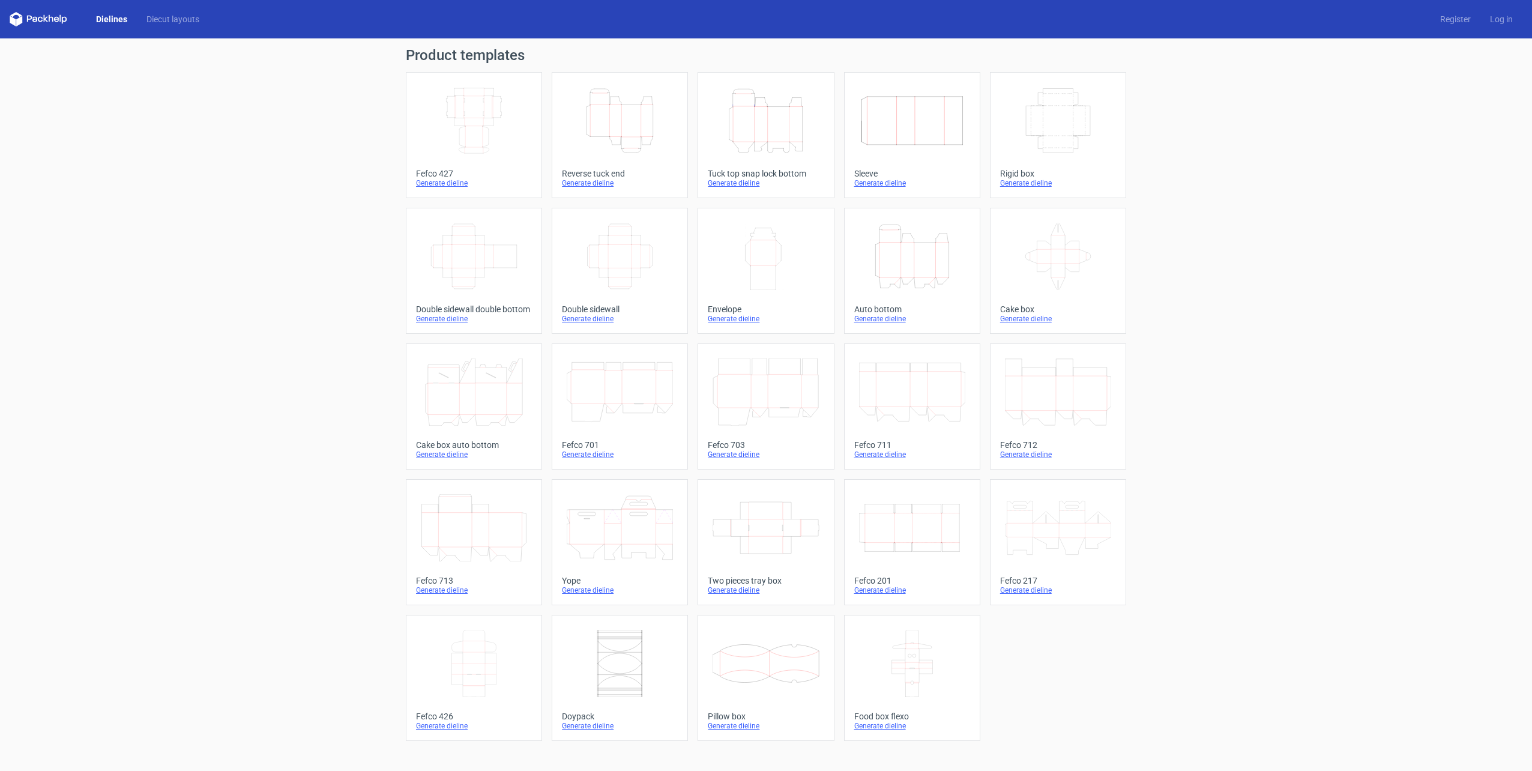
click at [1036, 184] on div "Generate dieline" at bounding box center [1058, 183] width 116 height 10
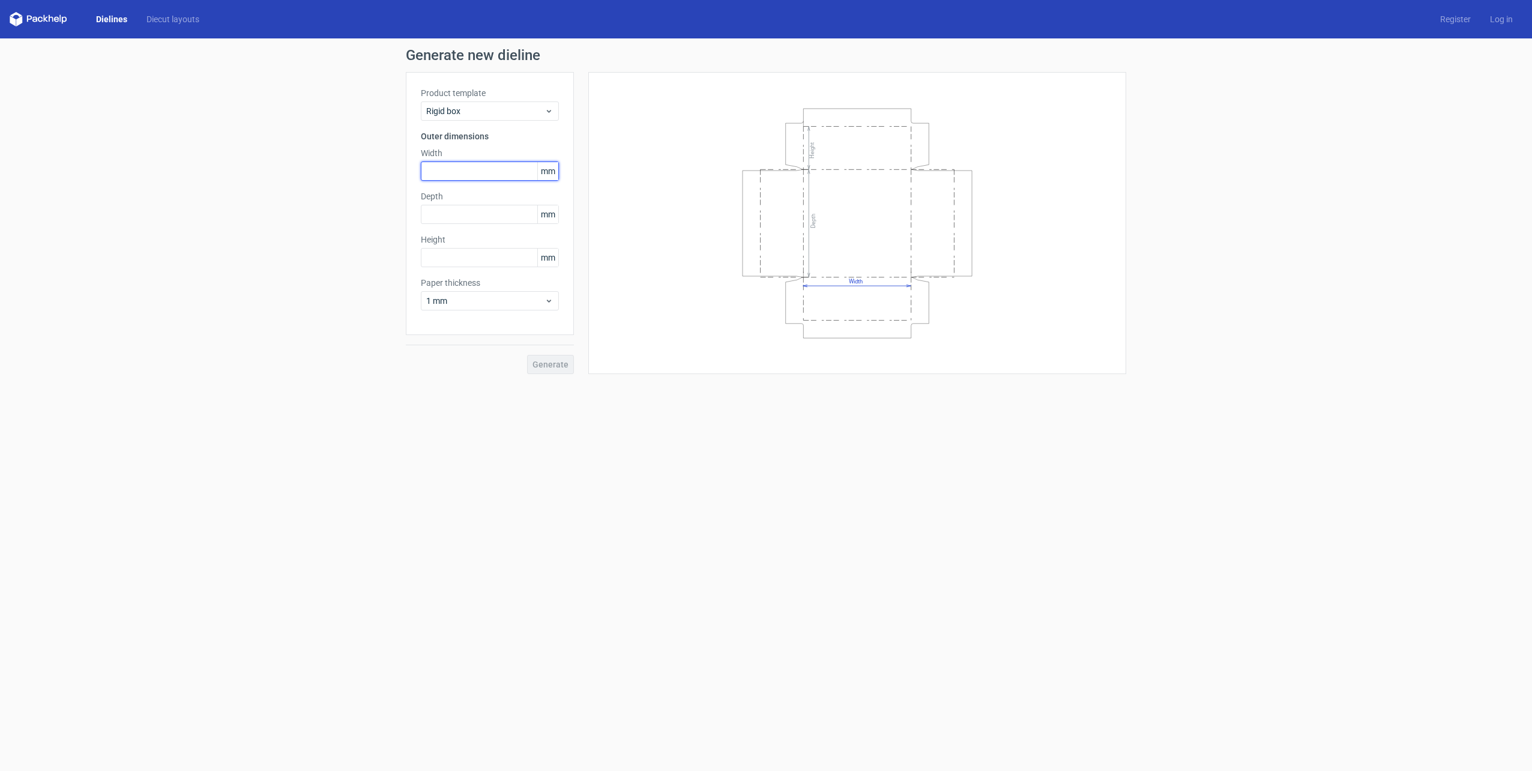
click at [464, 180] on input "text" at bounding box center [490, 171] width 138 height 19
type input "100"
click at [458, 211] on input "text" at bounding box center [490, 214] width 138 height 19
type input "100"
click at [444, 256] on input "text" at bounding box center [490, 257] width 138 height 19
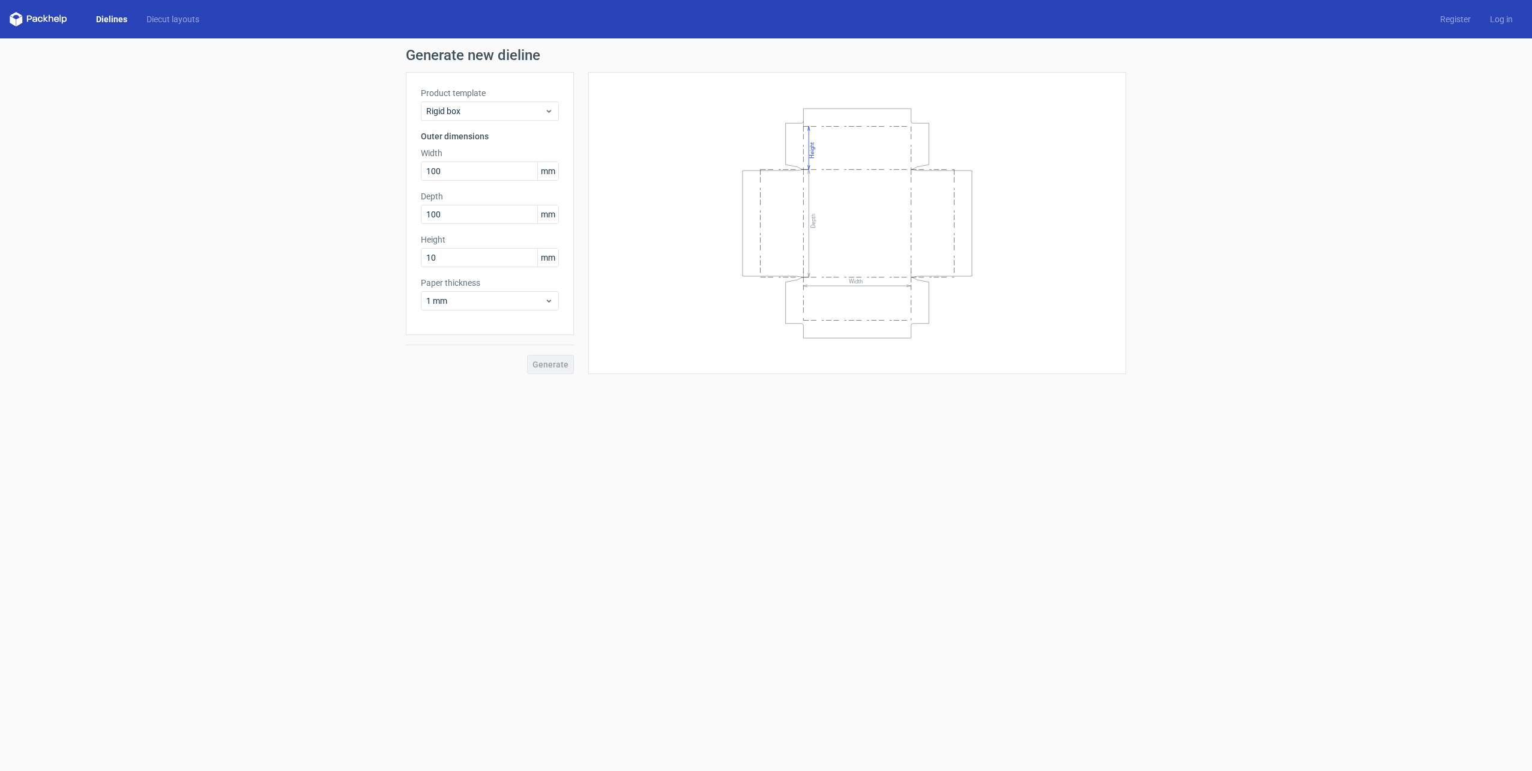
click at [252, 404] on form "Generate new dieline Product template Rigid box Outer dimensions Width 100 mm D…" at bounding box center [766, 404] width 1532 height 733
drag, startPoint x: 459, startPoint y: 253, endPoint x: 367, endPoint y: 252, distance: 91.9
click at [367, 252] on div "Generate new dieline Product template Rigid box Outer dimensions Width 100 mm D…" at bounding box center [766, 221] width 1532 height 366
type input "25"
click at [527, 355] on button "Generate" at bounding box center [550, 364] width 47 height 19
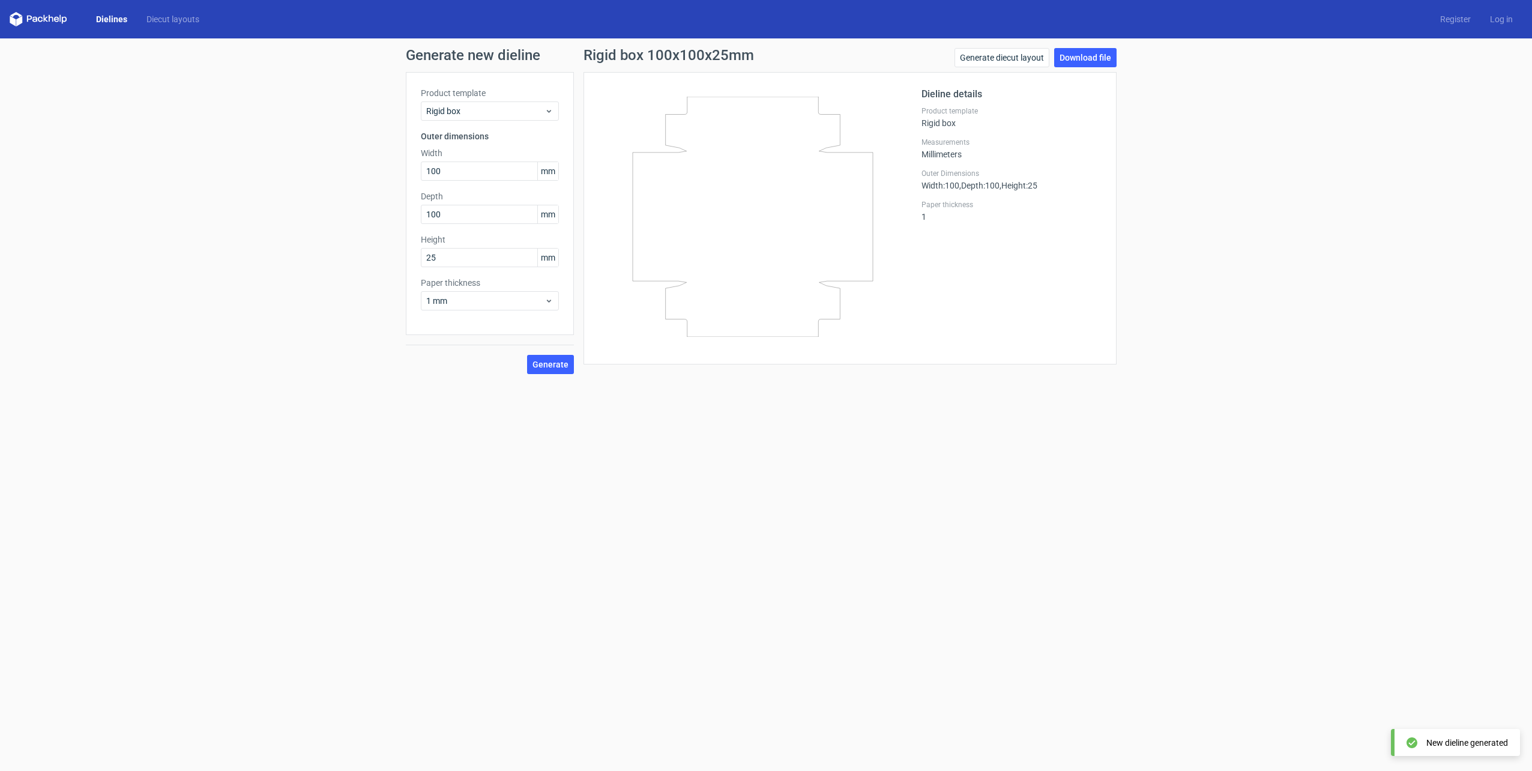
click at [267, 276] on div "Generate new dieline Product template Rigid box Outer dimensions Width 100 mm D…" at bounding box center [766, 210] width 1532 height 345
click at [1090, 56] on link "Download file" at bounding box center [1085, 57] width 62 height 19
drag, startPoint x: 431, startPoint y: 285, endPoint x: 388, endPoint y: 277, distance: 44.0
click at [431, 285] on label "Paper thickness" at bounding box center [490, 283] width 138 height 12
click at [548, 112] on icon at bounding box center [549, 111] width 9 height 10
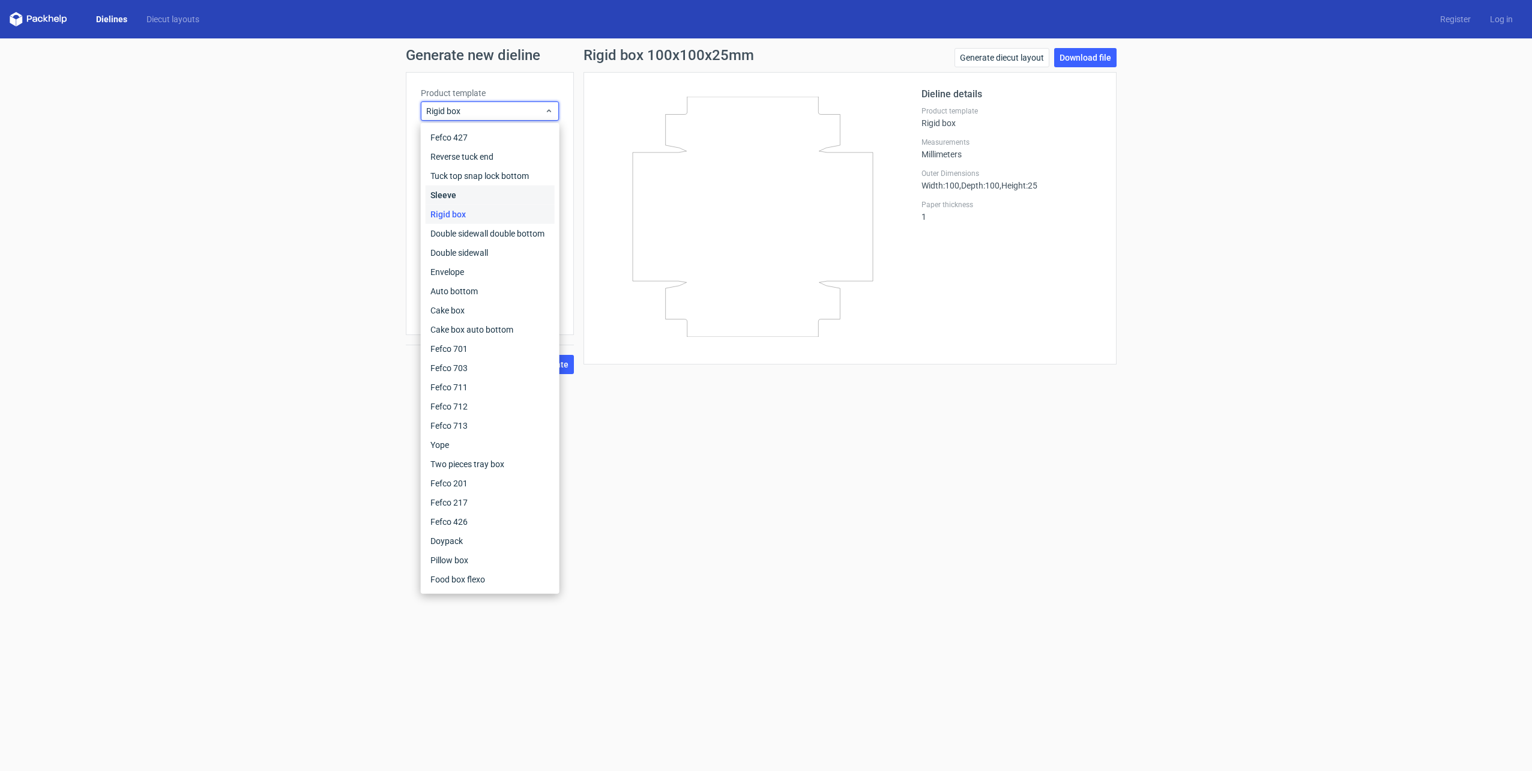
click at [473, 197] on div "Sleeve" at bounding box center [490, 195] width 129 height 19
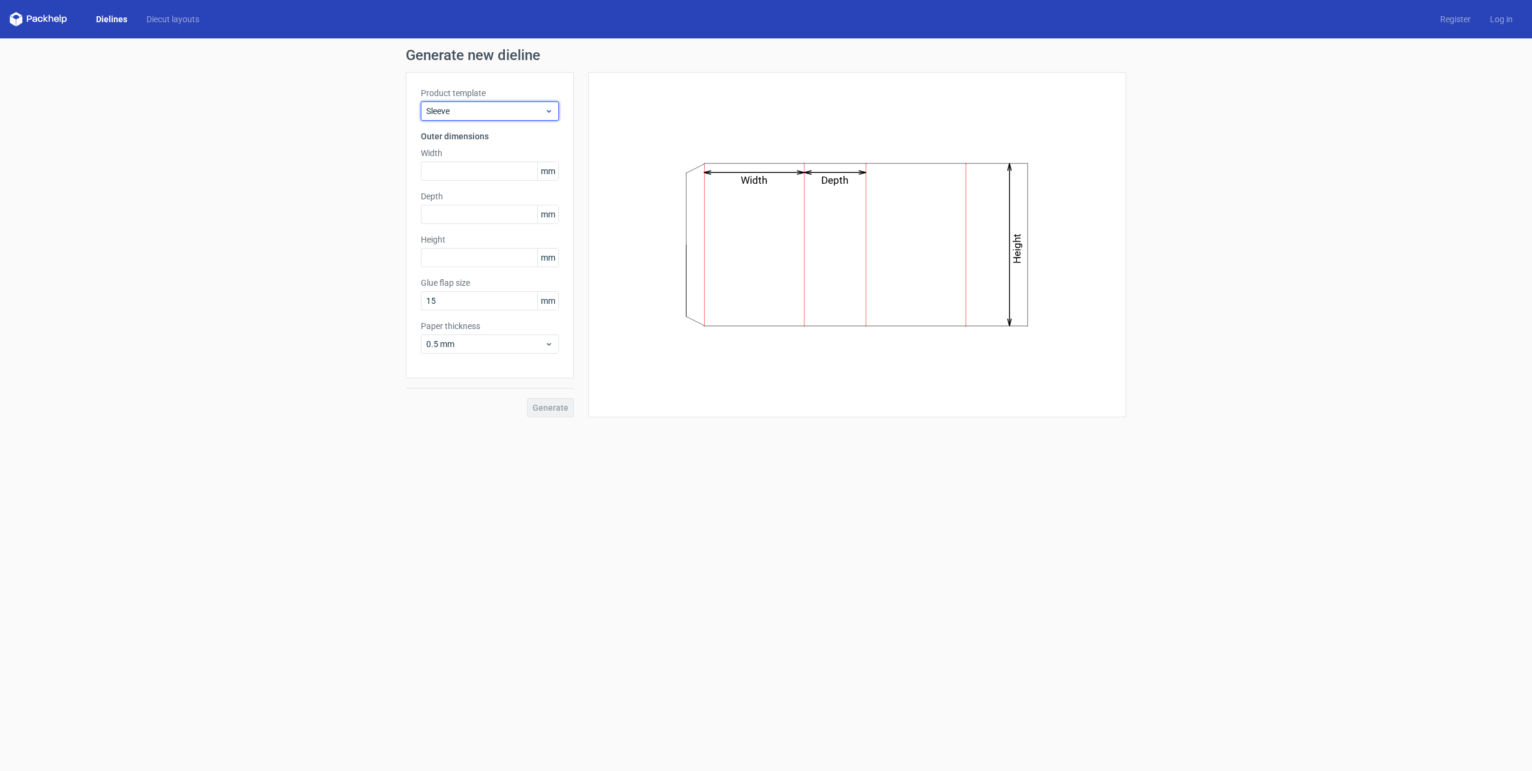
click at [551, 107] on icon at bounding box center [549, 111] width 9 height 10
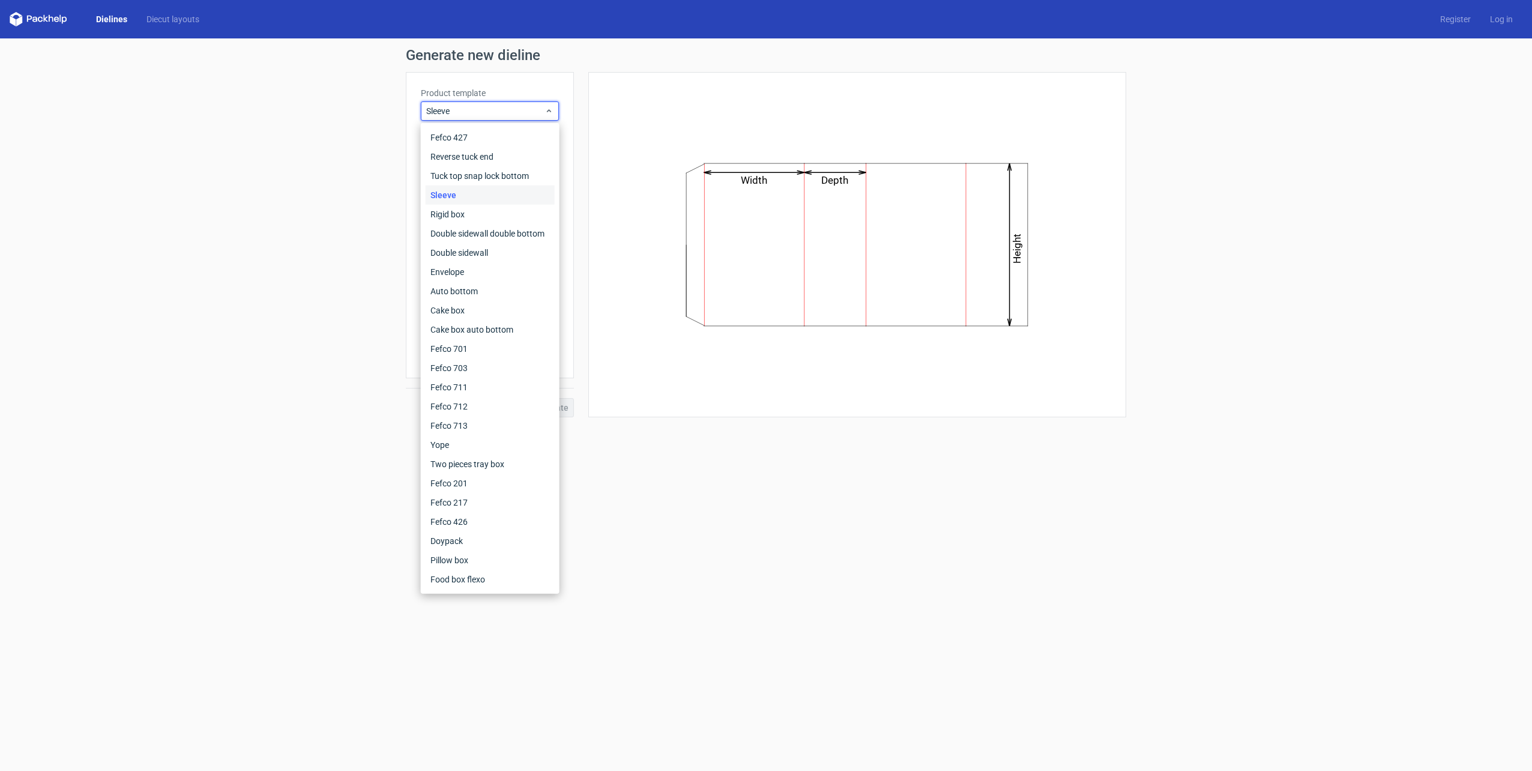
click at [450, 196] on div "Sleeve" at bounding box center [490, 195] width 129 height 19
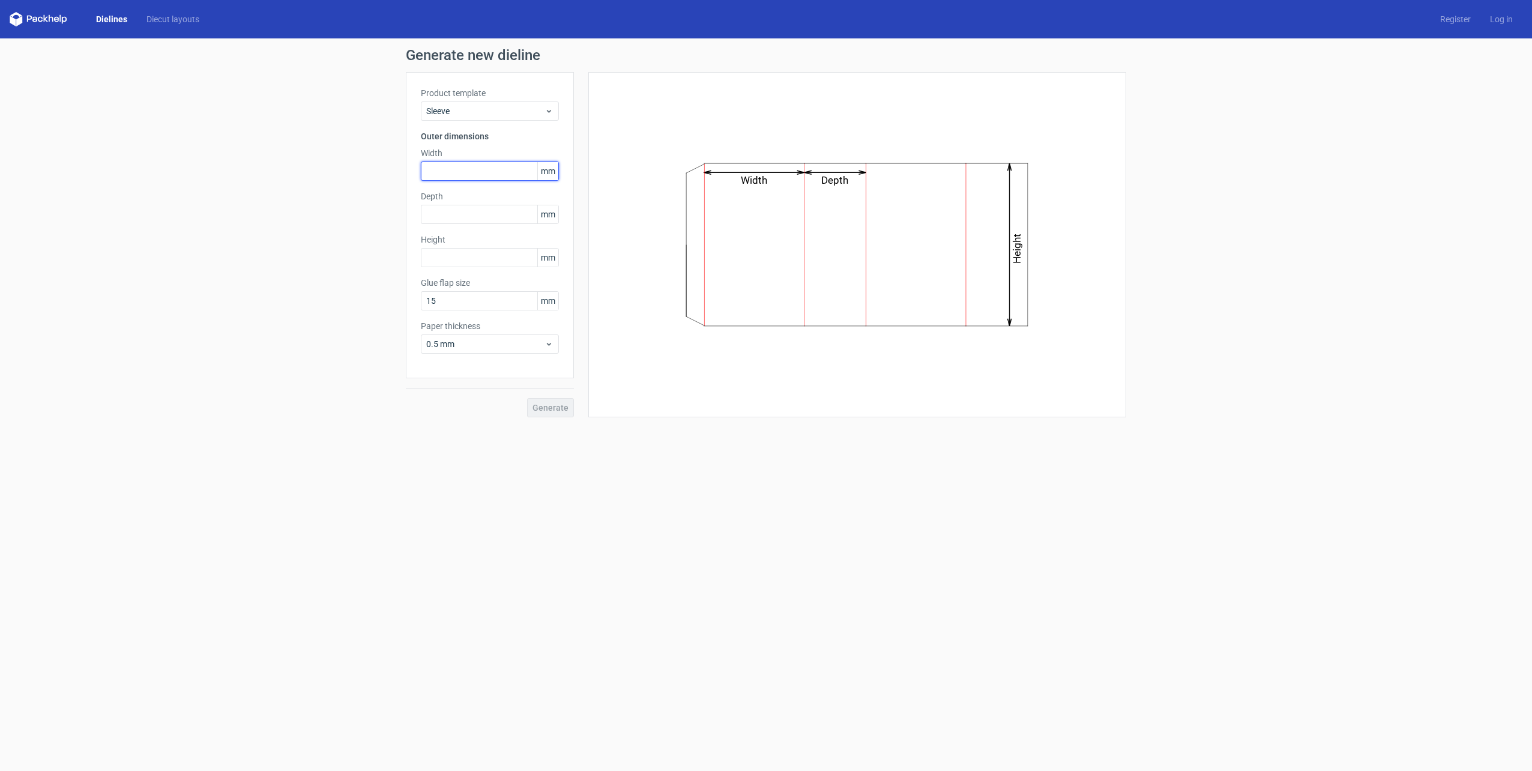
click at [469, 165] on input "text" at bounding box center [490, 171] width 138 height 19
type input "150"
click at [551, 113] on icon at bounding box center [549, 111] width 9 height 10
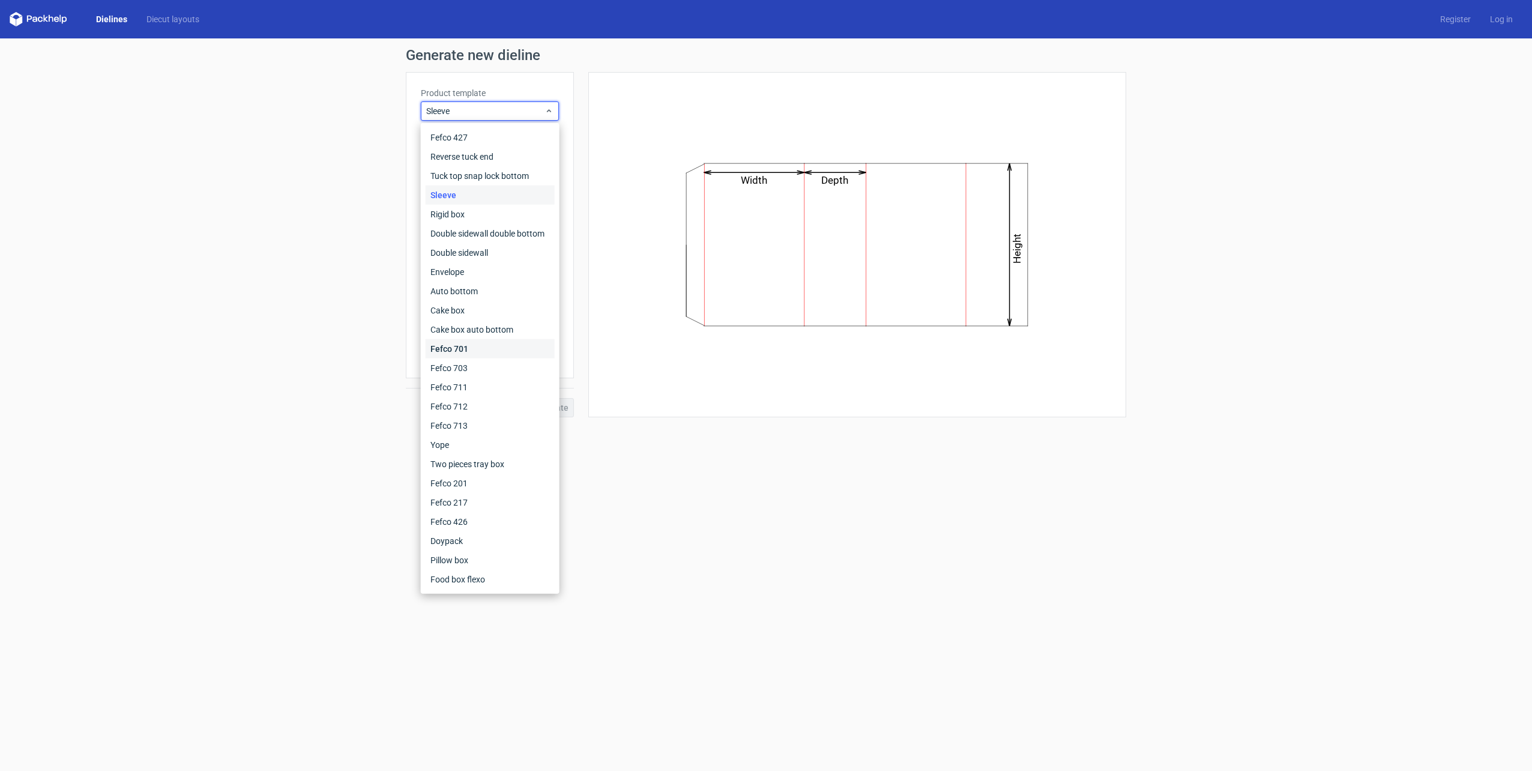
click at [459, 348] on div "Fefco 701" at bounding box center [490, 348] width 129 height 19
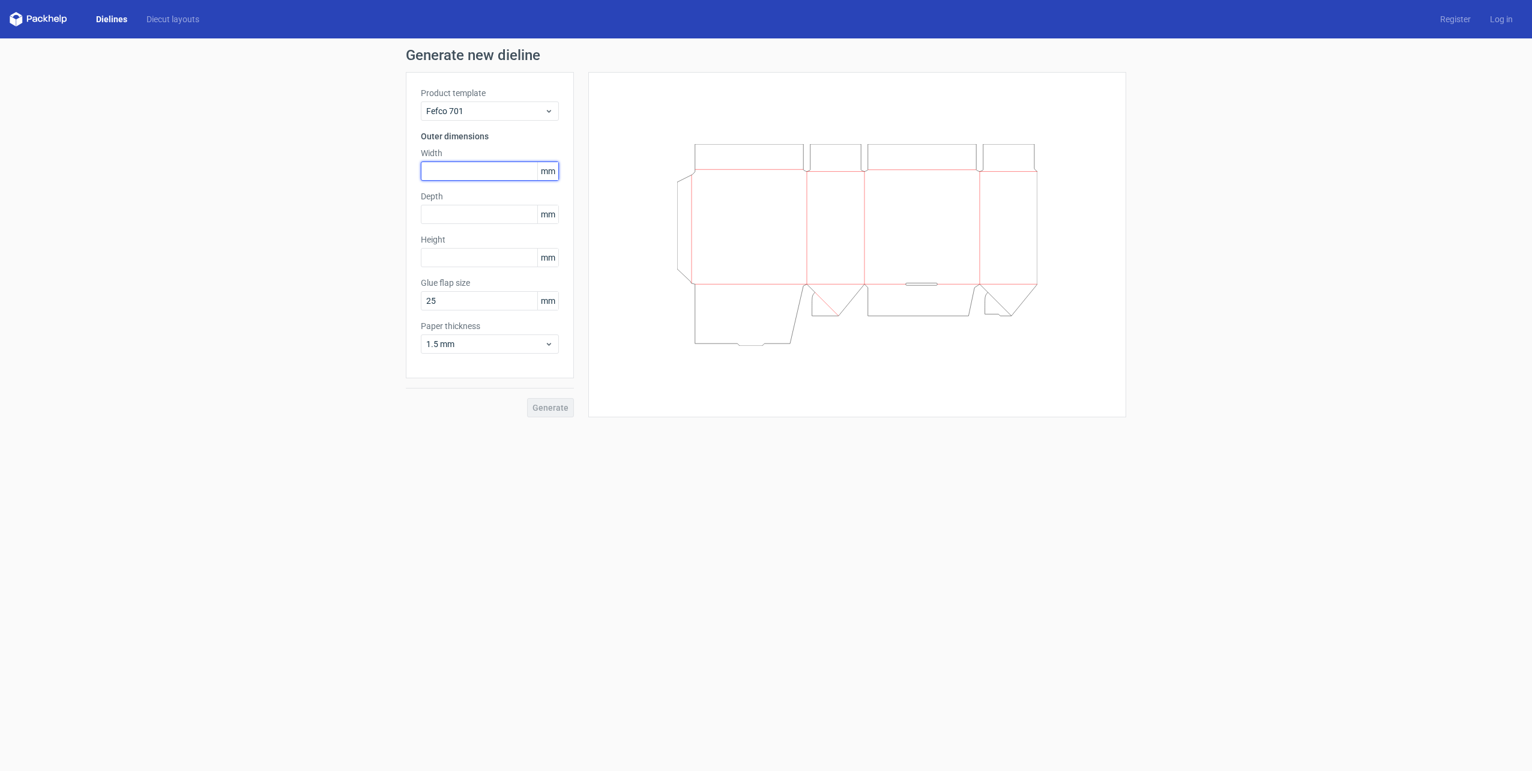
click at [455, 169] on input "text" at bounding box center [490, 171] width 138 height 19
type input "200"
click at [452, 211] on input "text" at bounding box center [490, 214] width 138 height 19
type input "200"
click at [457, 255] on input "text" at bounding box center [490, 257] width 138 height 19
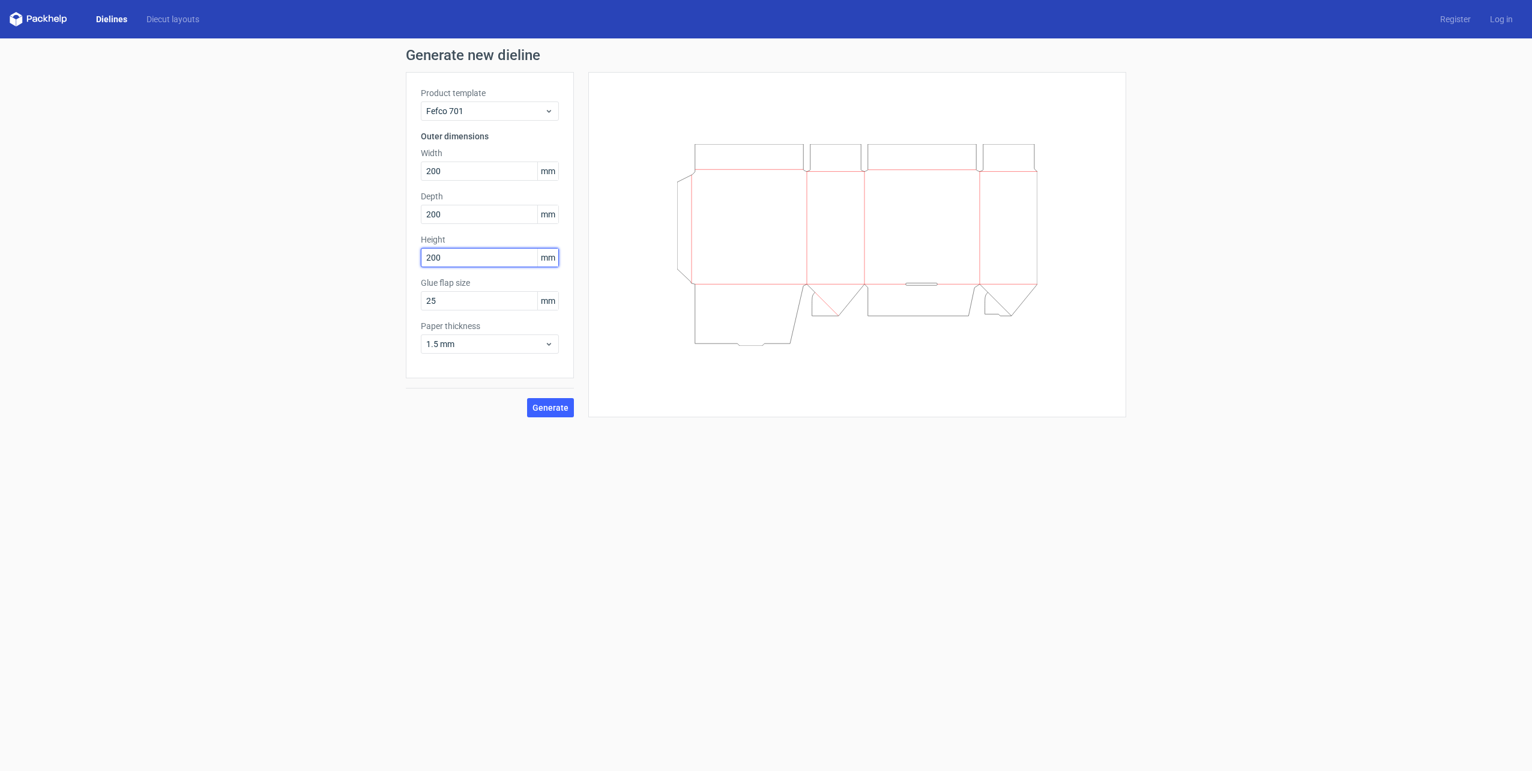
type input "200"
click at [319, 331] on div "Generate new dieline Product template Fefco 701 Outer dimensions Width 200 mm D…" at bounding box center [766, 232] width 1532 height 389
click at [553, 344] on icon at bounding box center [549, 344] width 9 height 10
click at [472, 448] on div "3 mm" at bounding box center [490, 447] width 129 height 19
drag, startPoint x: 351, startPoint y: 453, endPoint x: 362, endPoint y: 447, distance: 12.7
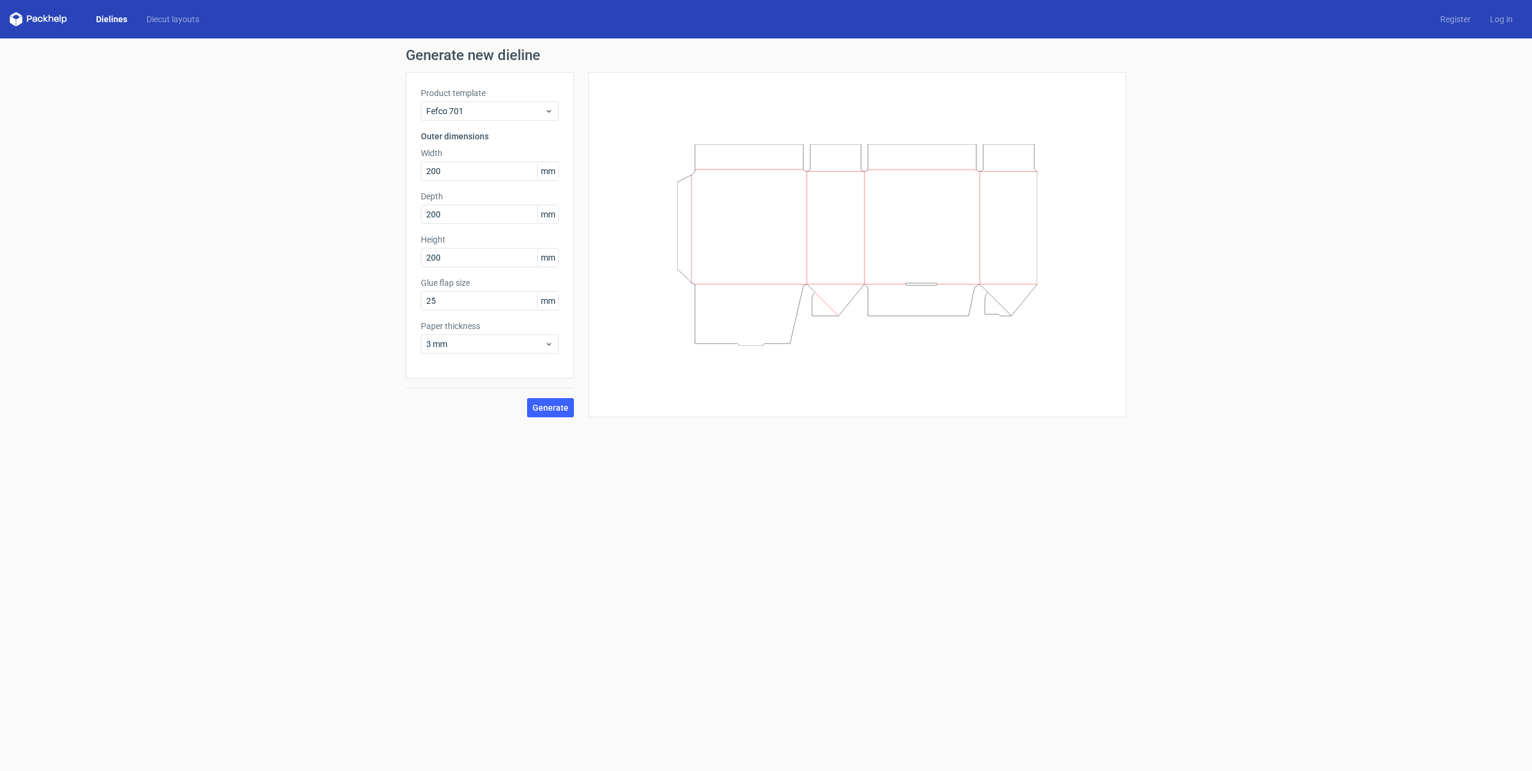
click at [352, 453] on form "Generate new dieline Product template Fefco 701 Outer dimensions Width 200 mm D…" at bounding box center [766, 404] width 1532 height 733
click at [551, 412] on span "Generate" at bounding box center [551, 408] width 36 height 8
click at [1092, 55] on link "Download file" at bounding box center [1085, 57] width 62 height 19
click at [435, 226] on div "Product template Fefco 701 Outer dimensions Width 200 mm Depth 200 mm Height 20…" at bounding box center [490, 225] width 168 height 306
click at [458, 172] on input "text" at bounding box center [490, 171] width 138 height 19
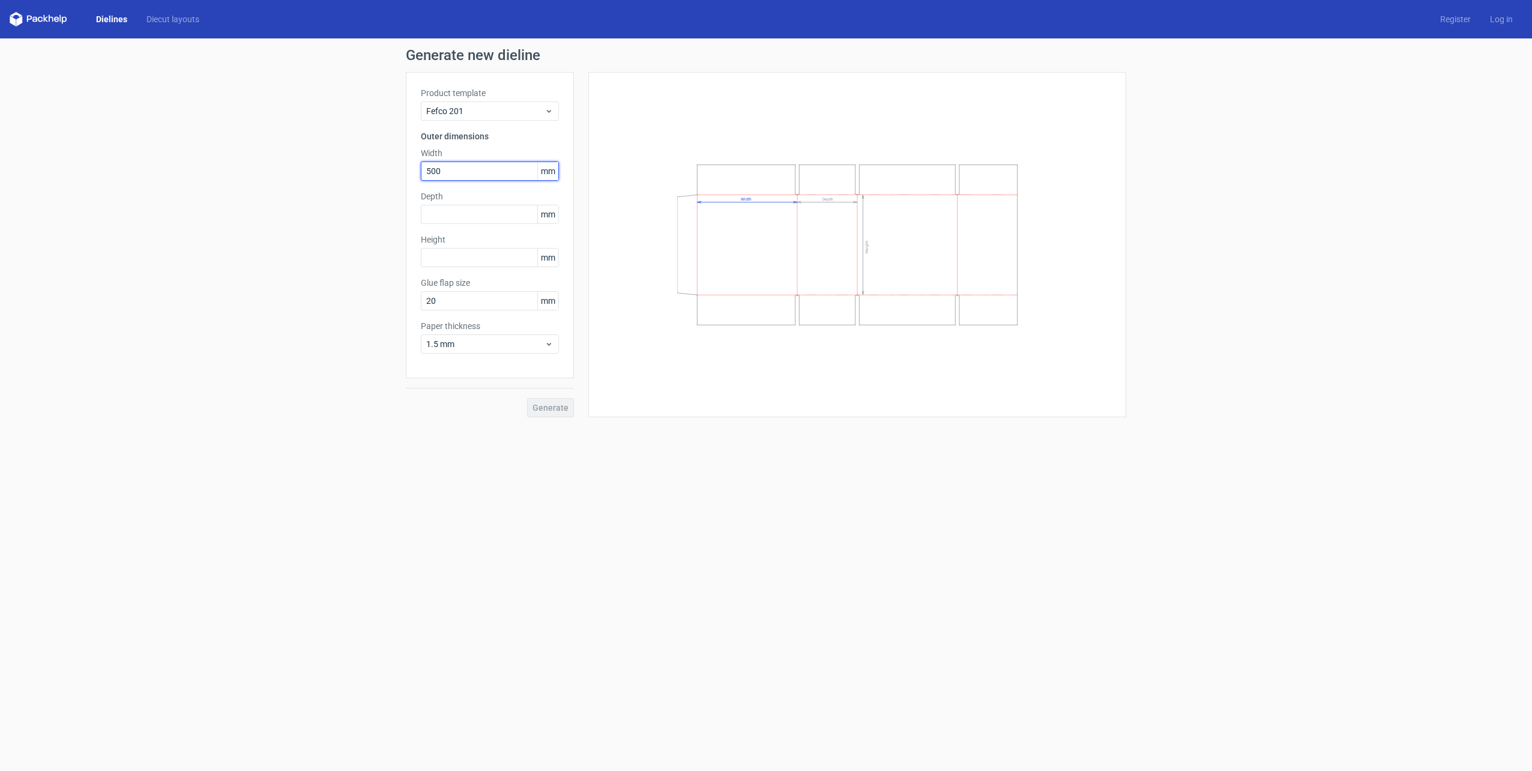
type input "500"
click at [418, 216] on div "Product template Fefco 201 Outer dimensions Width 500 mm Depth mm Height mm Glu…" at bounding box center [490, 225] width 168 height 306
click at [424, 213] on input "text" at bounding box center [490, 214] width 138 height 19
type input "500"
click at [442, 253] on input "text" at bounding box center [490, 257] width 138 height 19
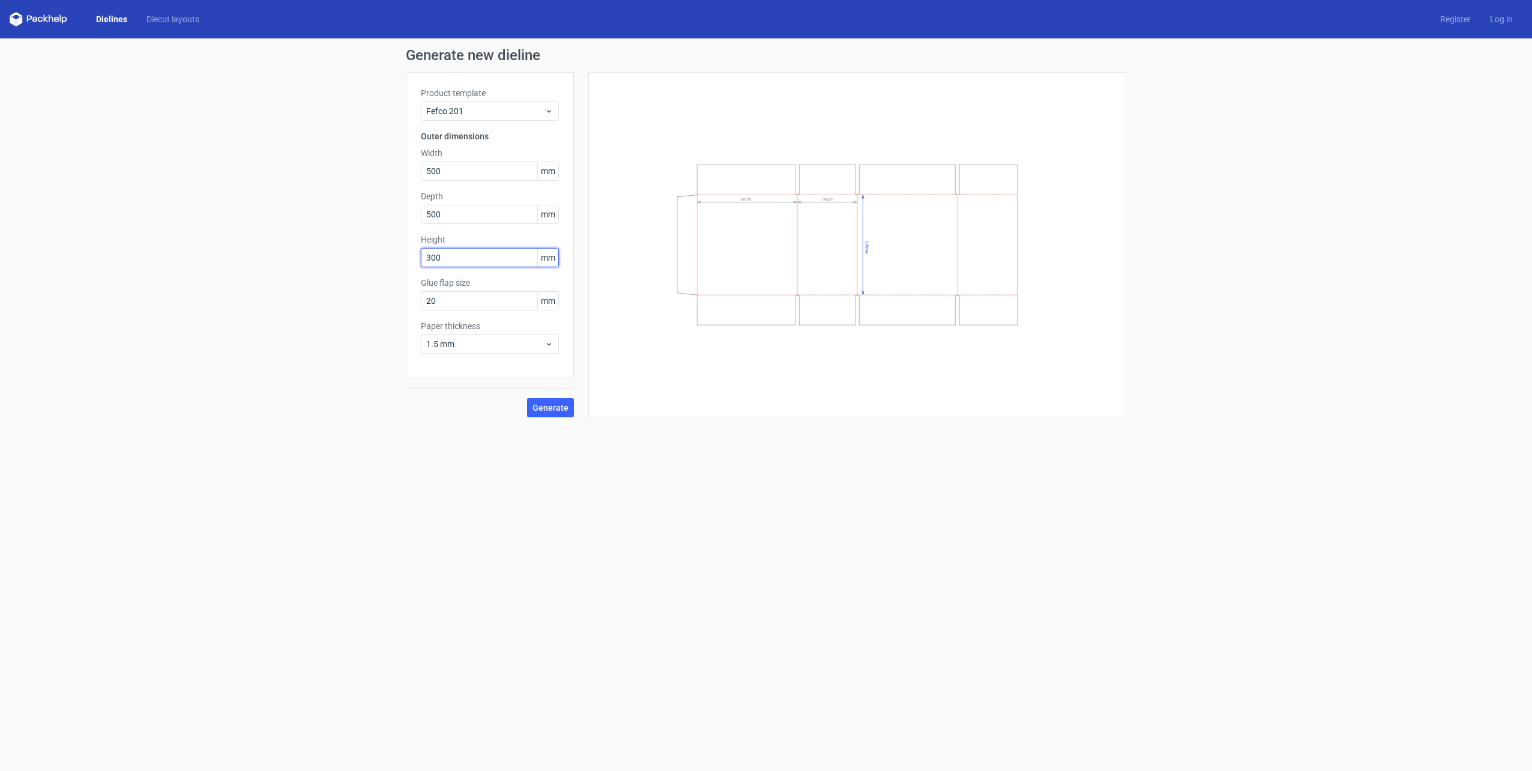
type input "300"
click at [328, 282] on div "Generate new dieline Product template Fefco 201 Outer dimensions Width 500 mm D…" at bounding box center [766, 232] width 1532 height 389
click at [545, 345] on icon at bounding box center [549, 344] width 9 height 10
click at [247, 398] on div "Generate new dieline Product template Fefco 201 Outer dimensions Width 500 mm D…" at bounding box center [766, 232] width 1532 height 389
click at [539, 405] on span "Generate" at bounding box center [551, 408] width 36 height 8
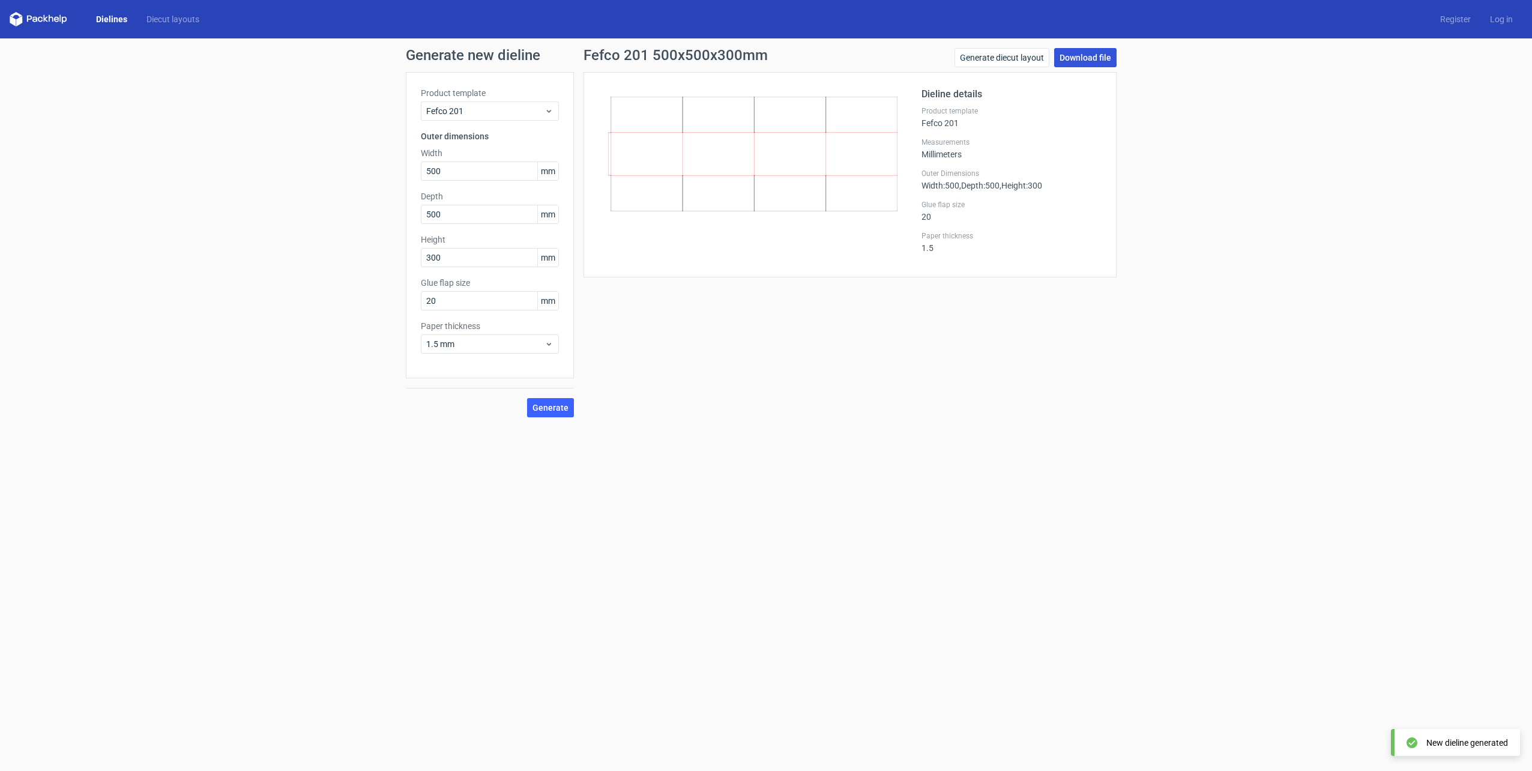
click at [1078, 62] on link "Download file" at bounding box center [1085, 57] width 62 height 19
click at [243, 437] on form "Generate new dieline Product template Fefco 201 Outer dimensions Width 500 mm D…" at bounding box center [766, 404] width 1532 height 733
click at [782, 410] on div "Fefco 201 500x500x300mm Generate diecut layout Download file Dieline details Pr…" at bounding box center [850, 232] width 552 height 369
click at [109, 208] on div "Generate new dieline Product template Fefco 201 Outer dimensions Width 500 mm D…" at bounding box center [766, 232] width 1532 height 389
click at [1454, 18] on link "Register" at bounding box center [1456, 19] width 50 height 12
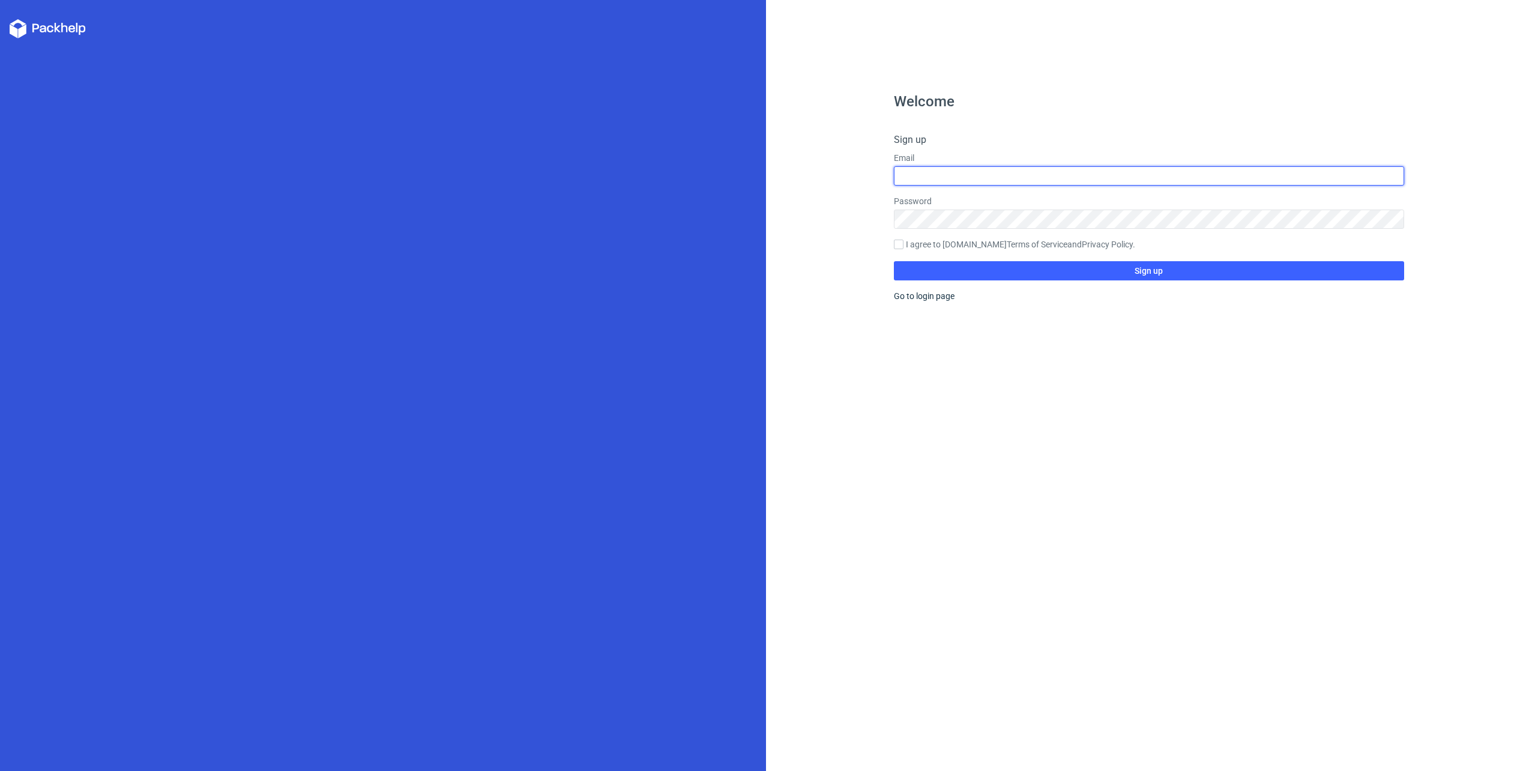
click at [927, 169] on input "text" at bounding box center [1149, 175] width 511 height 19
type input "viktor.goldner@gmail.com"
click at [901, 241] on input "I agree to Packhelp.com Terms of Service and Privacy Policy ." at bounding box center [899, 245] width 10 height 10
checkbox input "true"
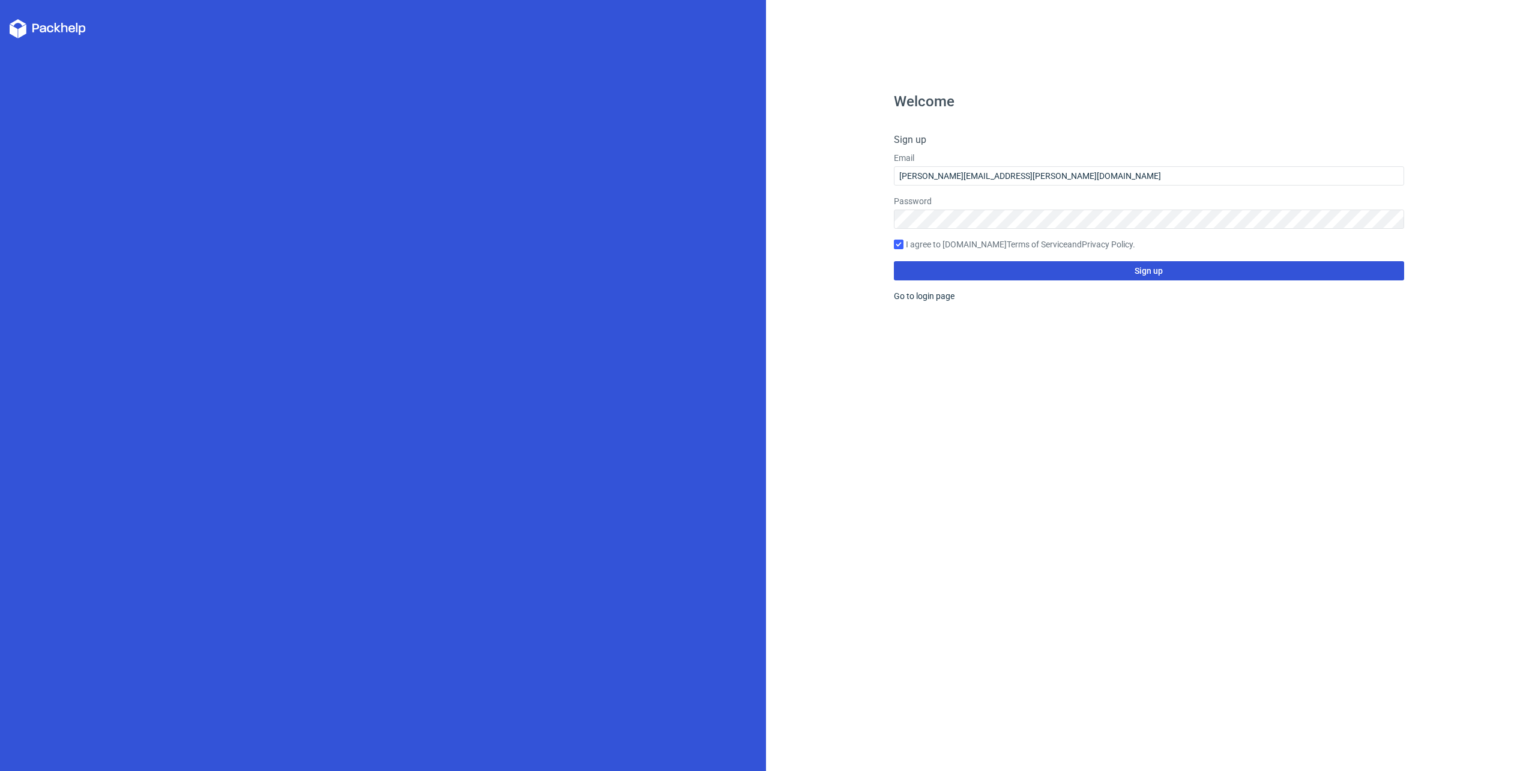
click at [1062, 274] on button "Sign up" at bounding box center [1149, 270] width 511 height 19
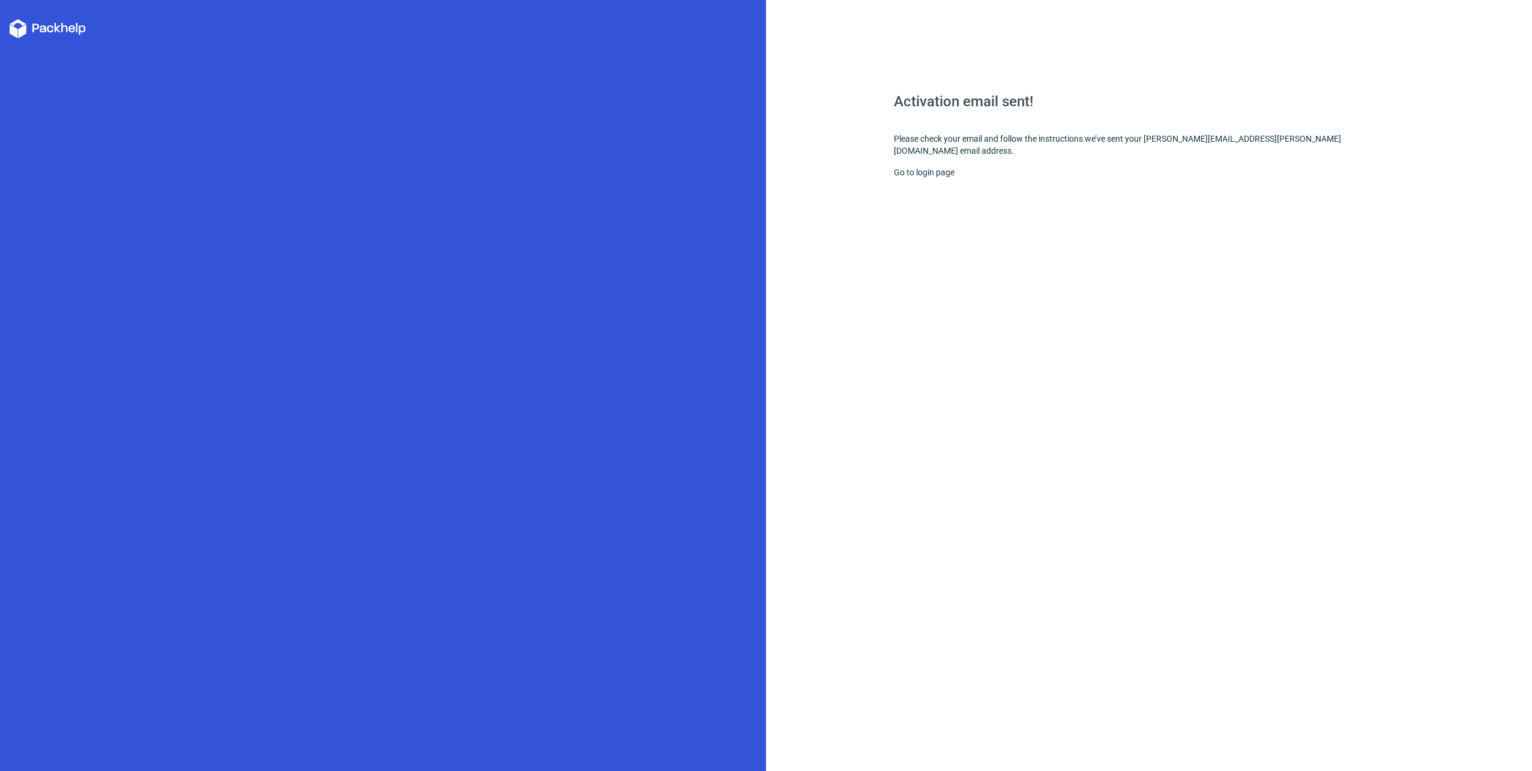
click at [960, 166] on div "Go to login page" at bounding box center [1149, 172] width 511 height 12
click at [945, 168] on link "Go to login page" at bounding box center [924, 173] width 61 height 10
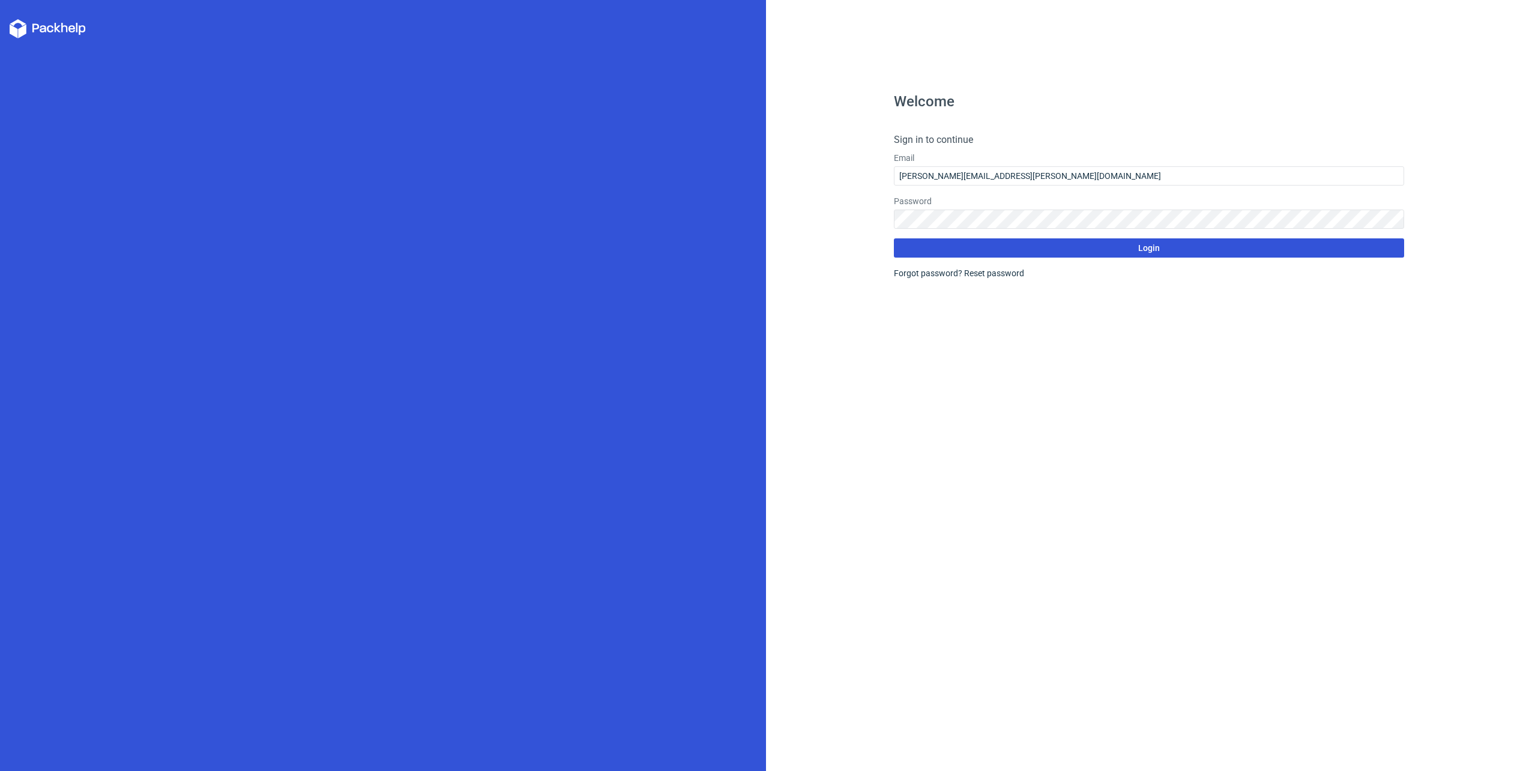
click at [1164, 247] on button "Login" at bounding box center [1149, 247] width 511 height 19
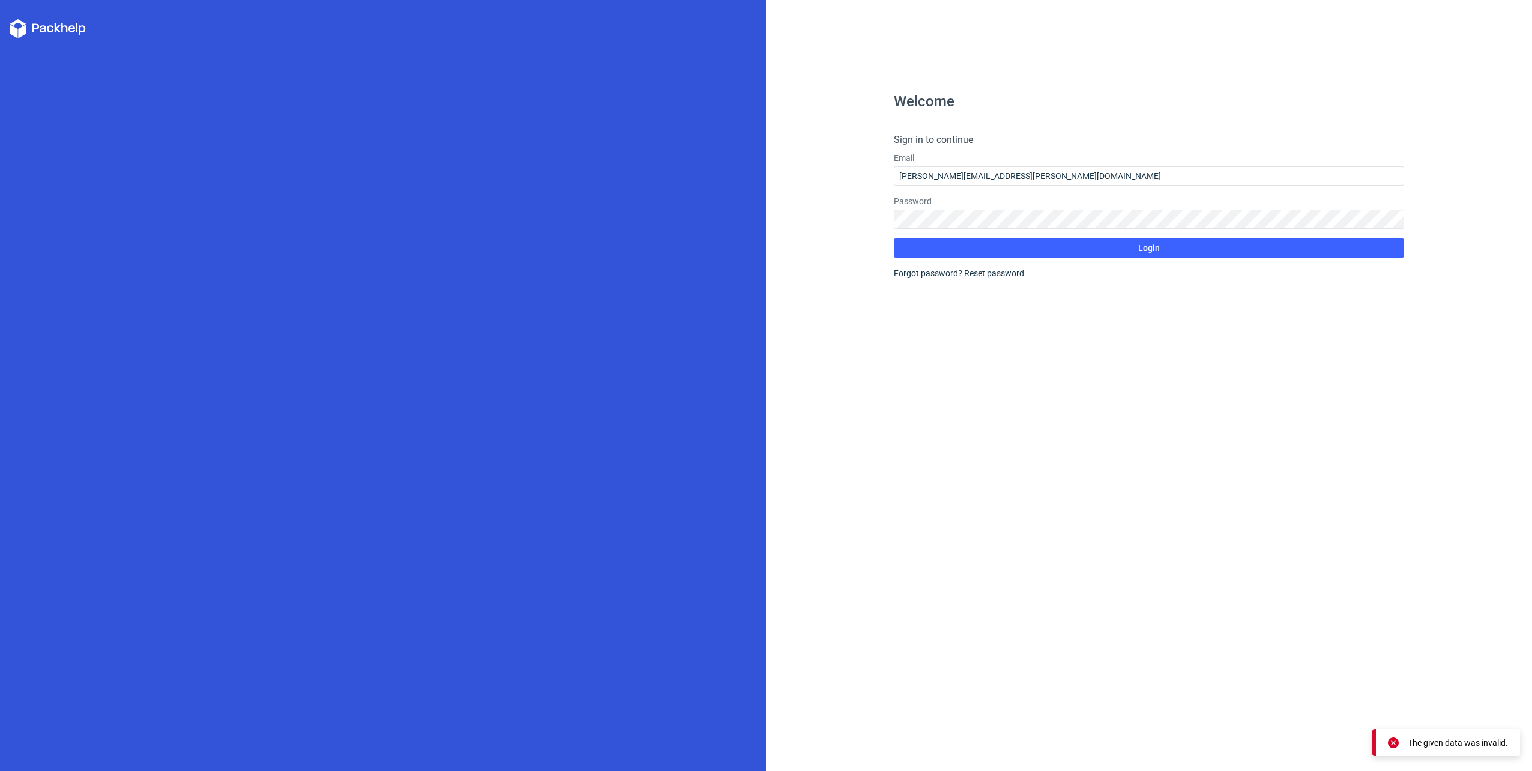
click at [491, 285] on div at bounding box center [383, 385] width 766 height 771
click at [44, 29] on icon at bounding box center [48, 28] width 76 height 19
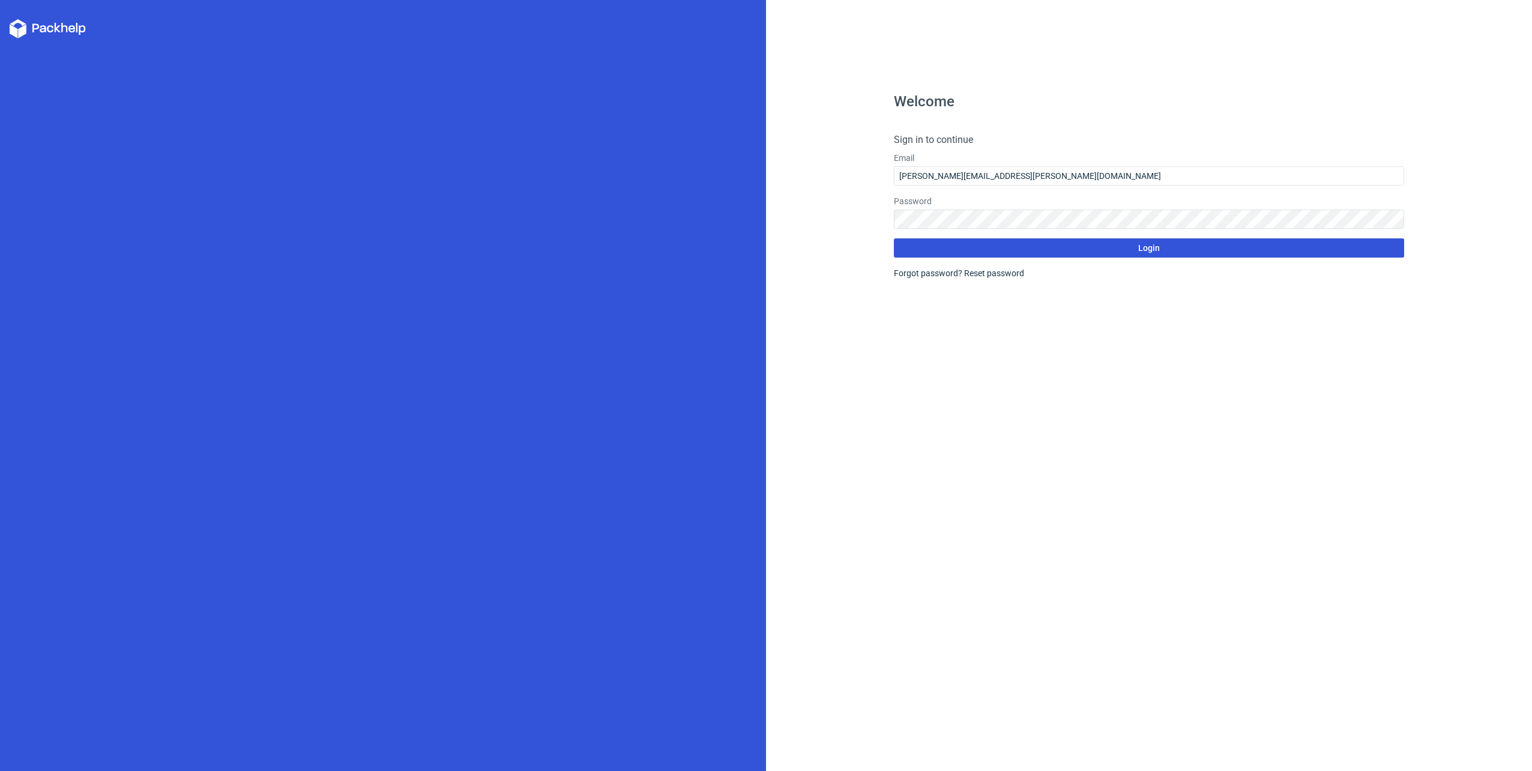
click at [1096, 243] on button "Login" at bounding box center [1149, 247] width 511 height 19
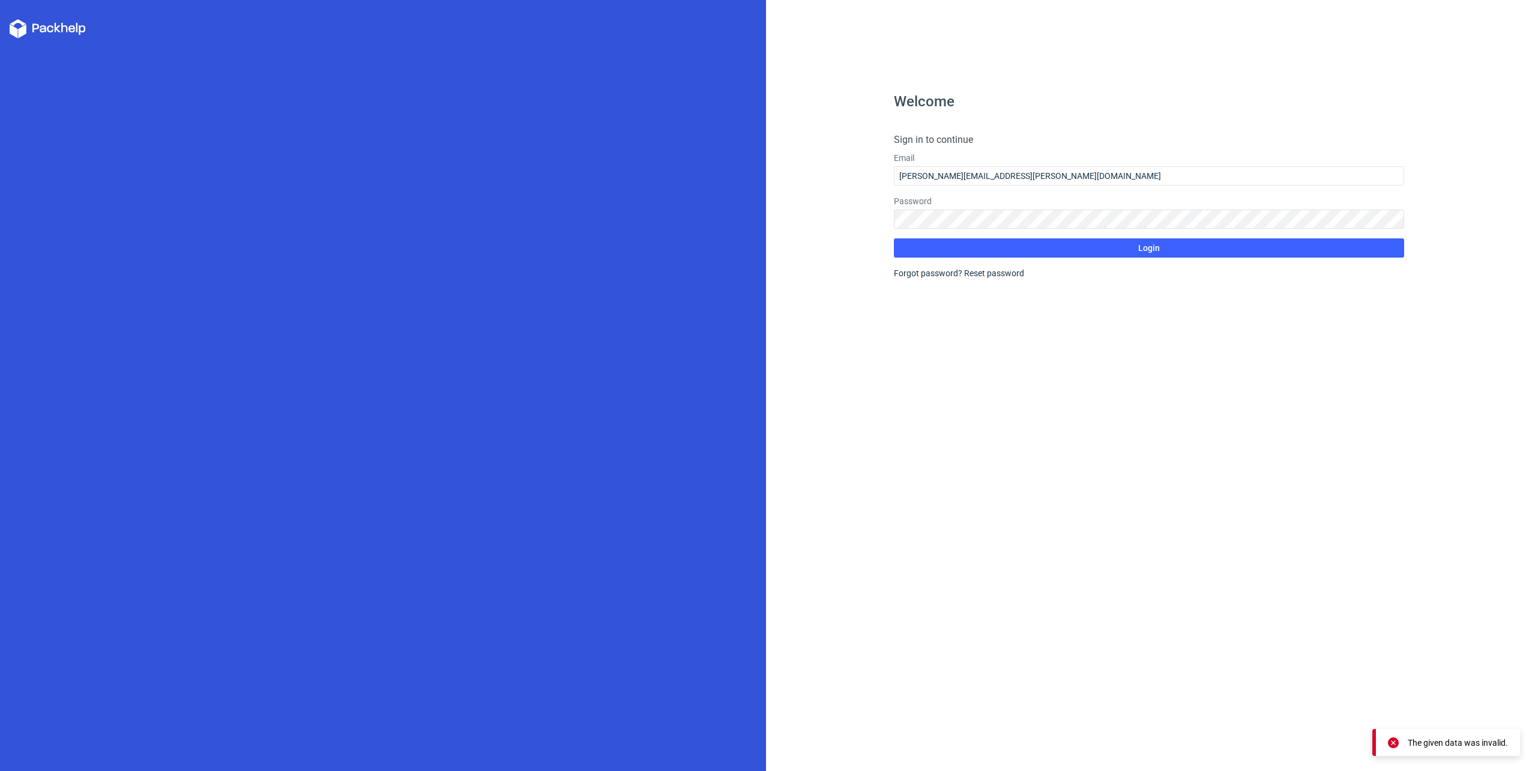
click at [468, 307] on div at bounding box center [383, 385] width 766 height 771
click at [61, 26] on icon at bounding box center [48, 28] width 76 height 19
click at [555, 54] on div at bounding box center [383, 385] width 766 height 771
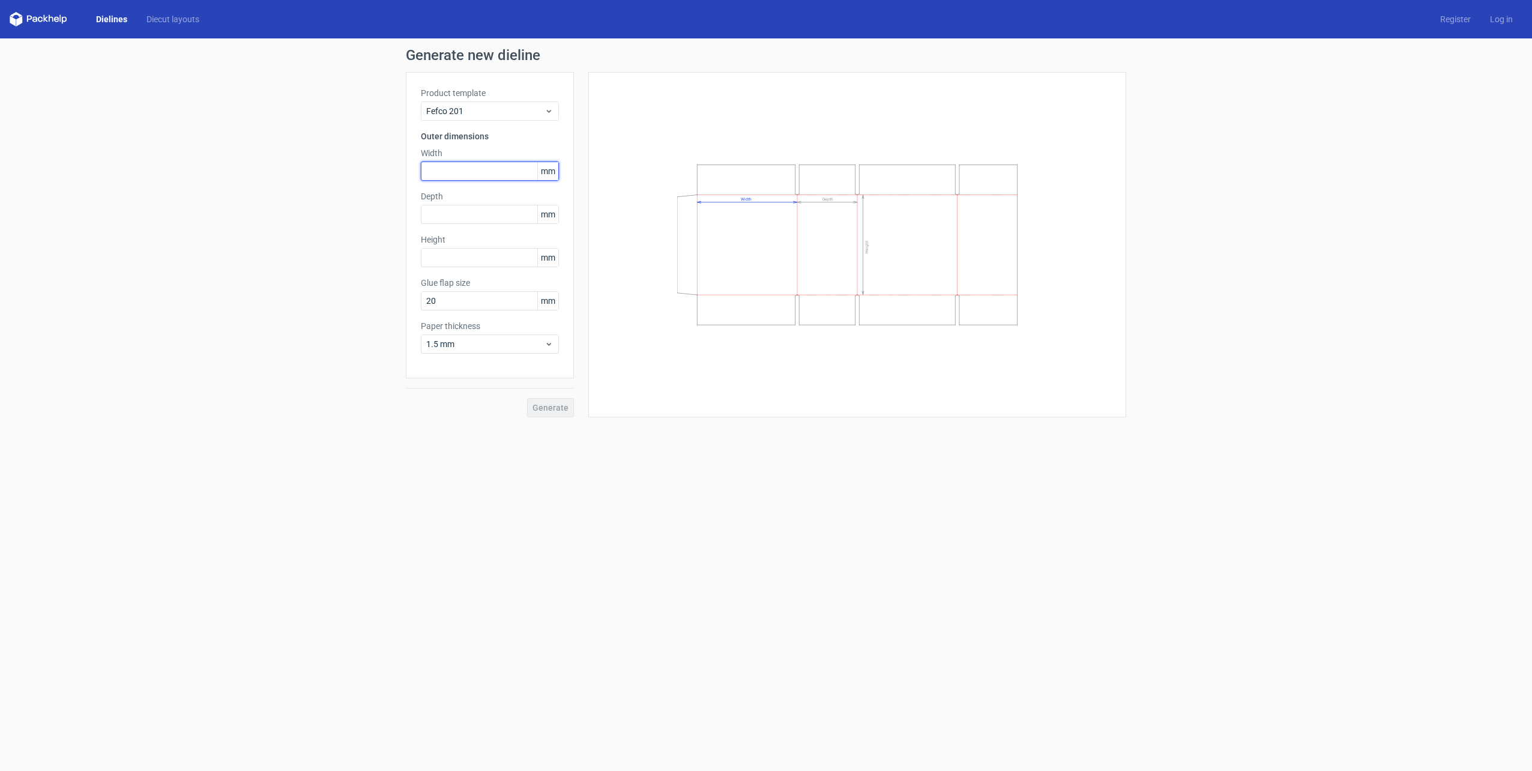
click at [514, 167] on input "text" at bounding box center [490, 171] width 138 height 19
click at [1450, 19] on link "Register" at bounding box center [1456, 19] width 50 height 12
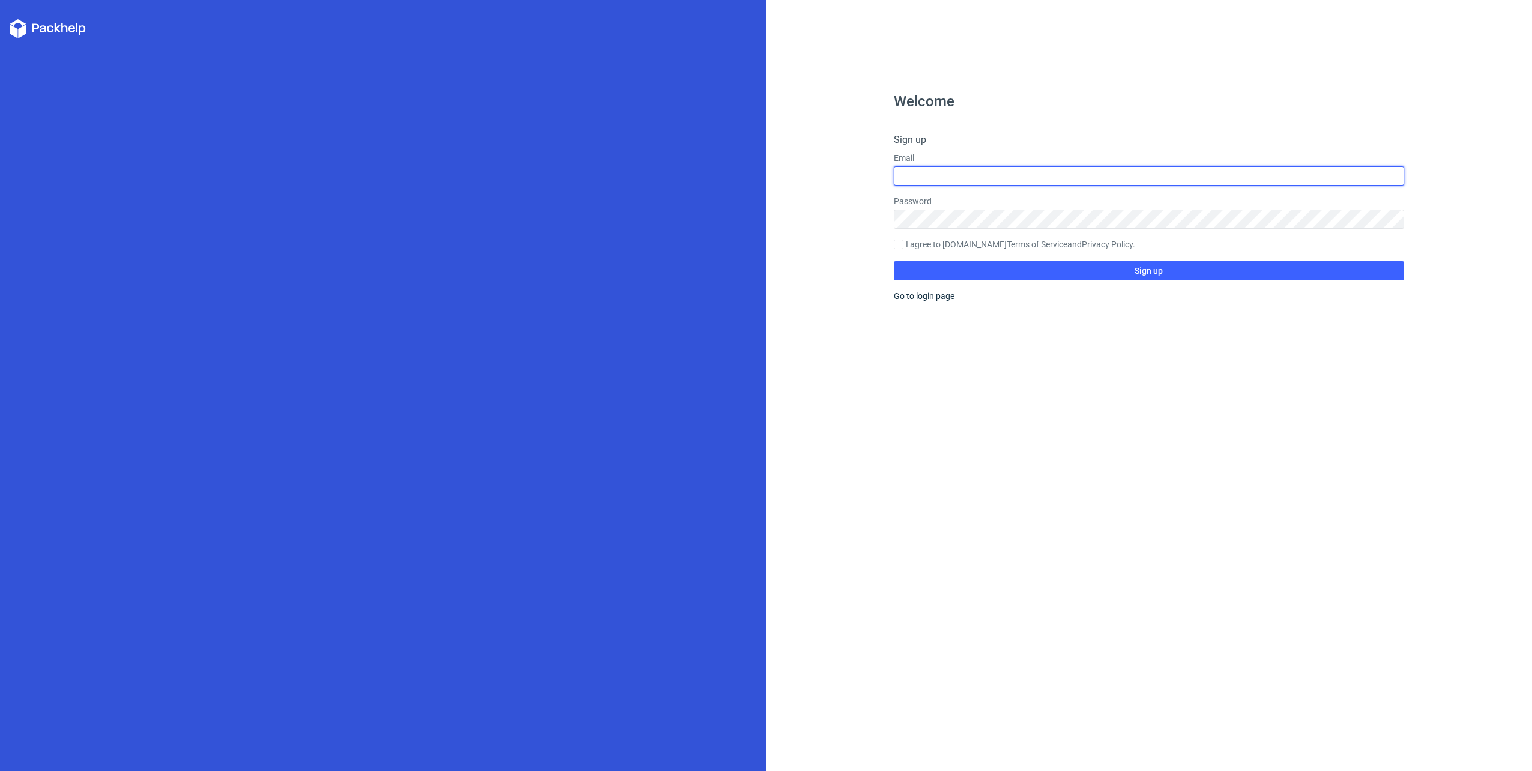
type input "[PERSON_NAME][EMAIL_ADDRESS][PERSON_NAME][DOMAIN_NAME]"
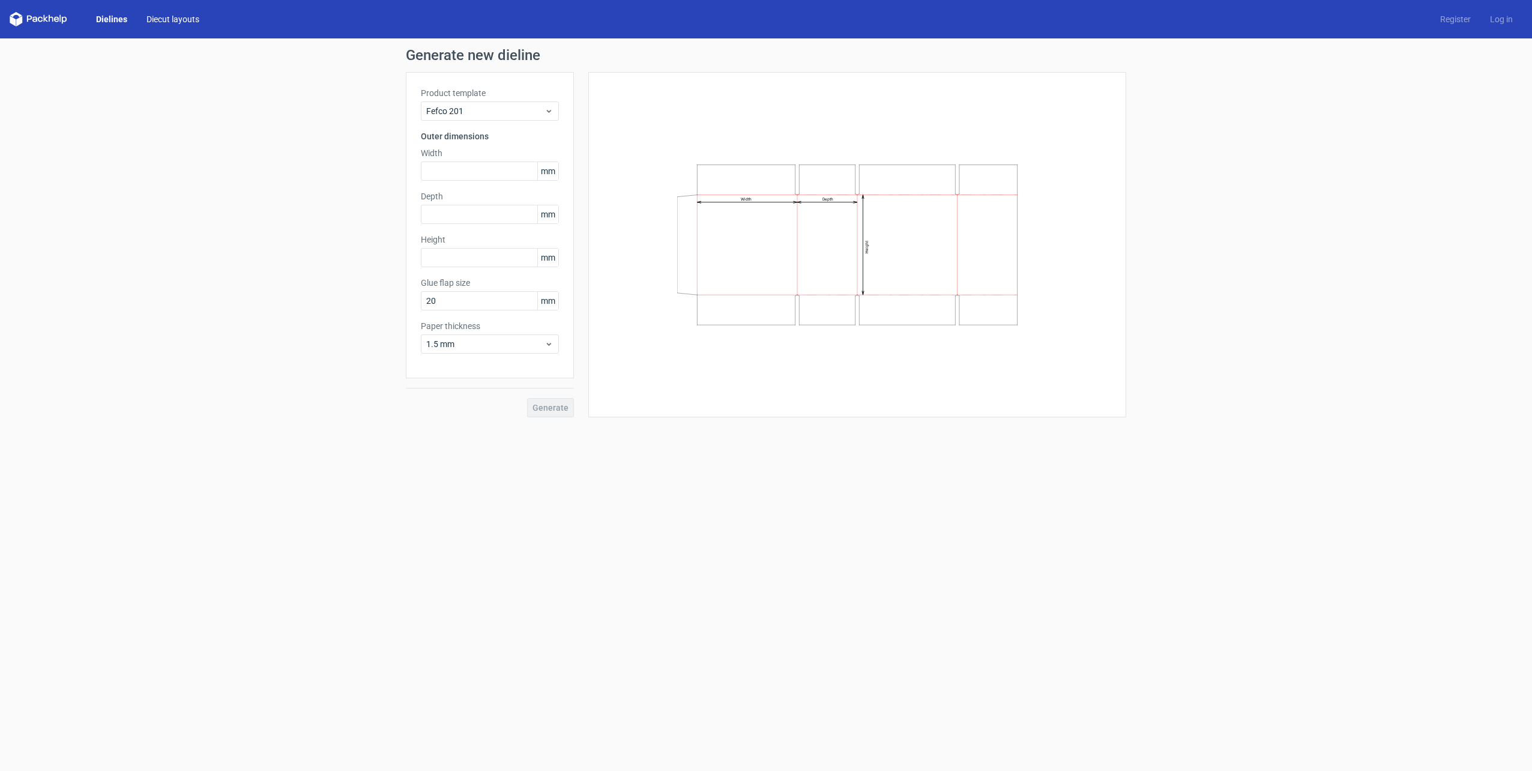
click at [177, 20] on link "Diecut layouts" at bounding box center [173, 19] width 72 height 12
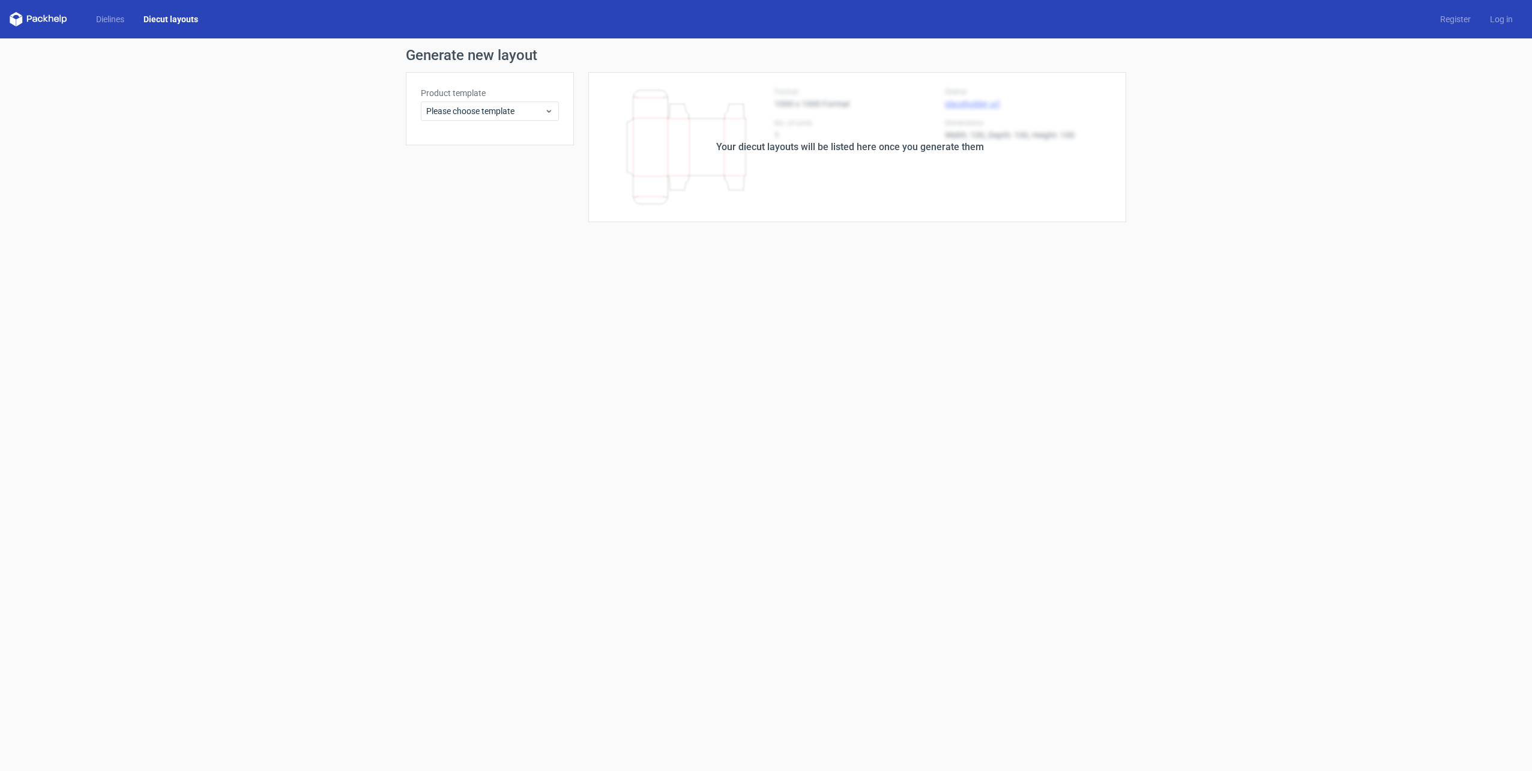
click at [289, 248] on form "Generate new layout Product template Please choose template Your diecut layouts…" at bounding box center [766, 404] width 1532 height 733
